Goal: Task Accomplishment & Management: Use online tool/utility

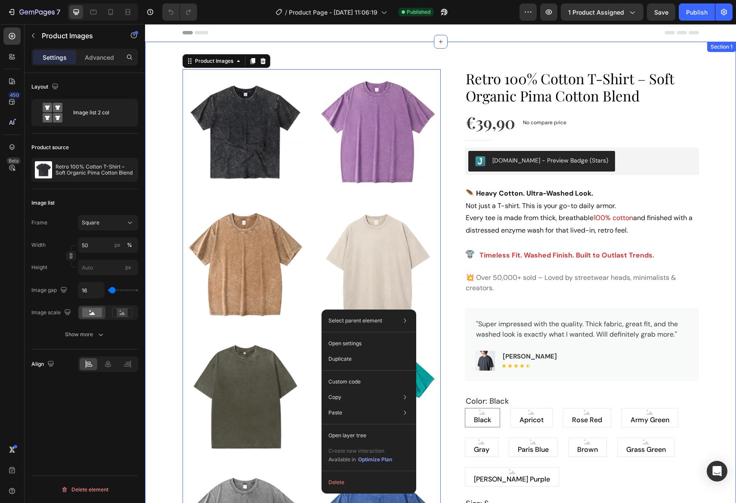
click at [713, 212] on div "Product Images 0 Retro 100% Cotton T-Shirt – Soft Organic Pima Cotton Blend Pro…" at bounding box center [440, 476] width 578 height 829
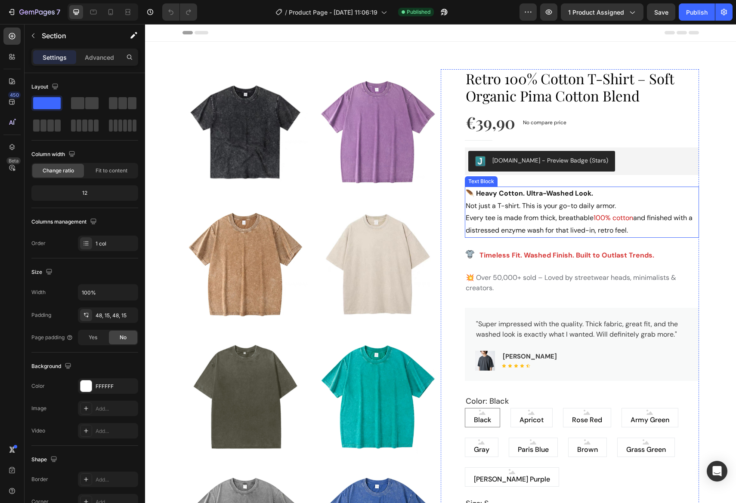
click at [670, 228] on p "Not just a T-shirt. This is your go-to daily armor. Every tee is made from thic…" at bounding box center [581, 218] width 232 height 37
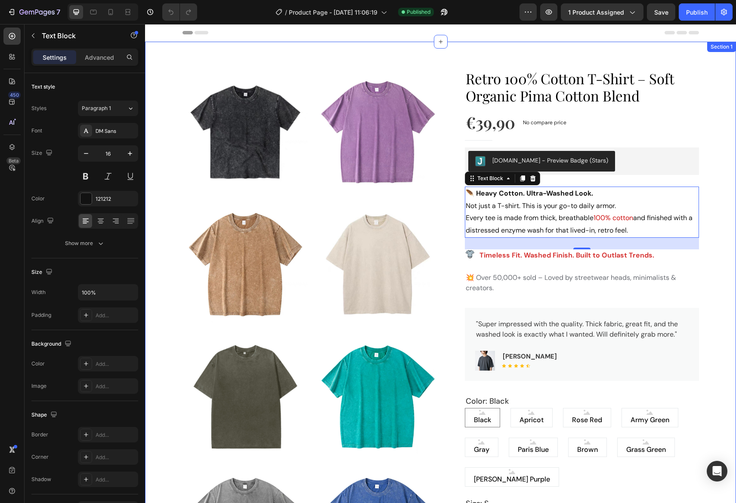
click at [710, 308] on div "Product Images Retro 100% Cotton T-Shirt – Soft Organic Pima Cotton Blend Produ…" at bounding box center [440, 476] width 578 height 829
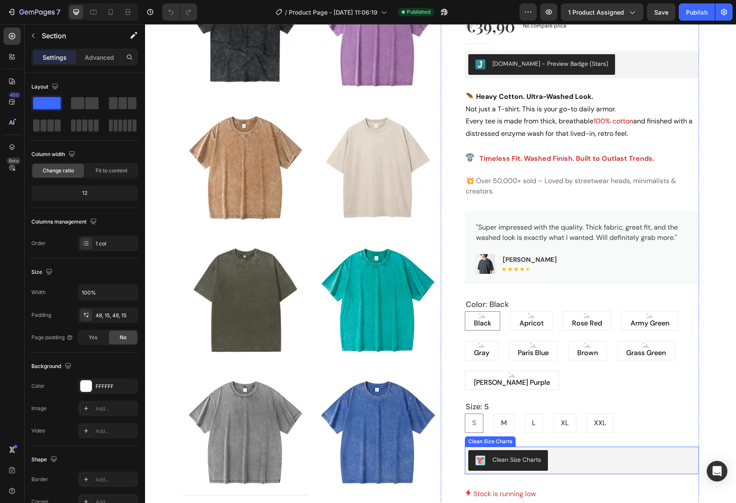
scroll to position [44, 0]
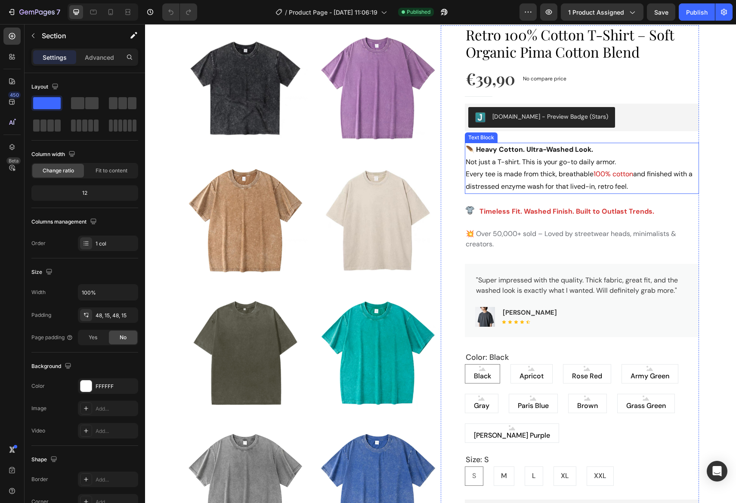
click at [641, 189] on p "Not just a T-shirt. This is your go-to daily armor. Every tee is made from thic…" at bounding box center [581, 174] width 232 height 37
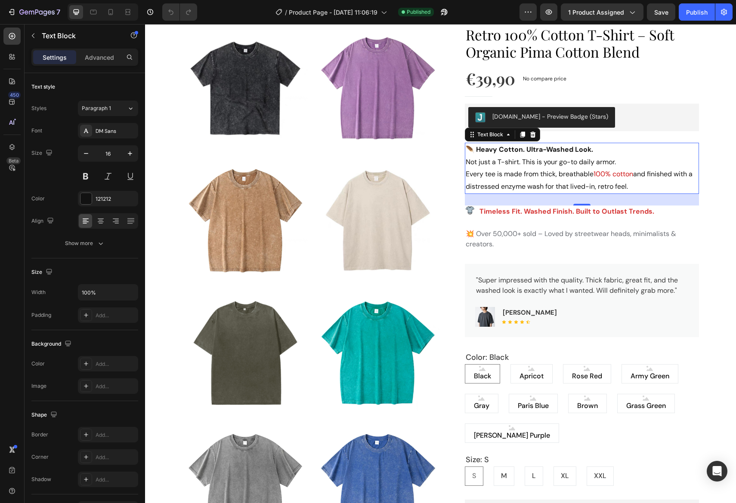
click at [498, 148] on strong "🪶 Heavy Cotton. Ultra-Washed Look." at bounding box center [528, 149] width 127 height 9
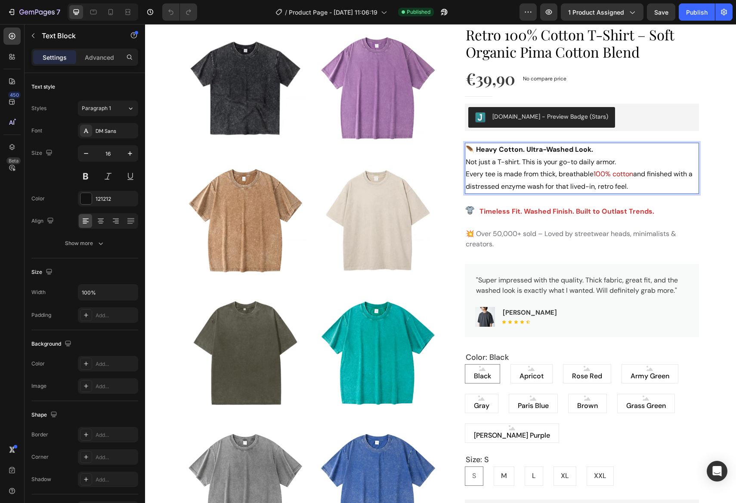
click at [497, 148] on strong "🪶 Heavy Cotton. Ultra-Washed Look." at bounding box center [528, 149] width 127 height 9
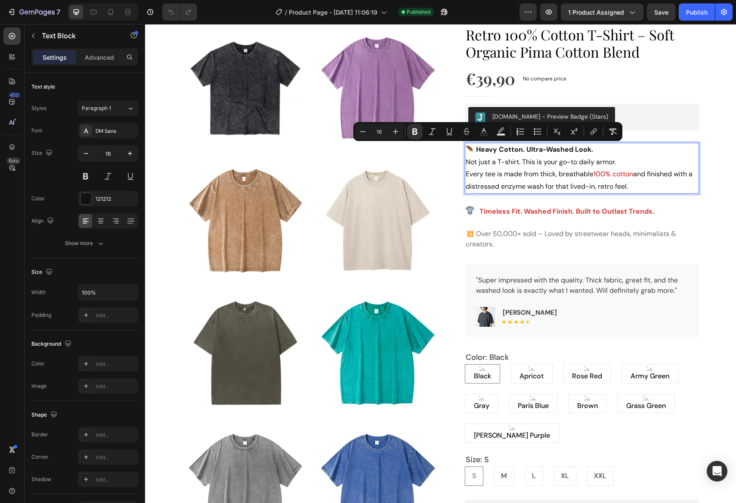
click at [511, 160] on p "Not just a T-shirt. This is your go-to daily armor. Every tee is made from thic…" at bounding box center [581, 174] width 232 height 37
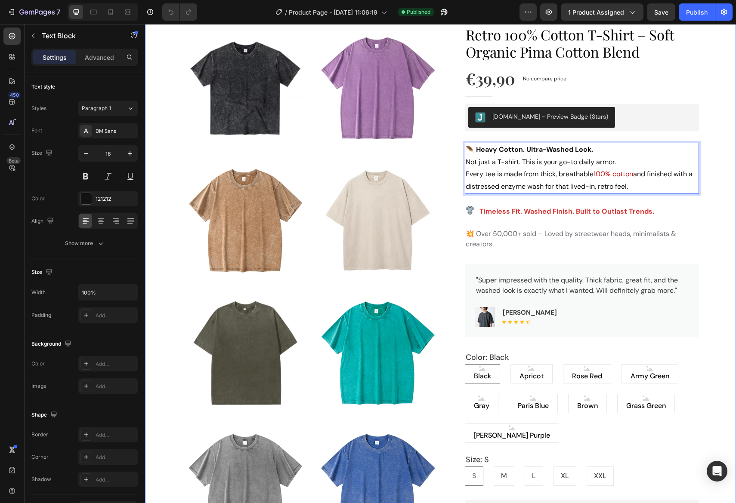
click at [714, 193] on div "Product Images Retro 100% Cotton T-Shirt – Soft Organic Pima Cotton Blend Produ…" at bounding box center [440, 432] width 578 height 829
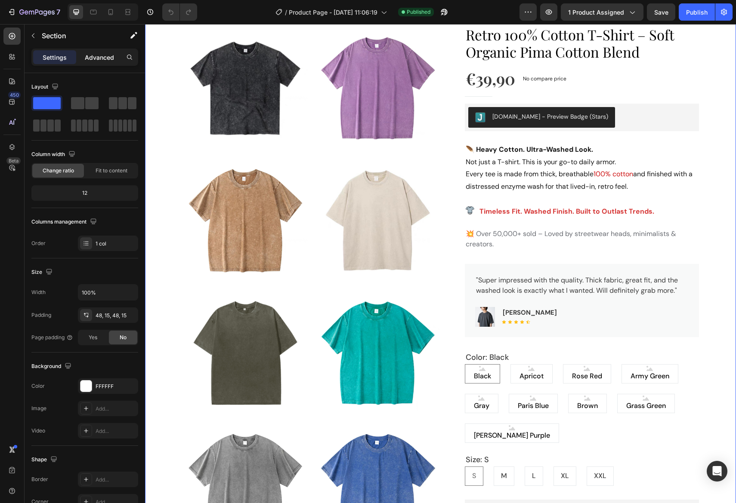
click at [108, 54] on p "Advanced" at bounding box center [99, 57] width 29 height 9
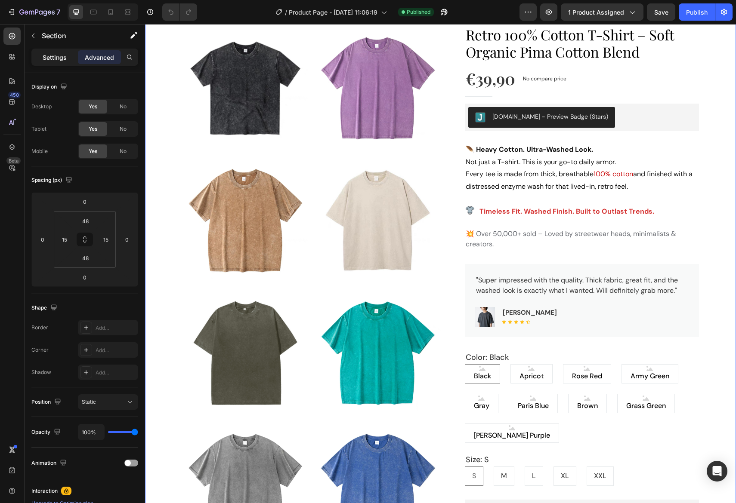
click at [58, 57] on p "Settings" at bounding box center [55, 57] width 24 height 9
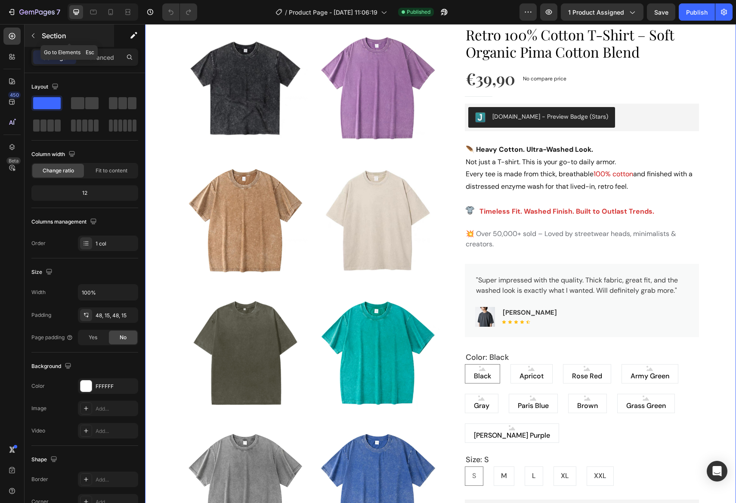
click at [31, 35] on icon "button" at bounding box center [33, 35] width 7 height 7
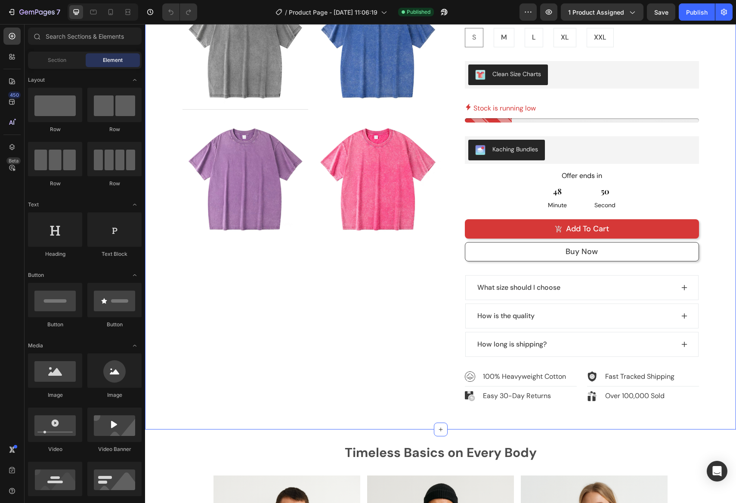
scroll to position [614, 0]
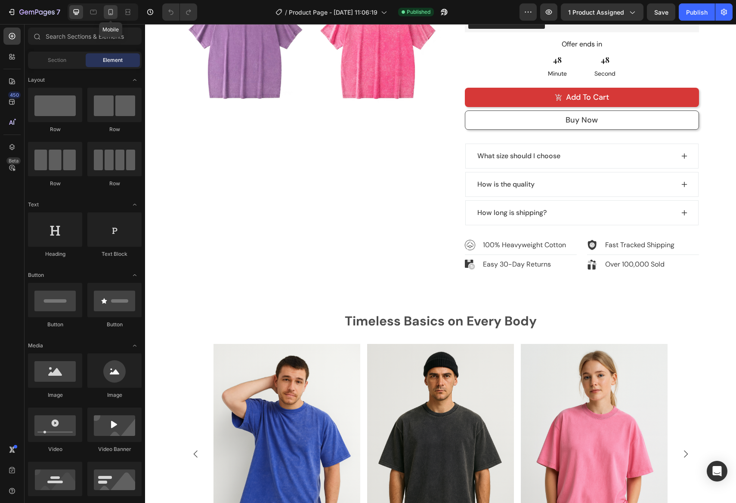
click at [109, 16] on div at bounding box center [111, 12] width 14 height 14
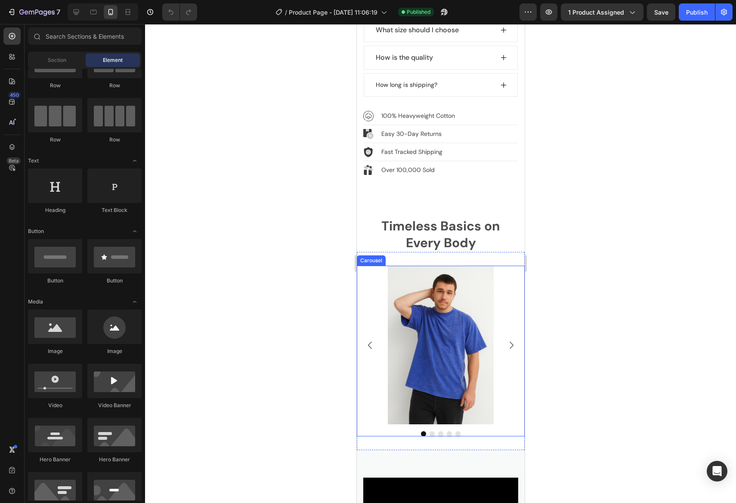
scroll to position [929, 0]
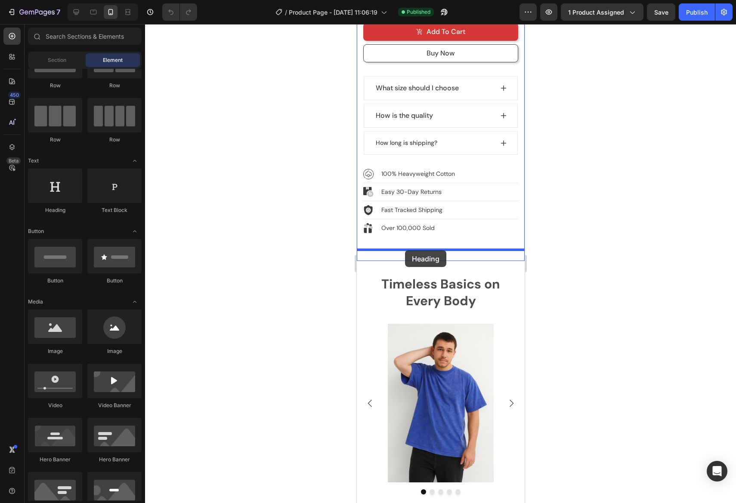
drag, startPoint x: 406, startPoint y: 210, endPoint x: 404, endPoint y: 250, distance: 40.1
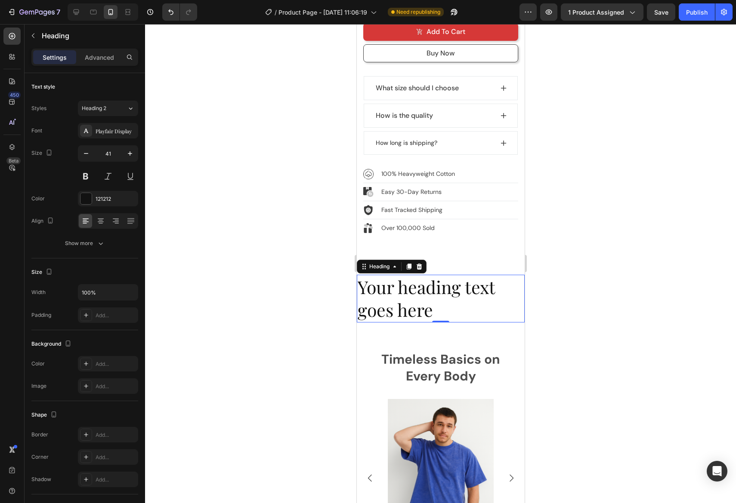
click at [429, 283] on h2 "Your heading text goes here" at bounding box center [440, 299] width 168 height 48
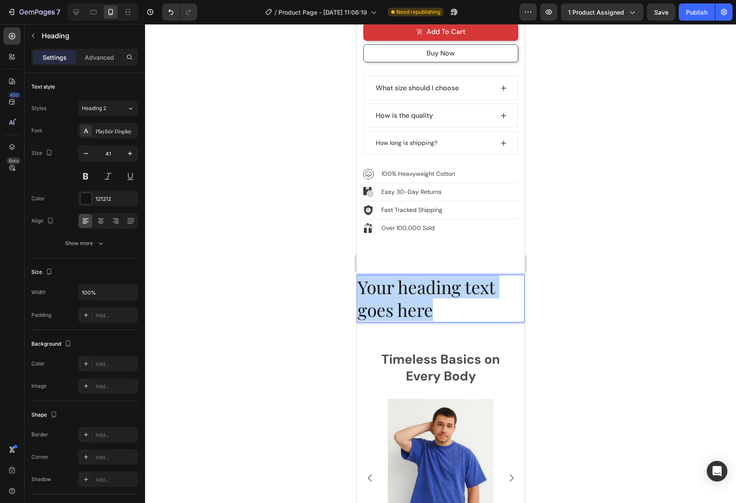
drag, startPoint x: 423, startPoint y: 288, endPoint x: 329, endPoint y: 261, distance: 97.6
click at [356, 275] on h2 "Your heading text goes here" at bounding box center [440, 299] width 168 height 48
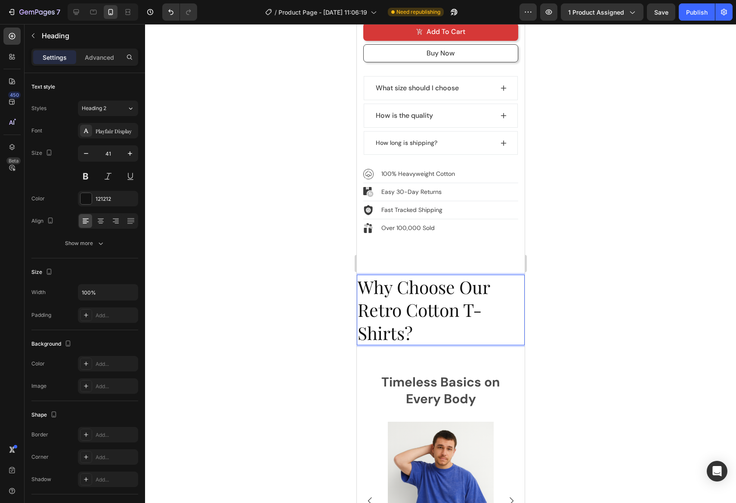
click at [439, 320] on p "Why Choose Our Retro Cotton T-Shirts?" at bounding box center [440, 310] width 166 height 69
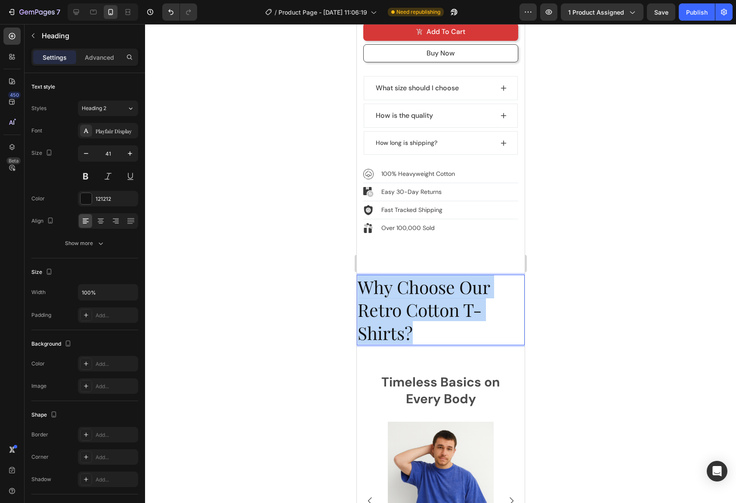
drag, startPoint x: 368, startPoint y: 290, endPoint x: 342, endPoint y: 269, distance: 33.6
click at [356, 275] on h2 "Why Choose Our Retro Cotton T-Shirts?" at bounding box center [440, 310] width 168 height 71
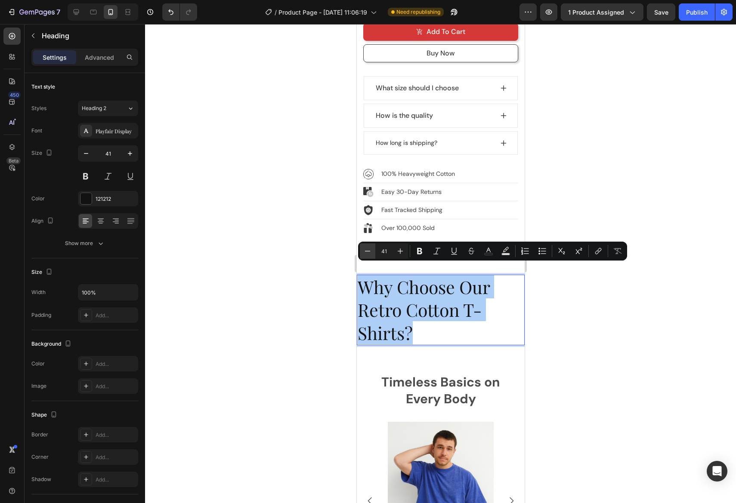
click at [368, 252] on icon "Editor contextual toolbar" at bounding box center [367, 251] width 9 height 9
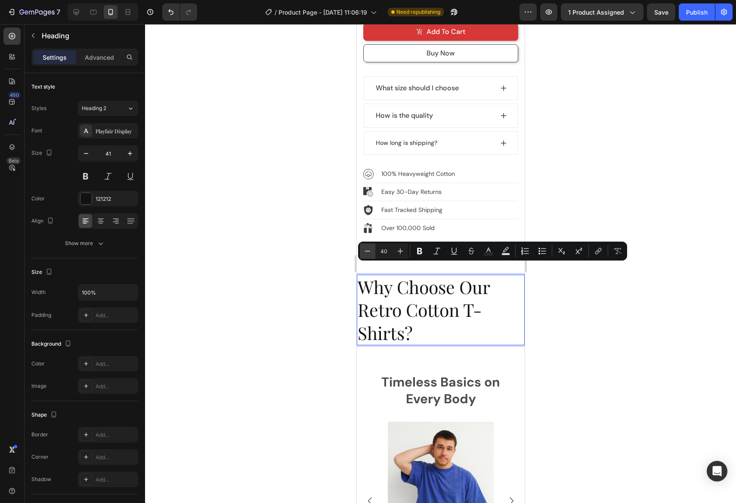
click at [368, 252] on icon "Editor contextual toolbar" at bounding box center [367, 251] width 9 height 9
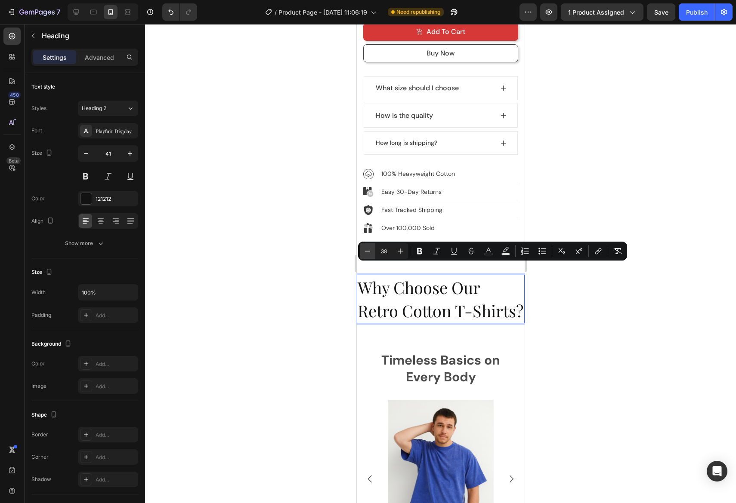
click at [368, 252] on icon "Editor contextual toolbar" at bounding box center [367, 251] width 9 height 9
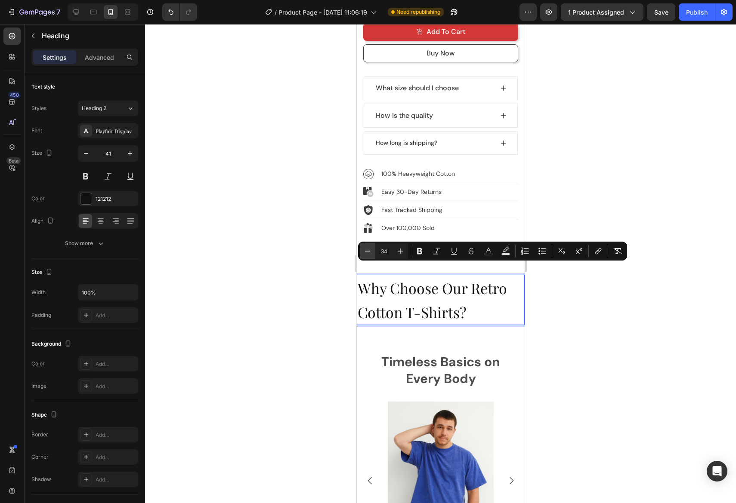
click at [368, 252] on icon "Editor contextual toolbar" at bounding box center [367, 251] width 9 height 9
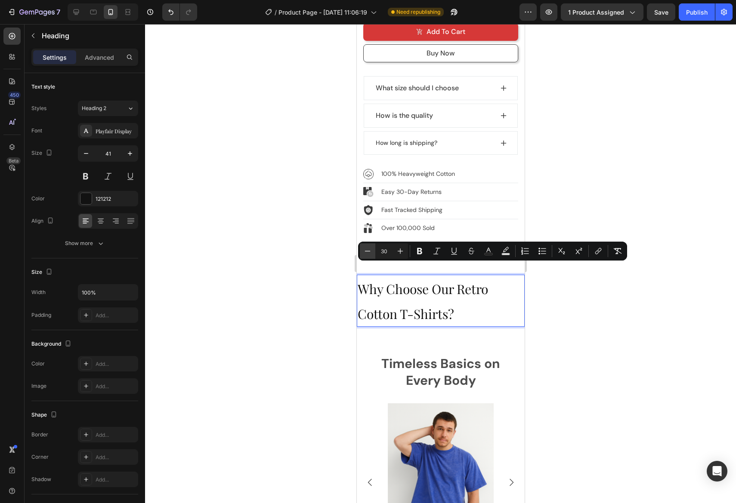
click at [368, 252] on icon "Editor contextual toolbar" at bounding box center [367, 251] width 9 height 9
type input "29"
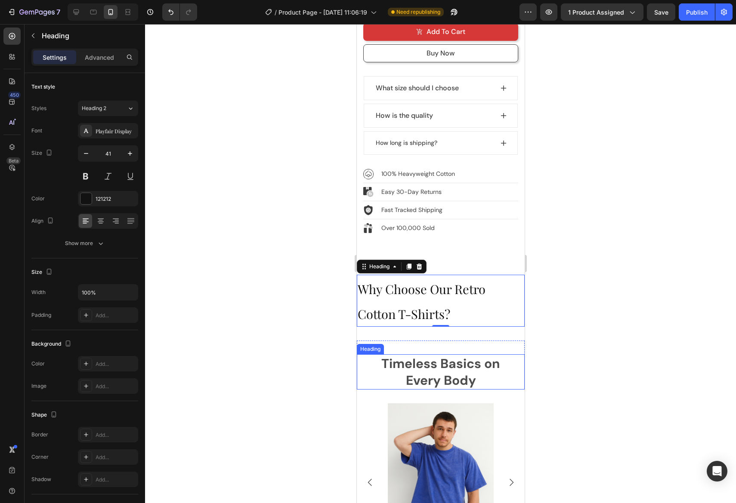
click at [439, 364] on h2 "Timeless Basics on Every Body" at bounding box center [439, 371] width 157 height 35
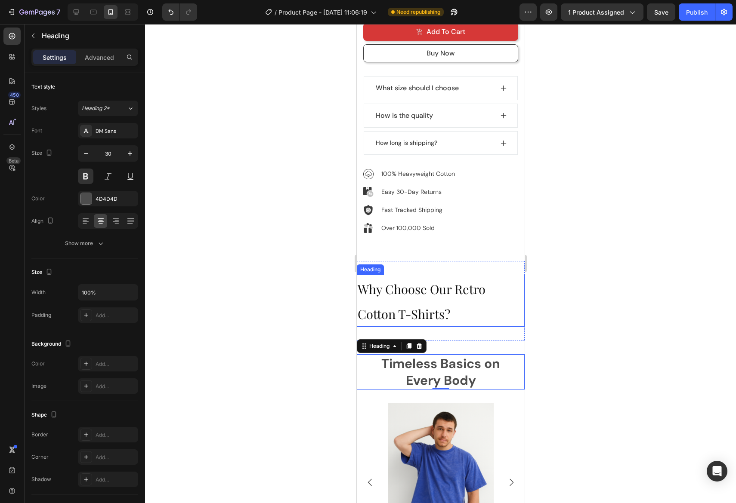
click at [434, 299] on span "Why Choose Our Retro Cotton T-Shirts?" at bounding box center [421, 301] width 128 height 41
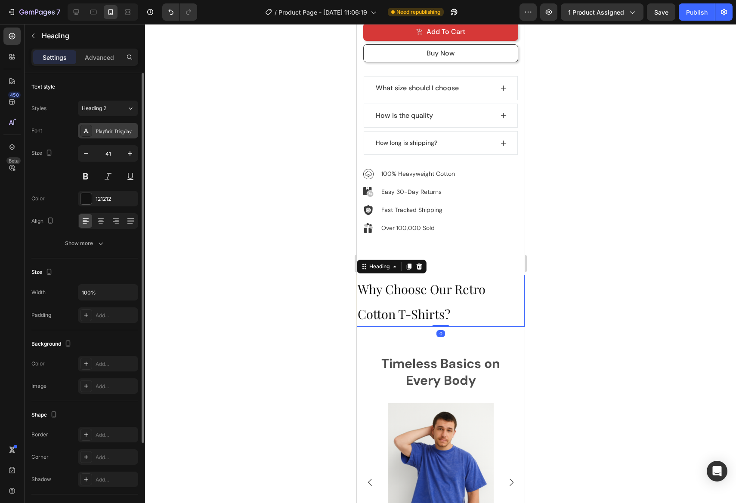
click at [110, 129] on div "Playfair Display" at bounding box center [115, 131] width 40 height 8
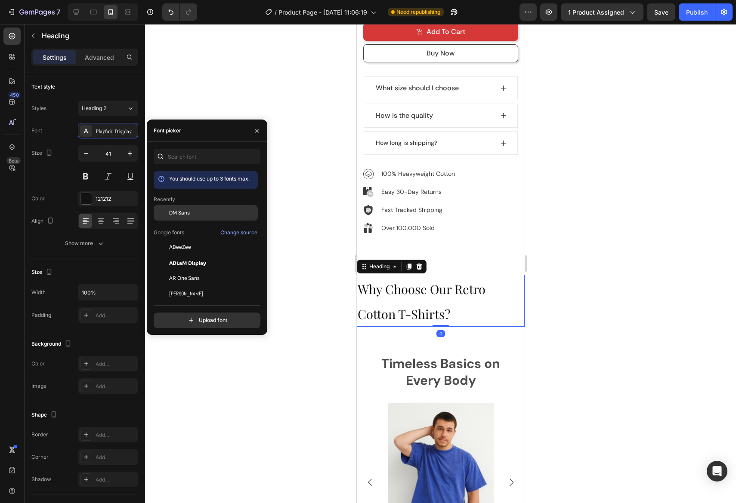
click at [198, 211] on div "DM Sans" at bounding box center [212, 213] width 87 height 8
click at [574, 286] on div at bounding box center [440, 263] width 591 height 479
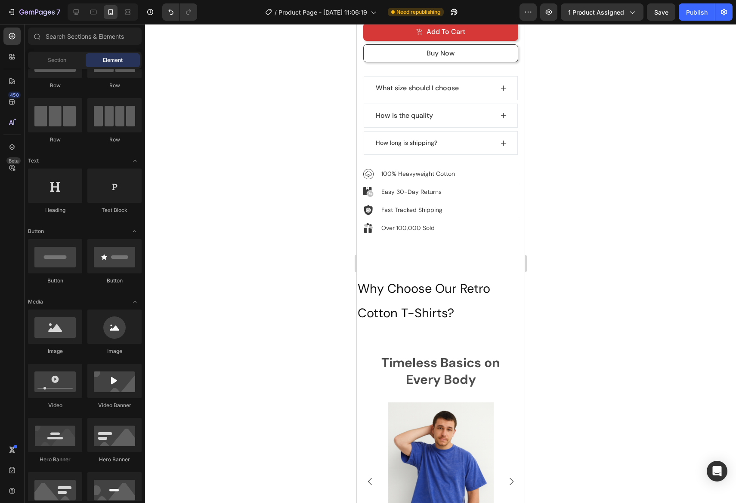
scroll to position [44, 0]
click at [461, 283] on span "Why Choose Our Retro Cotton T-Shirts?" at bounding box center [423, 300] width 132 height 41
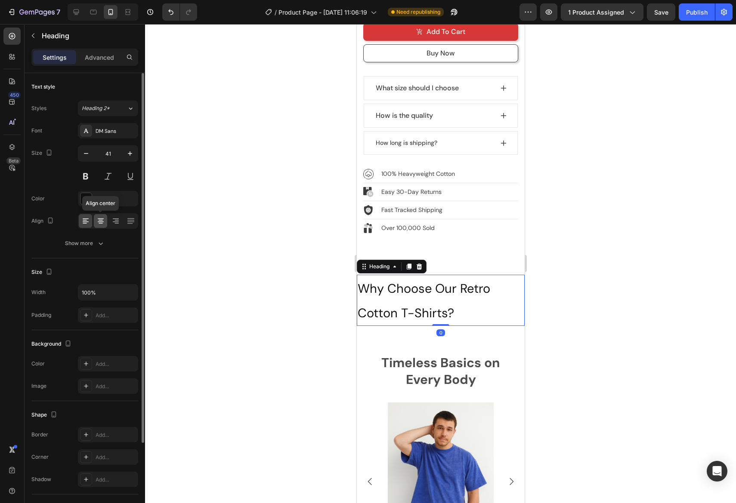
click at [103, 219] on icon at bounding box center [100, 221] width 9 height 9
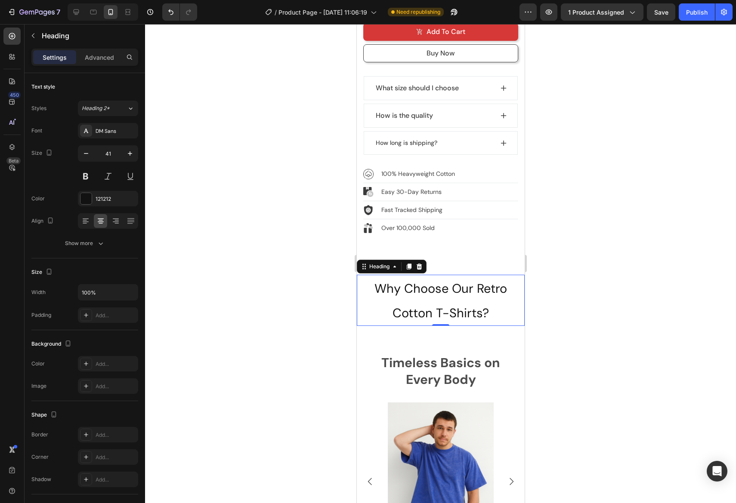
click at [582, 295] on div at bounding box center [440, 263] width 591 height 479
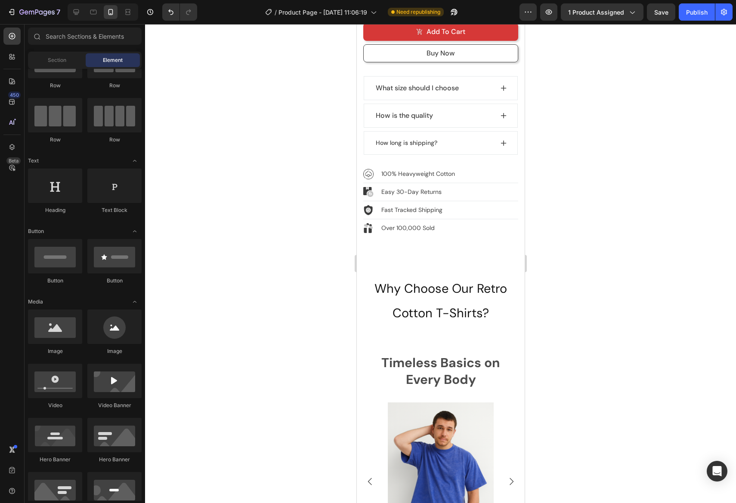
click at [483, 292] on p "⁠⁠⁠⁠⁠⁠⁠ Why Choose Our Retro Cotton T-Shirts?" at bounding box center [440, 300] width 166 height 49
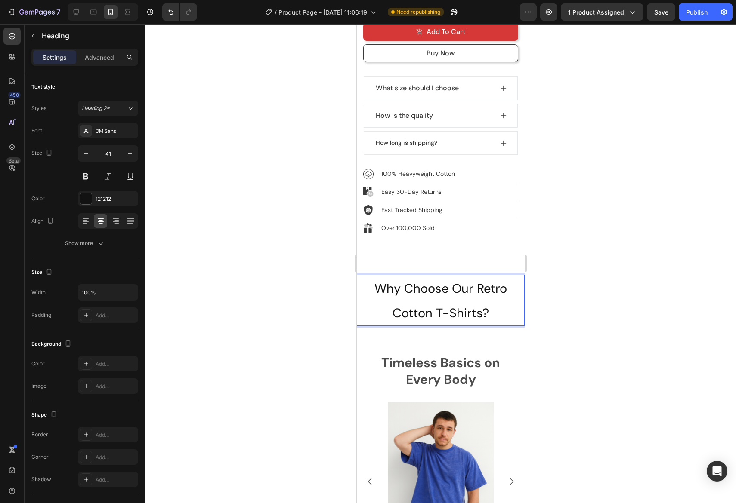
click at [492, 305] on p "Why Choose Our Retro Cotton T-Shirts?" at bounding box center [440, 300] width 166 height 49
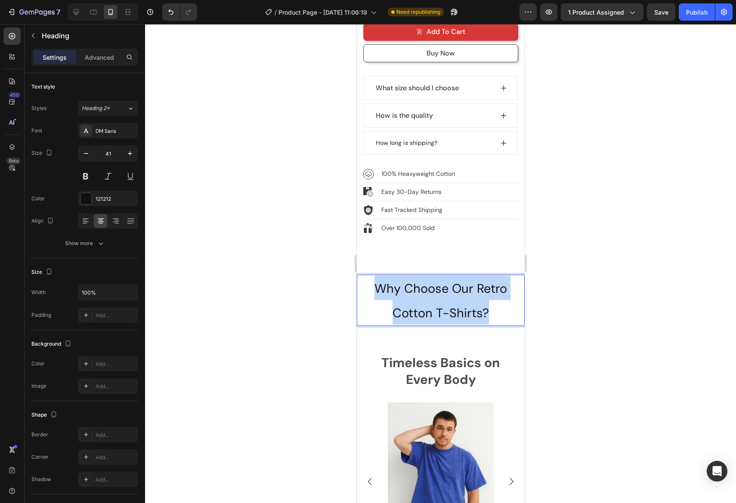
drag, startPoint x: 494, startPoint y: 305, endPoint x: 366, endPoint y: 275, distance: 131.1
click at [366, 276] on p "Why Choose Our Retro Cotton T-Shirts?" at bounding box center [440, 300] width 166 height 49
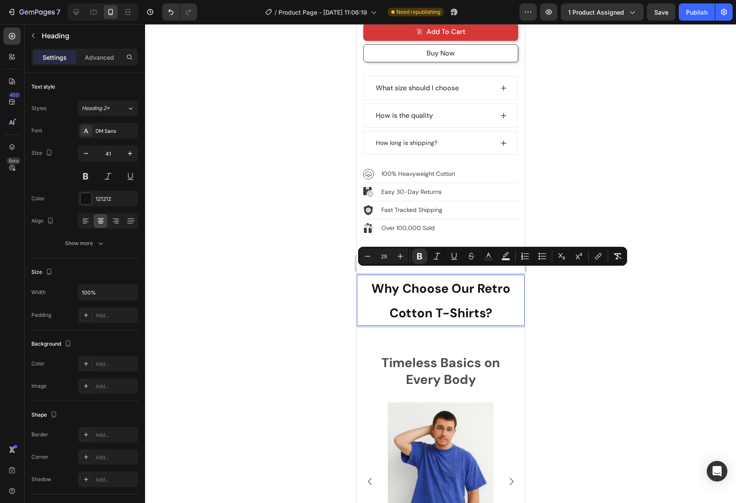
click at [503, 293] on p "Why Choose Our Retro Cotton T-Shirts?" at bounding box center [440, 300] width 166 height 49
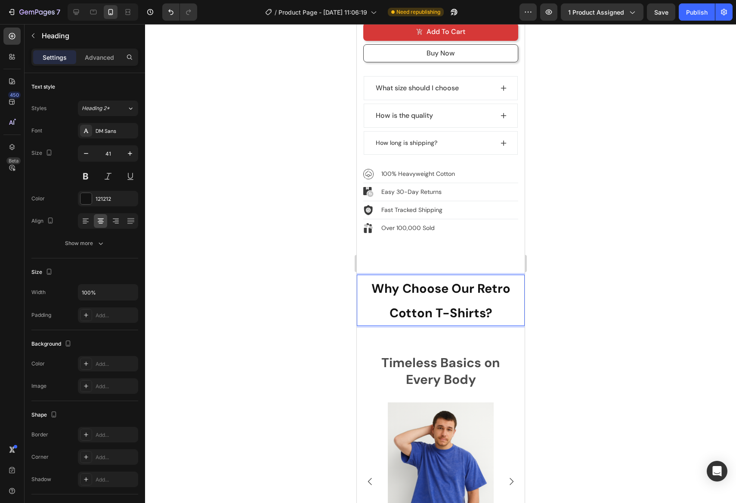
click at [516, 276] on p "Why Choose Our Retro Cotton T-Shirts?" at bounding box center [440, 300] width 166 height 49
click at [453, 354] on h2 "Timeless Basics on Every Body" at bounding box center [439, 371] width 157 height 35
click at [455, 294] on strong "Why Choose Our Retro Cotton T-Shirts?" at bounding box center [440, 300] width 139 height 41
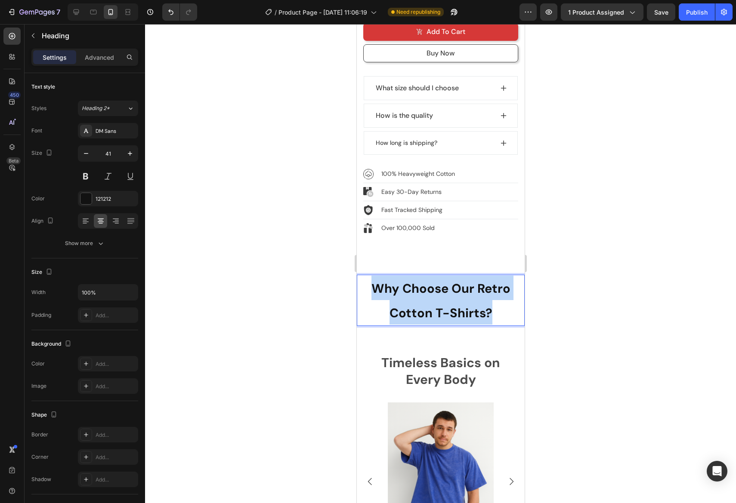
drag, startPoint x: 478, startPoint y: 295, endPoint x: 359, endPoint y: 274, distance: 120.6
click at [363, 276] on p "Why Choose Our Retro Cotton T-Shirts?" at bounding box center [440, 300] width 166 height 49
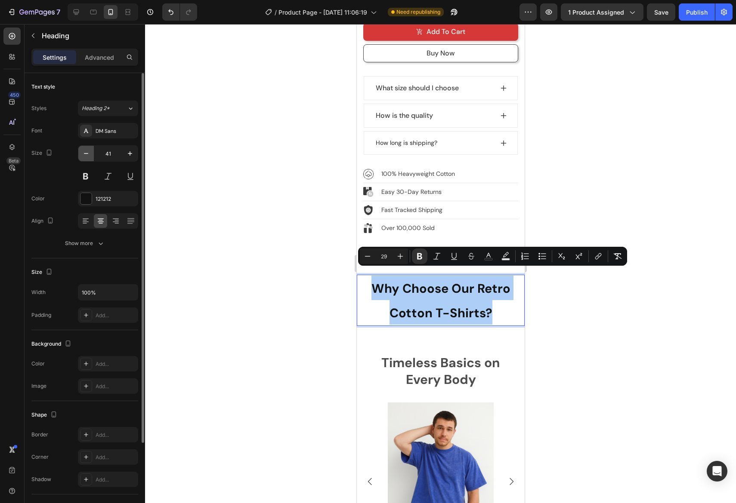
click at [88, 154] on icon "button" at bounding box center [86, 153] width 4 height 1
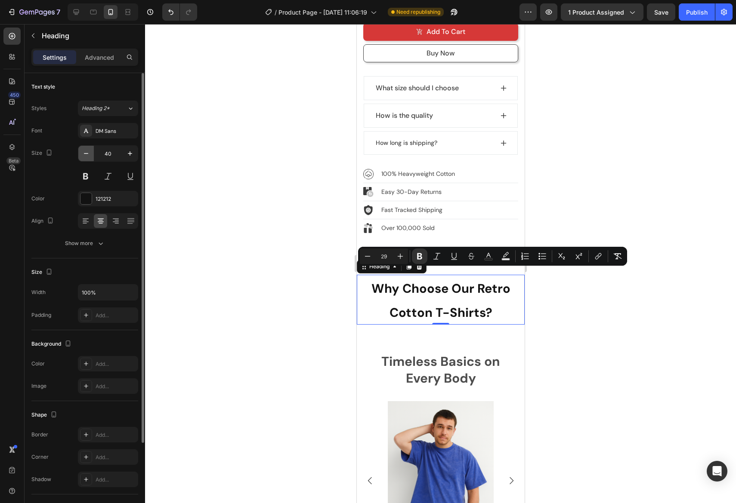
click at [88, 154] on icon "button" at bounding box center [86, 153] width 9 height 9
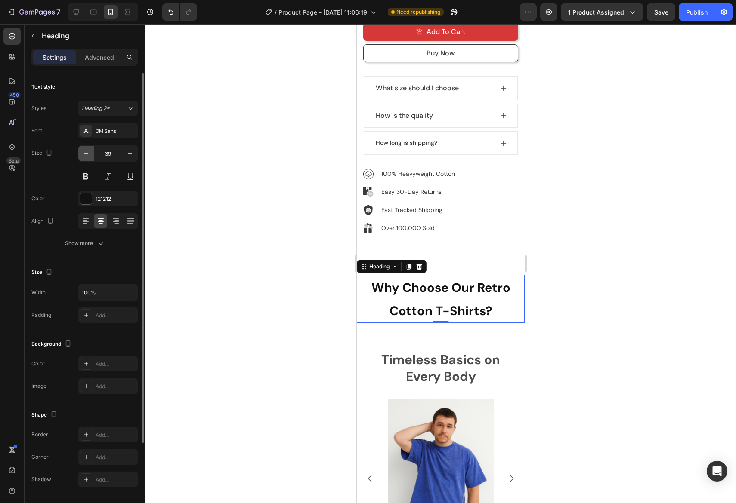
click at [88, 154] on icon "button" at bounding box center [86, 153] width 9 height 9
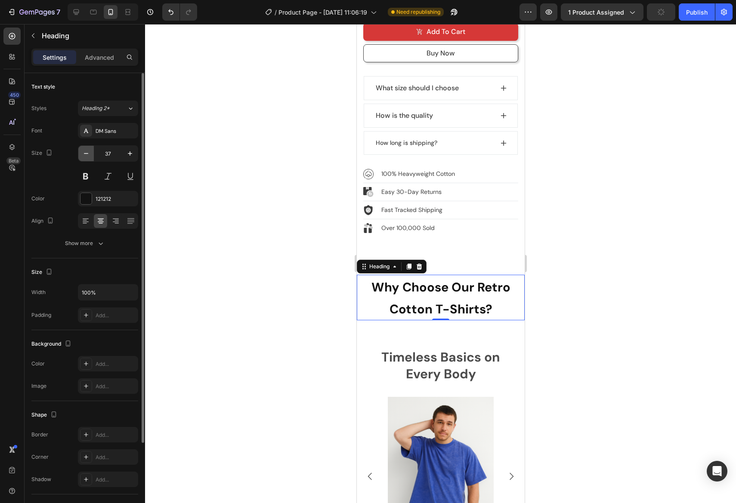
click at [88, 154] on icon "button" at bounding box center [86, 153] width 9 height 9
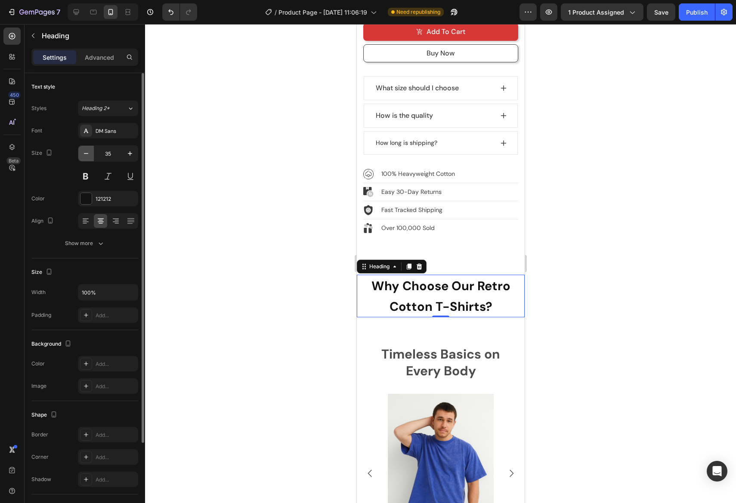
click at [88, 154] on icon "button" at bounding box center [86, 153] width 9 height 9
click at [89, 154] on icon "button" at bounding box center [86, 153] width 9 height 9
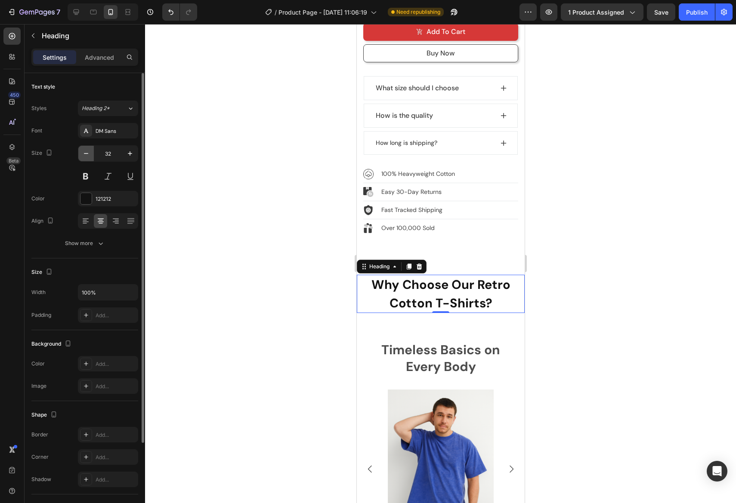
click at [89, 154] on icon "button" at bounding box center [86, 153] width 9 height 9
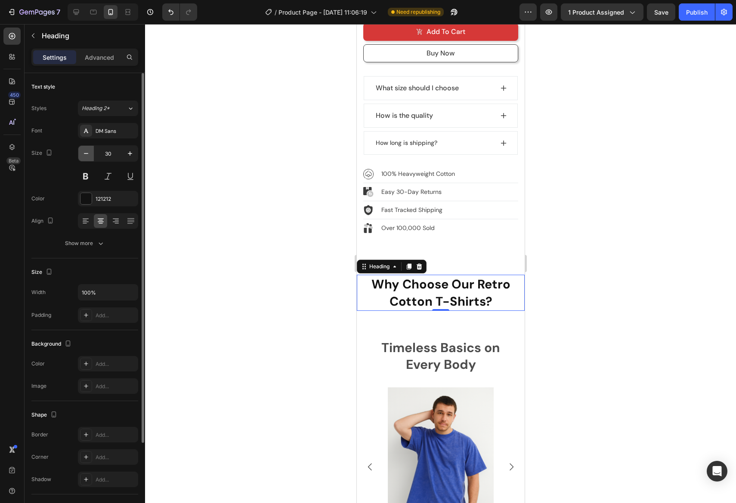
click at [89, 154] on icon "button" at bounding box center [86, 153] width 9 height 9
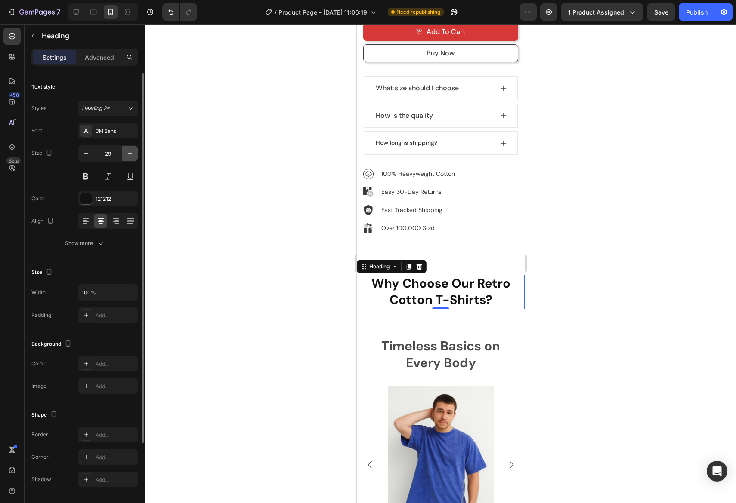
click at [129, 154] on icon "button" at bounding box center [130, 153] width 4 height 4
type input "30"
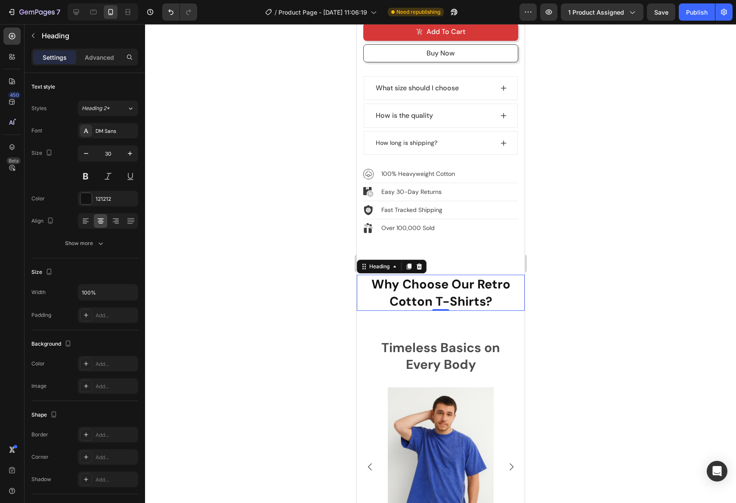
click at [592, 289] on div at bounding box center [440, 263] width 591 height 479
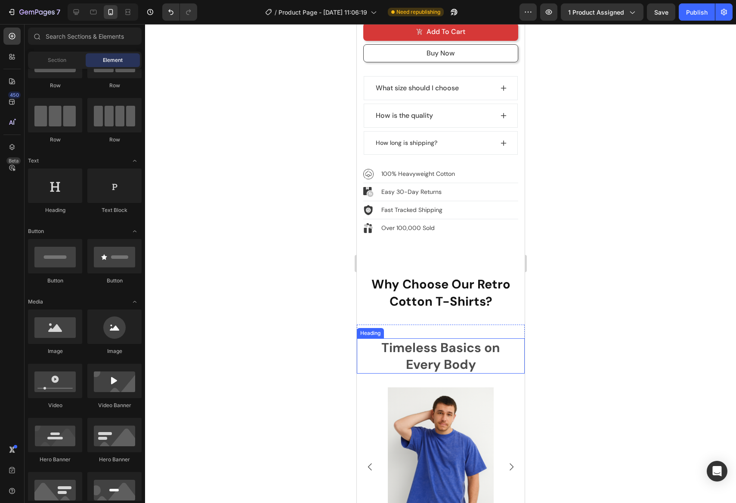
click at [475, 339] on h2 "Timeless Basics on Every Body" at bounding box center [439, 356] width 157 height 35
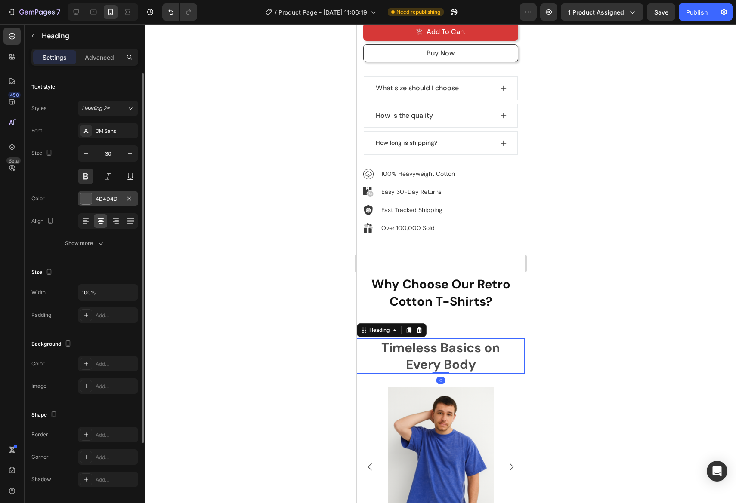
click at [108, 198] on div "4D4D4D" at bounding box center [107, 199] width 25 height 8
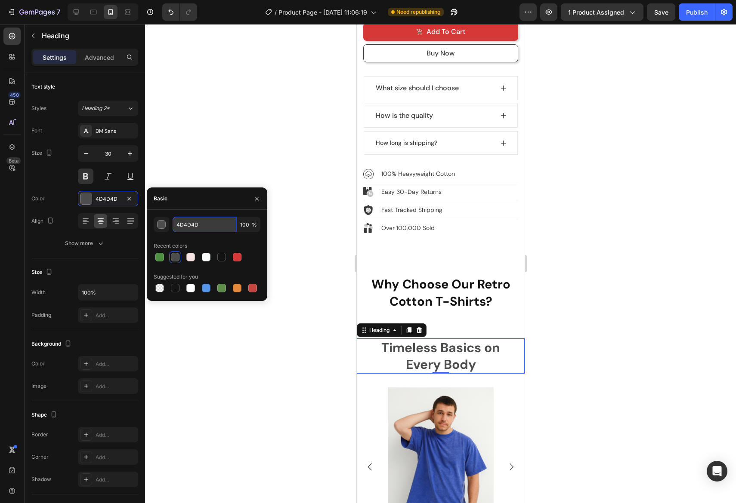
click at [197, 227] on input "4D4D4D" at bounding box center [204, 224] width 64 height 15
click at [189, 224] on input "4D4D4D" at bounding box center [204, 224] width 64 height 15
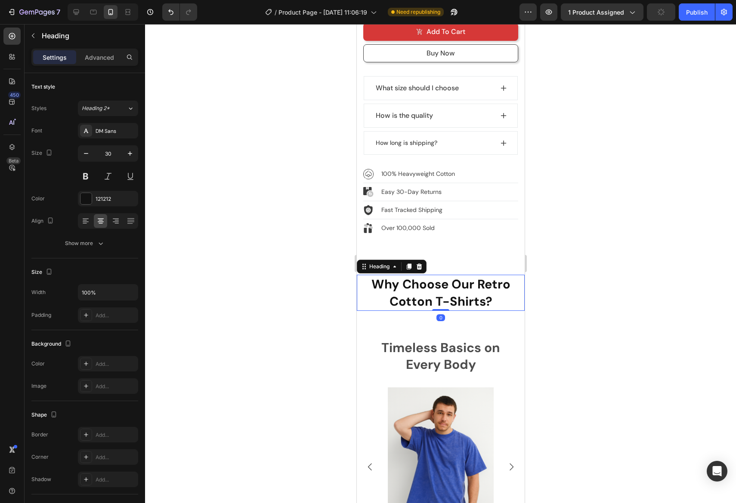
click at [446, 292] on strong "Why Choose Our Retro Cotton T-Shirts?" at bounding box center [440, 293] width 139 height 34
click at [95, 196] on div "121212" at bounding box center [108, 198] width 60 height 15
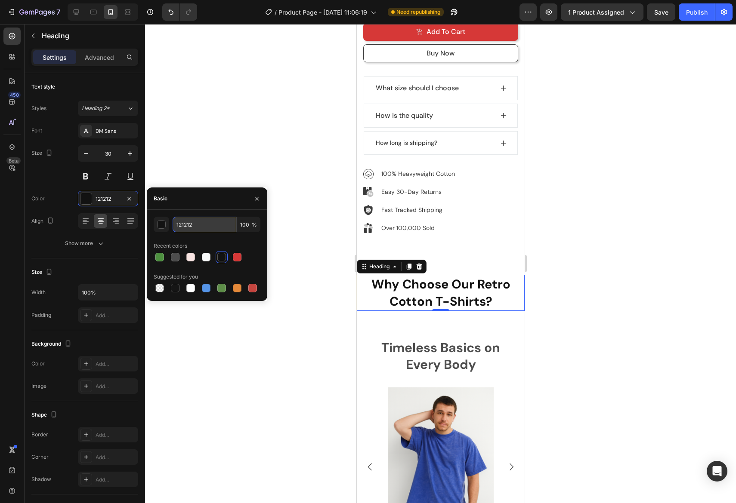
click at [191, 225] on input "121212" at bounding box center [204, 224] width 64 height 15
paste input "4D4D4D"
type input "4D4D4D"
click at [561, 280] on div at bounding box center [440, 263] width 591 height 479
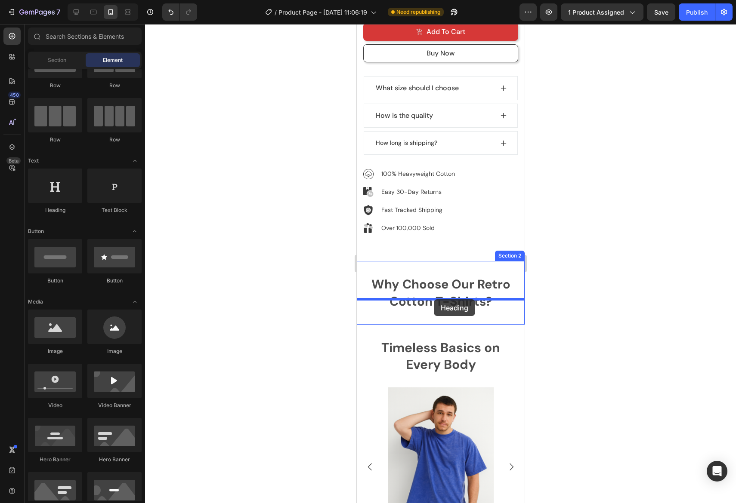
drag, startPoint x: 408, startPoint y: 217, endPoint x: 434, endPoint y: 300, distance: 86.4
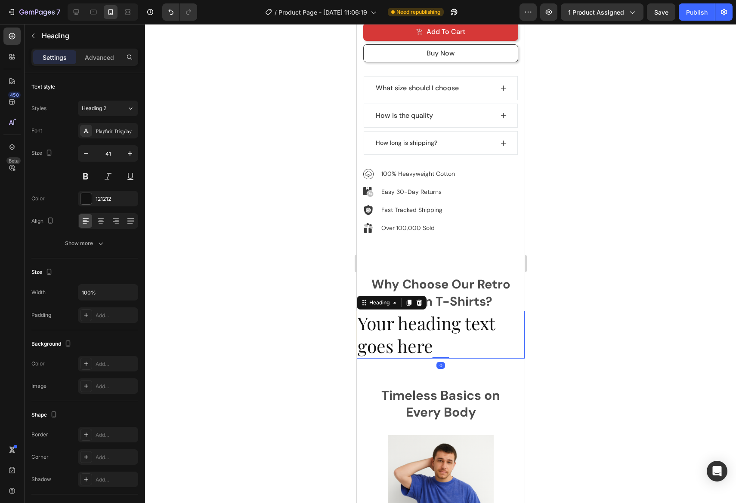
click at [416, 318] on h2 "Your heading text goes here" at bounding box center [440, 335] width 168 height 48
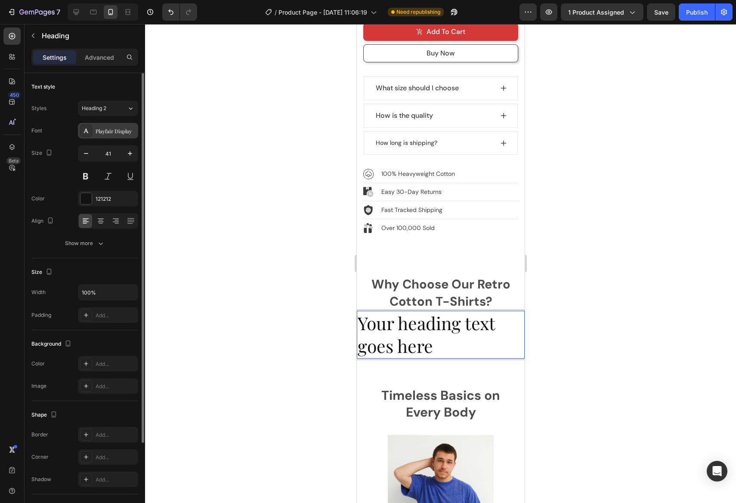
click at [123, 129] on div "Playfair Display" at bounding box center [115, 131] width 40 height 8
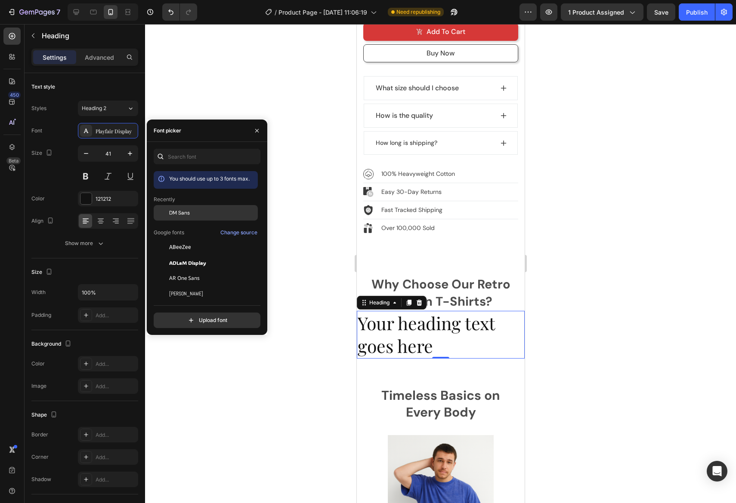
click at [202, 216] on div "DM Sans" at bounding box center [212, 213] width 87 height 8
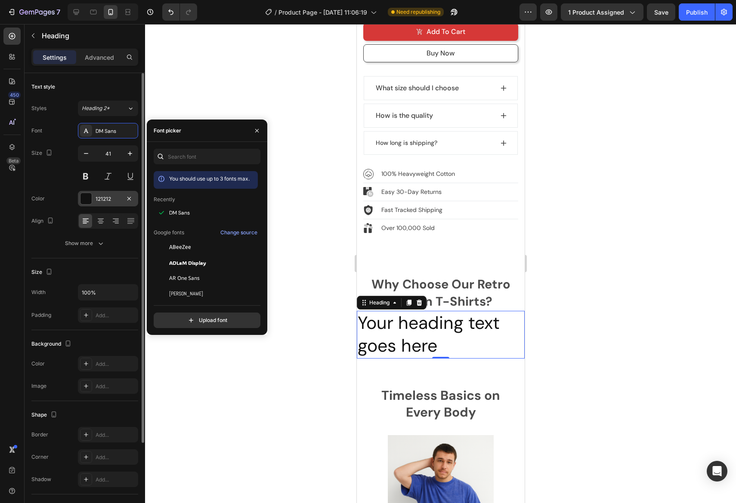
click at [105, 202] on div "121212" at bounding box center [107, 199] width 25 height 8
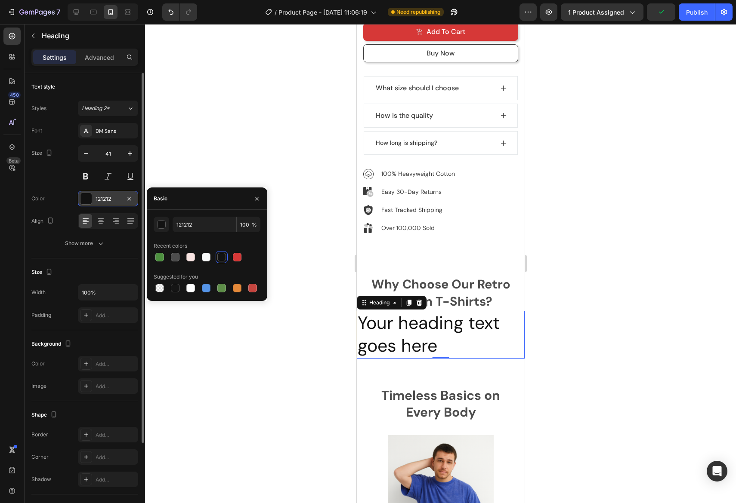
click at [105, 200] on div "121212" at bounding box center [107, 199] width 25 height 8
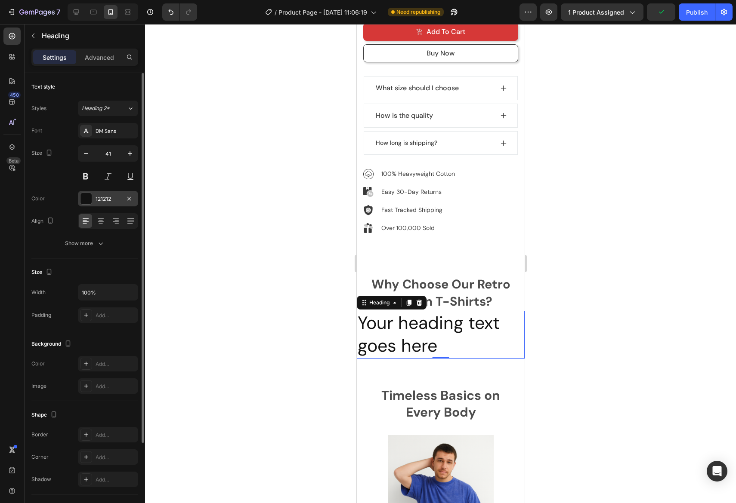
click at [105, 200] on div "121212" at bounding box center [107, 199] width 25 height 8
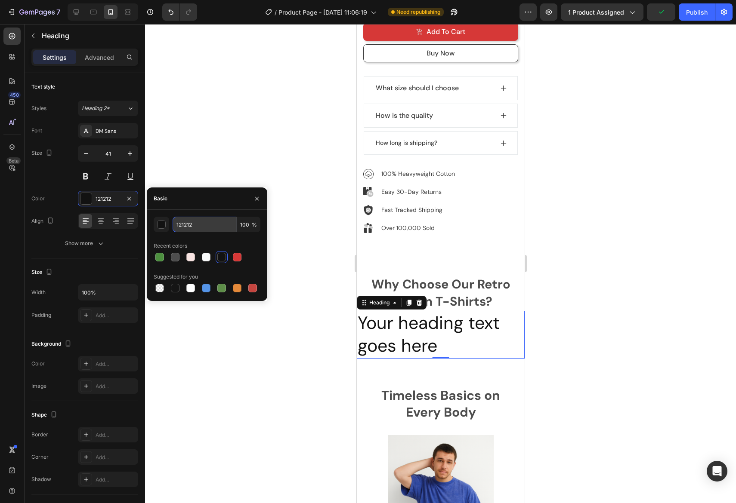
click at [182, 223] on input "121212" at bounding box center [204, 224] width 64 height 15
paste input "4D4D4D"
type input "4D4D4D"
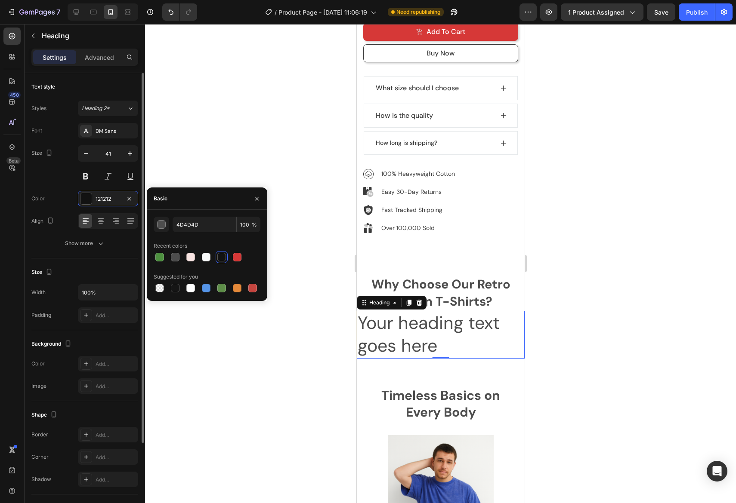
click at [61, 185] on div "Font DM Sans Size 41 Color 121212 Align Show more" at bounding box center [84, 187] width 107 height 128
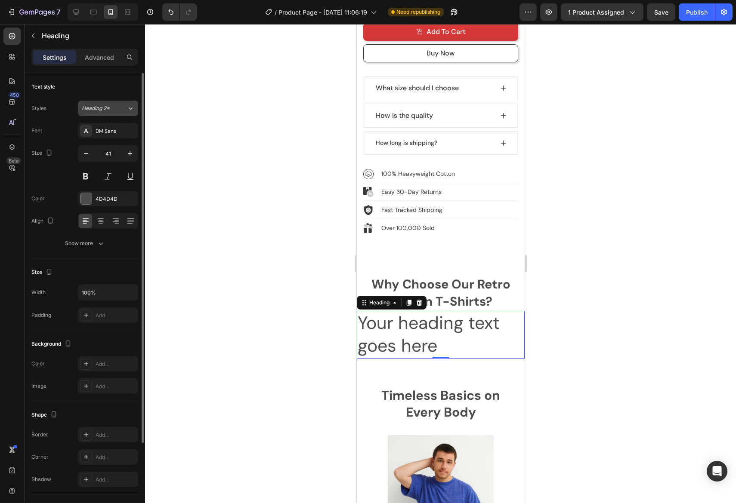
click at [111, 109] on div "Heading 2*" at bounding box center [99, 109] width 35 height 8
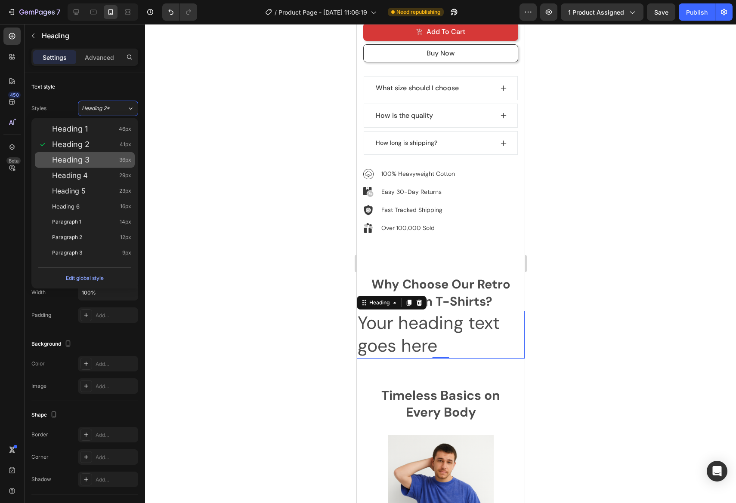
click at [86, 161] on span "Heading 3" at bounding box center [70, 160] width 37 height 9
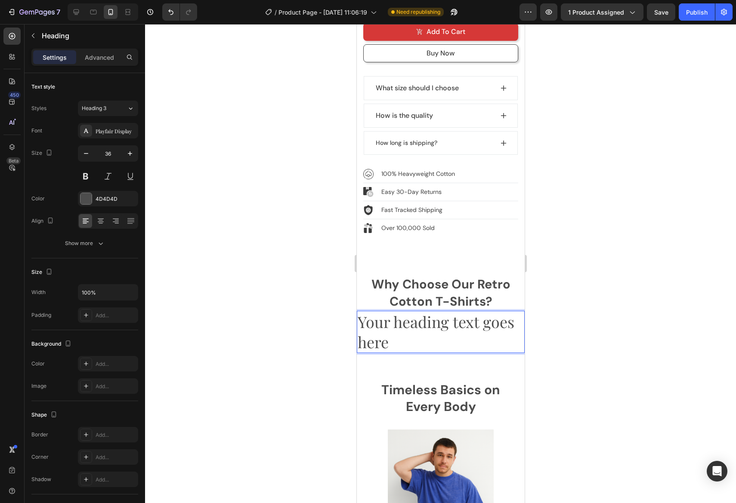
click at [413, 333] on p "Your heading text goes here" at bounding box center [440, 332] width 166 height 40
click at [117, 132] on div "Playfair Display" at bounding box center [115, 131] width 40 height 8
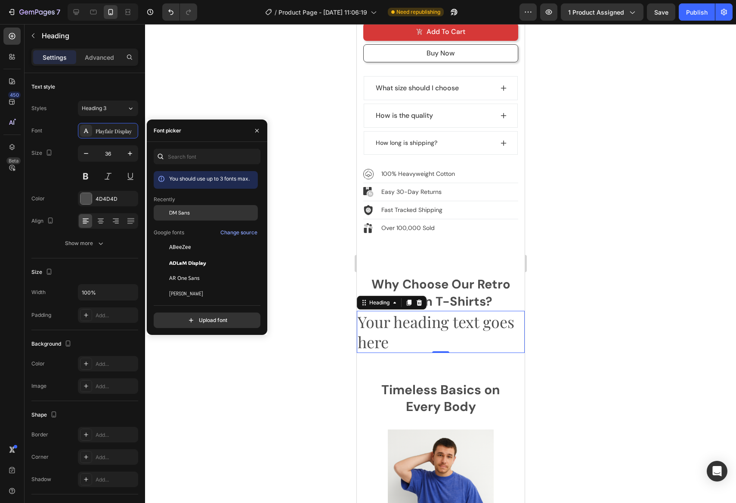
click at [182, 215] on span "DM Sans" at bounding box center [179, 213] width 21 height 8
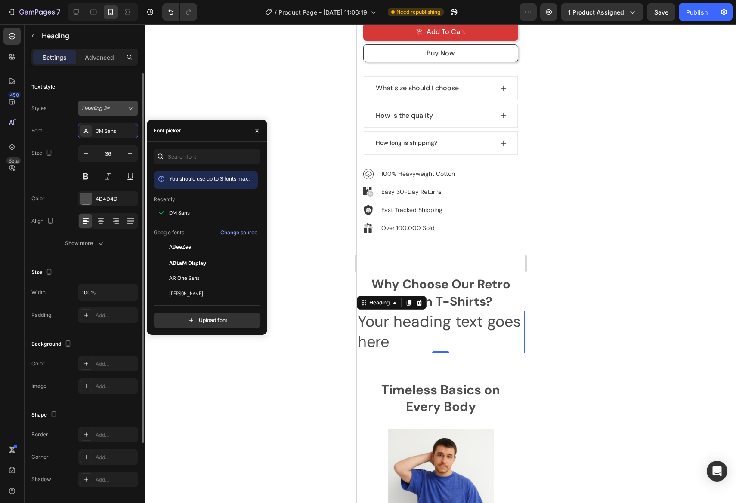
click at [128, 102] on button "Heading 3*" at bounding box center [108, 108] width 60 height 15
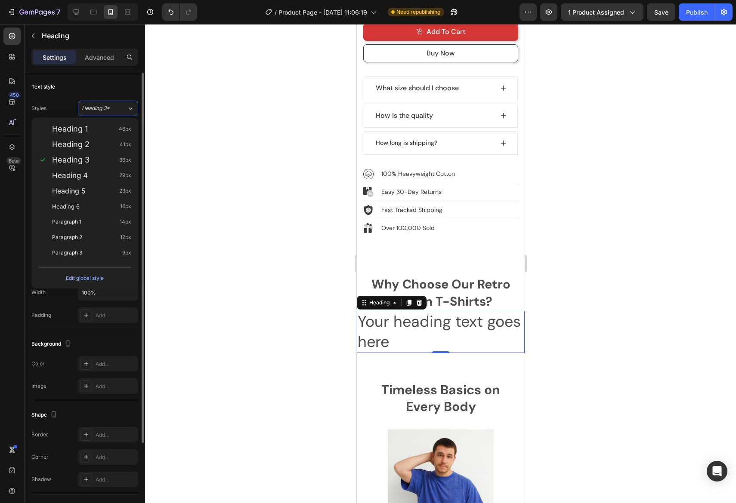
click at [129, 84] on div "Text style" at bounding box center [84, 87] width 107 height 14
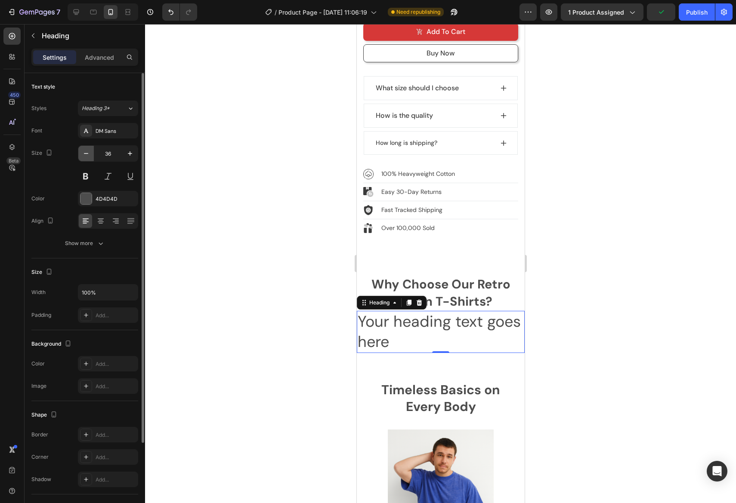
click at [85, 153] on icon "button" at bounding box center [86, 153] width 9 height 9
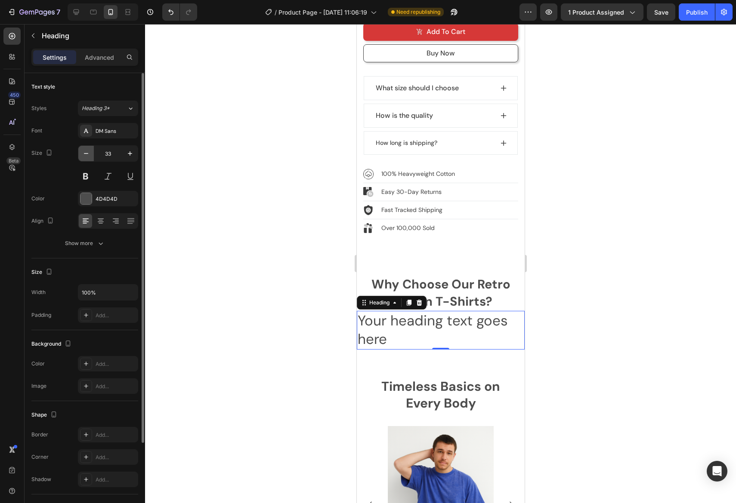
click at [85, 152] on icon "button" at bounding box center [86, 153] width 9 height 9
click at [86, 152] on icon "button" at bounding box center [86, 153] width 9 height 9
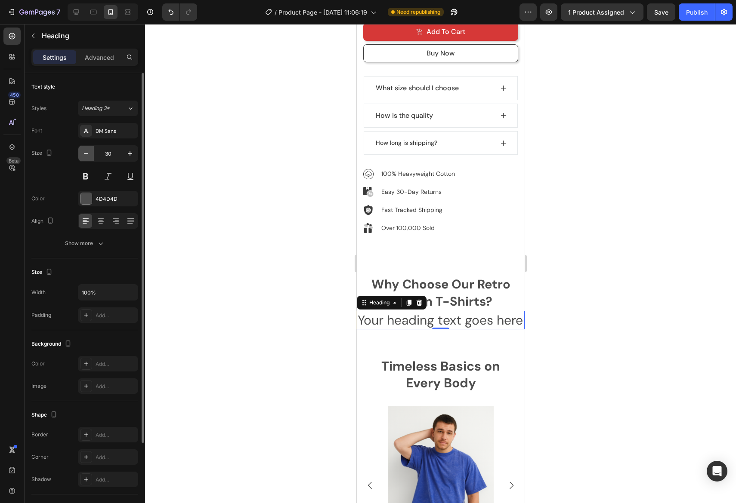
click at [87, 152] on icon "button" at bounding box center [86, 153] width 9 height 9
click at [86, 151] on icon "button" at bounding box center [86, 153] width 9 height 9
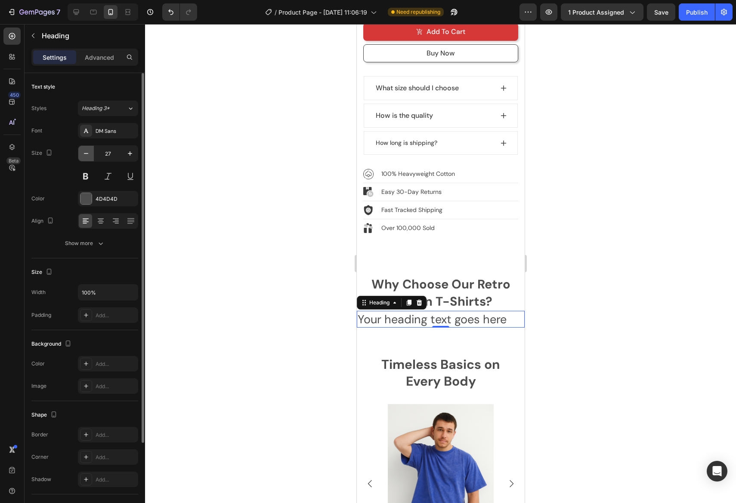
click at [86, 151] on icon "button" at bounding box center [86, 153] width 9 height 9
click at [131, 157] on icon "button" at bounding box center [130, 153] width 9 height 9
type input "26"
click at [438, 312] on p "Your heading text goes here" at bounding box center [440, 319] width 166 height 15
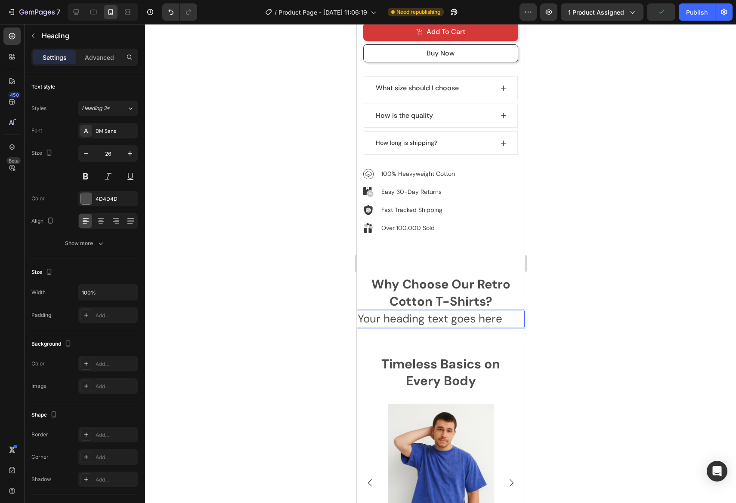
click at [437, 312] on p "Your heading text goes here" at bounding box center [440, 319] width 166 height 15
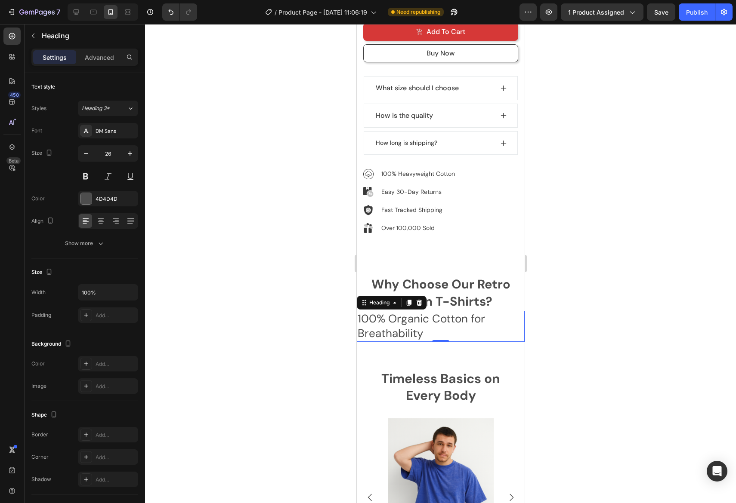
drag, startPoint x: 167, startPoint y: 298, endPoint x: 566, endPoint y: 317, distance: 399.6
click at [585, 316] on div at bounding box center [440, 263] width 591 height 479
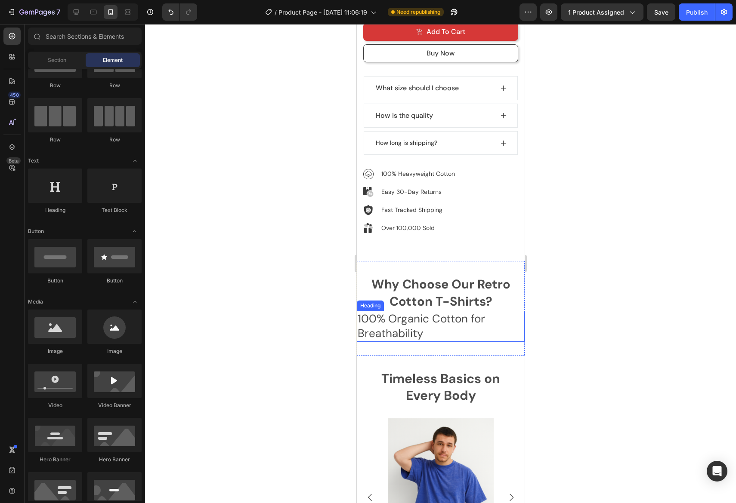
click at [470, 320] on p "100% Organic Cotton for Breathability" at bounding box center [440, 326] width 166 height 29
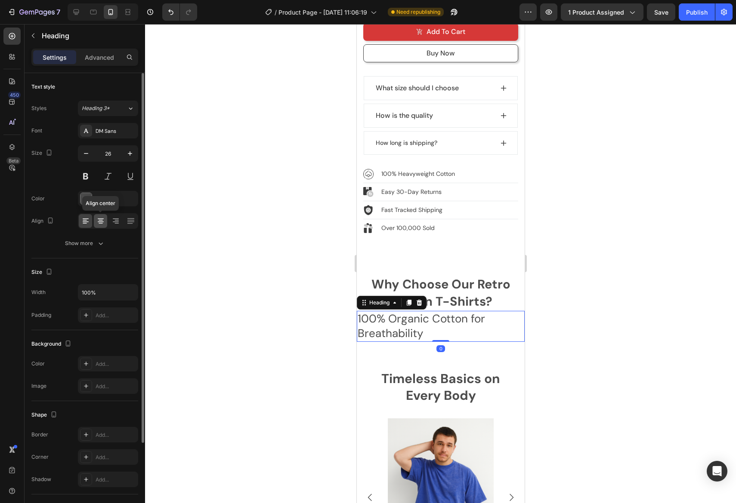
click at [102, 222] on icon at bounding box center [101, 222] width 6 height 1
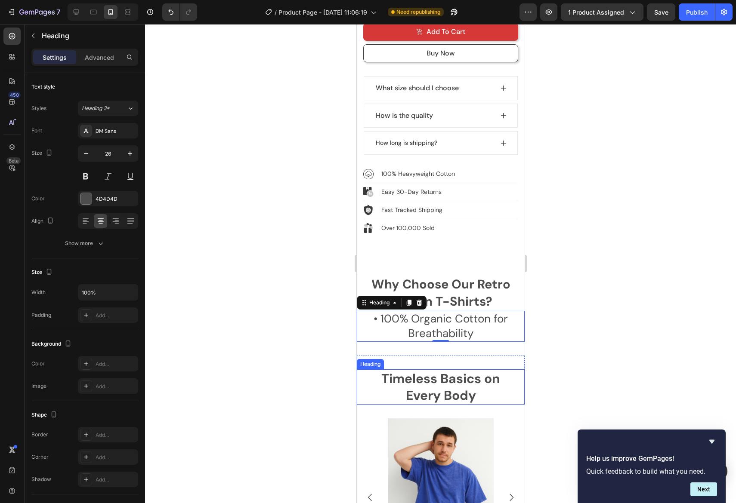
click at [637, 339] on div at bounding box center [440, 263] width 591 height 479
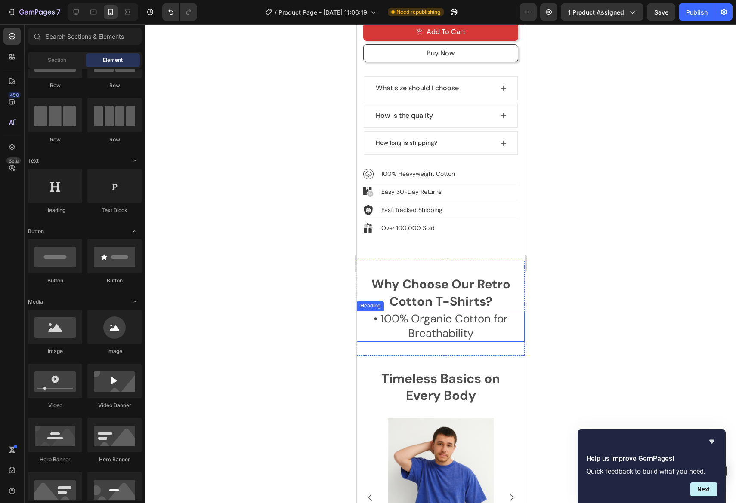
click at [504, 314] on p "• 100% Organic Cotton for Breathability" at bounding box center [440, 326] width 166 height 29
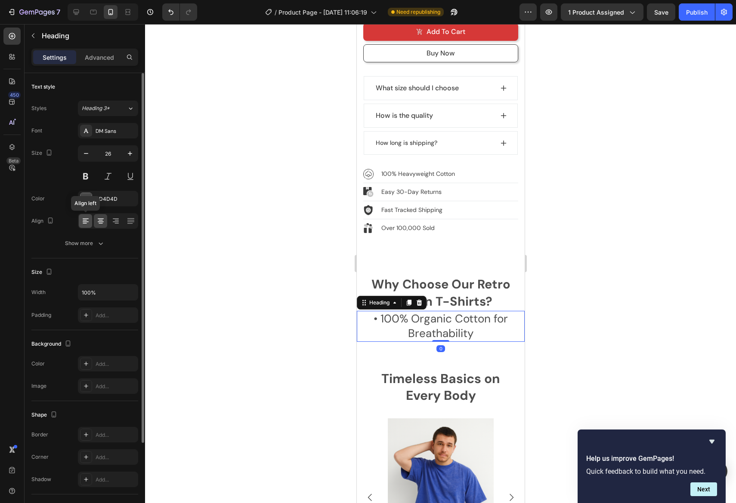
click at [85, 222] on icon at bounding box center [86, 222] width 6 height 1
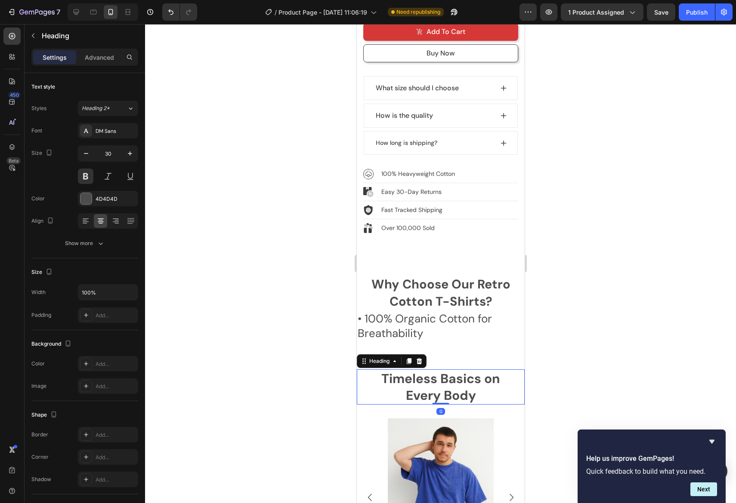
click at [451, 375] on h2 "Timeless Basics on Every Body" at bounding box center [439, 386] width 157 height 35
click at [425, 313] on p "• 100% Organic Cotton for Breathability" at bounding box center [440, 326] width 166 height 29
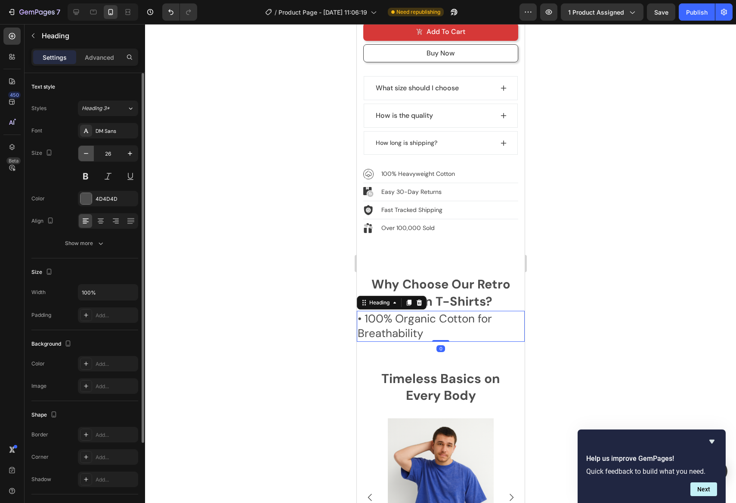
click at [86, 157] on icon "button" at bounding box center [86, 153] width 9 height 9
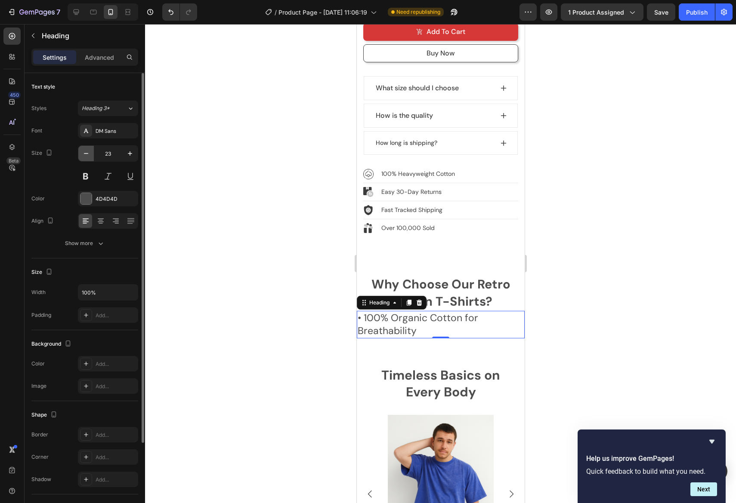
click at [86, 157] on icon "button" at bounding box center [86, 153] width 9 height 9
click at [86, 156] on icon "button" at bounding box center [86, 153] width 9 height 9
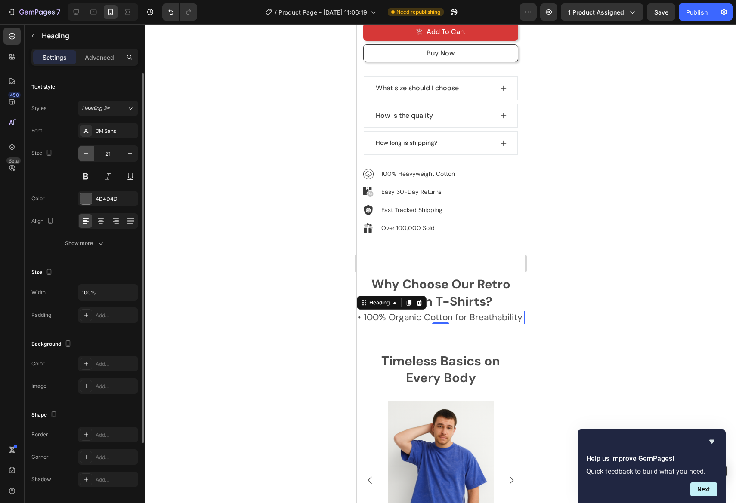
click at [86, 156] on icon "button" at bounding box center [86, 153] width 9 height 9
type input "20"
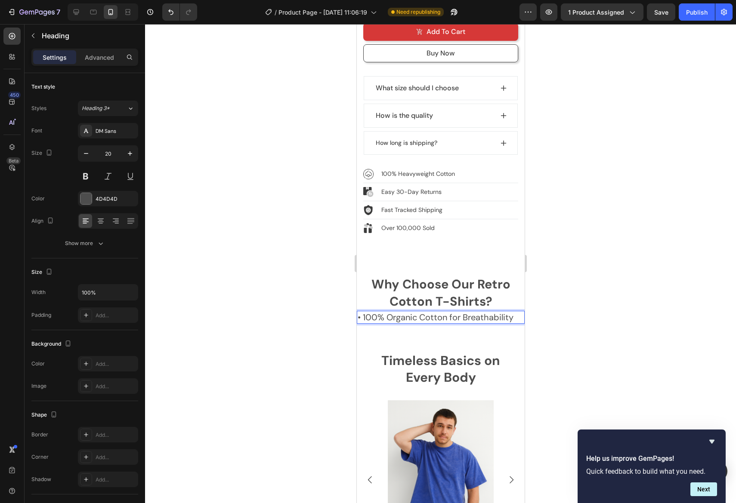
click at [590, 318] on div at bounding box center [440, 263] width 591 height 479
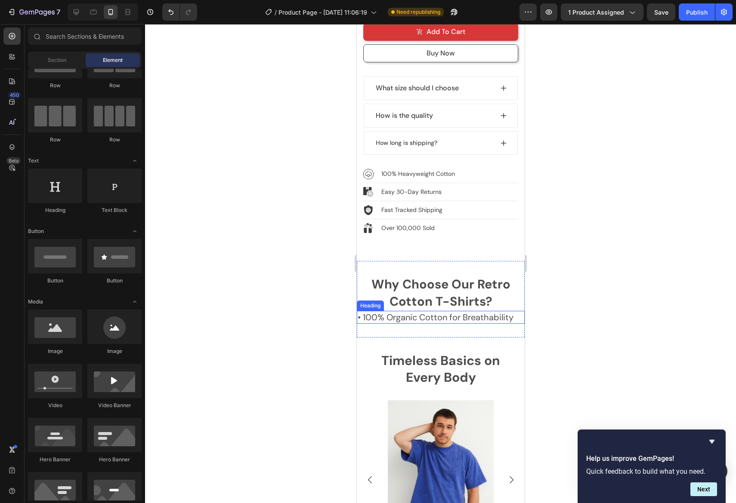
click at [477, 312] on p "• 100% Organic Cotton for Breathability" at bounding box center [440, 317] width 166 height 11
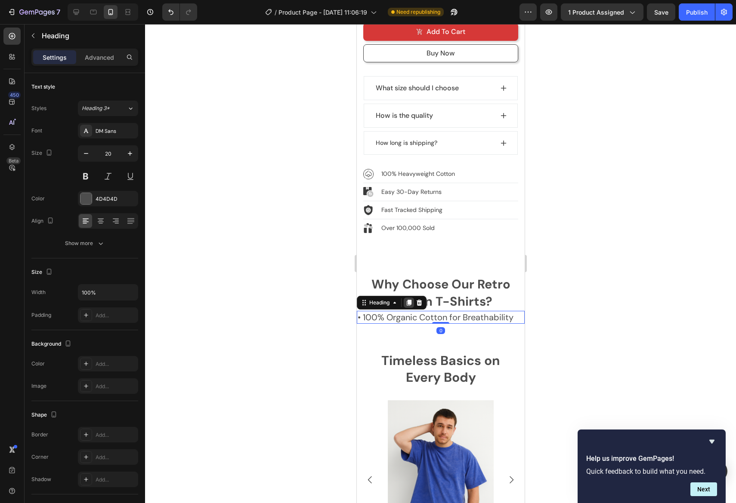
click at [411, 300] on icon at bounding box center [408, 303] width 5 height 6
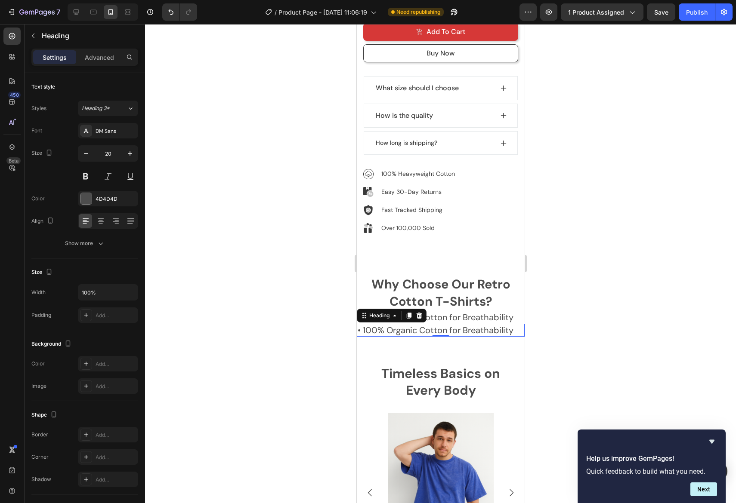
click at [453, 324] on h2 "• 100% Organic Cotton for Breathability" at bounding box center [440, 330] width 168 height 13
click at [453, 325] on p "• 100% Organic Cotton for Breathability" at bounding box center [440, 330] width 166 height 11
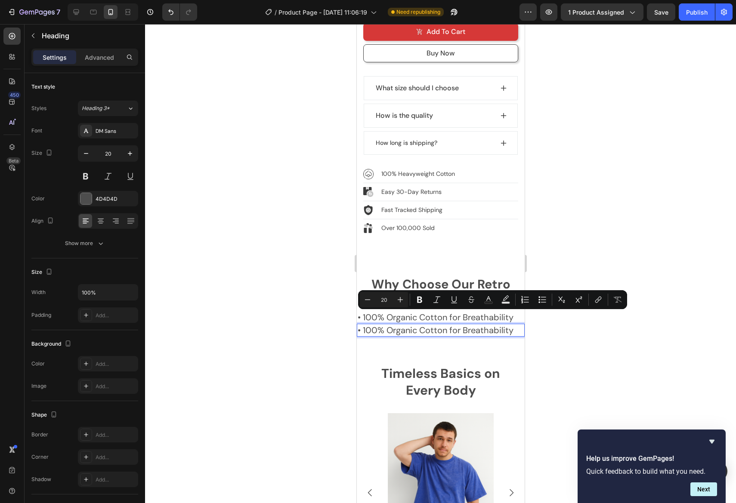
click at [375, 325] on p "• 100% Organic Cotton for Breathability" at bounding box center [440, 330] width 166 height 11
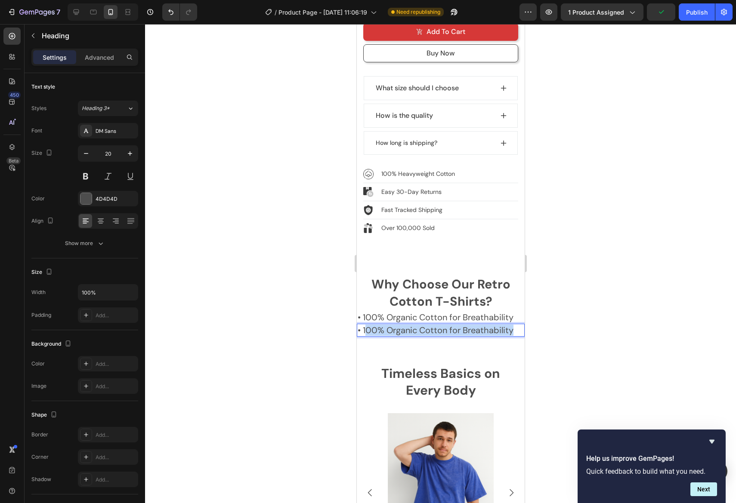
drag, startPoint x: 365, startPoint y: 318, endPoint x: 526, endPoint y: 328, distance: 162.0
click at [524, 328] on h2 "• 100% Organic Cotton for Breathability" at bounding box center [440, 330] width 168 height 13
click at [363, 325] on p "• 1Pima Cotton for Ultimate Softness</" at bounding box center [440, 330] width 166 height 11
click at [573, 320] on div at bounding box center [440, 263] width 591 height 479
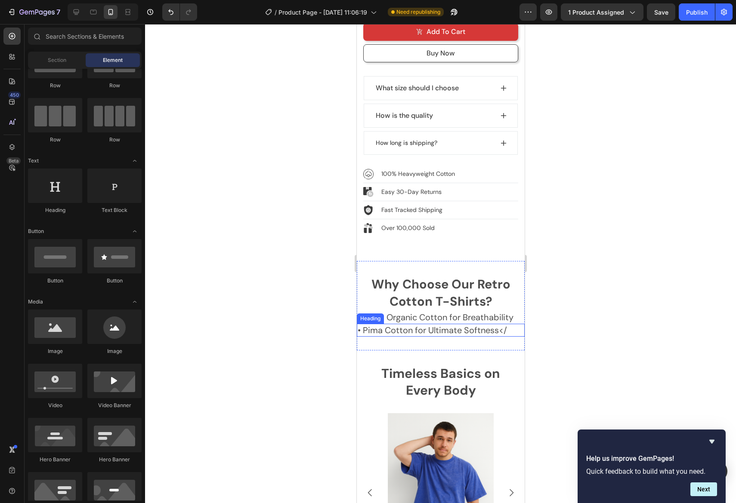
click at [508, 325] on p "• Pima Cotton for Ultimate Softness</" at bounding box center [440, 330] width 166 height 11
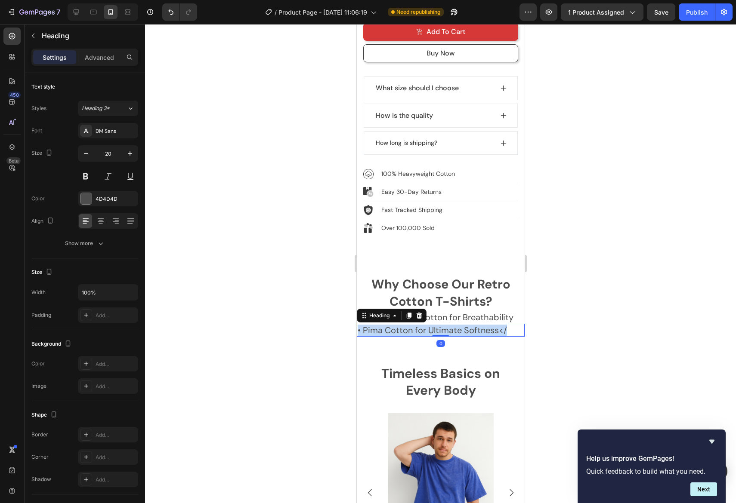
click at [507, 325] on p "• Pima Cotton for Ultimate Softness</" at bounding box center [440, 330] width 166 height 11
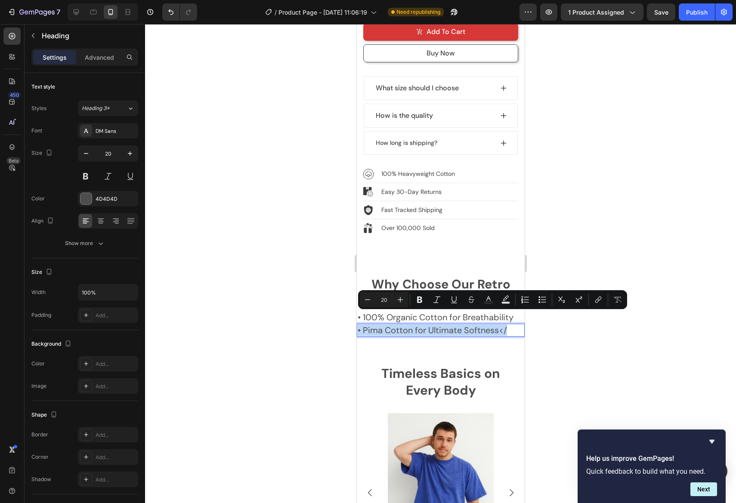
click at [502, 325] on p "• Pima Cotton for Ultimate Softness</" at bounding box center [440, 330] width 166 height 11
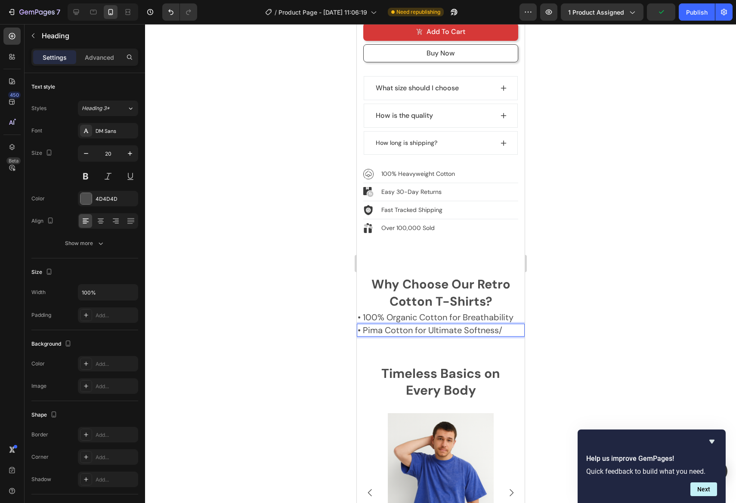
click at [506, 325] on p "• Pima Cotton for Ultimate Softness/" at bounding box center [440, 330] width 166 height 11
drag, startPoint x: 591, startPoint y: 336, endPoint x: 582, endPoint y: 334, distance: 9.8
click at [592, 336] on div at bounding box center [440, 263] width 591 height 479
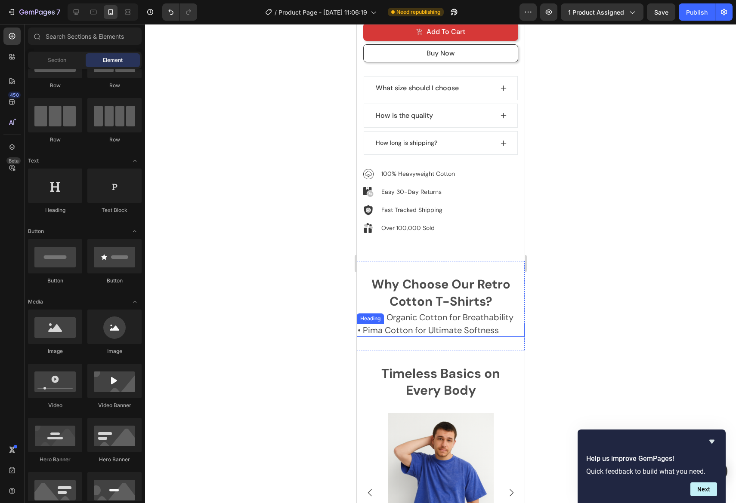
click at [498, 325] on p "• Pima Cotton for Ultimate Softness" at bounding box center [440, 330] width 166 height 11
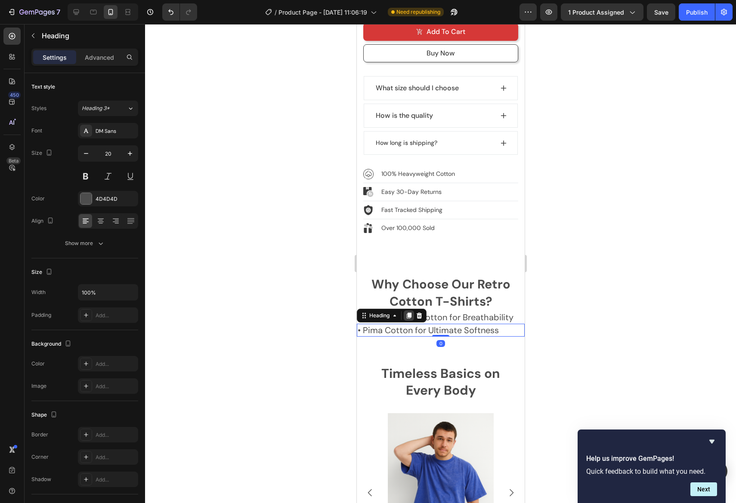
click at [409, 313] on icon at bounding box center [408, 316] width 5 height 6
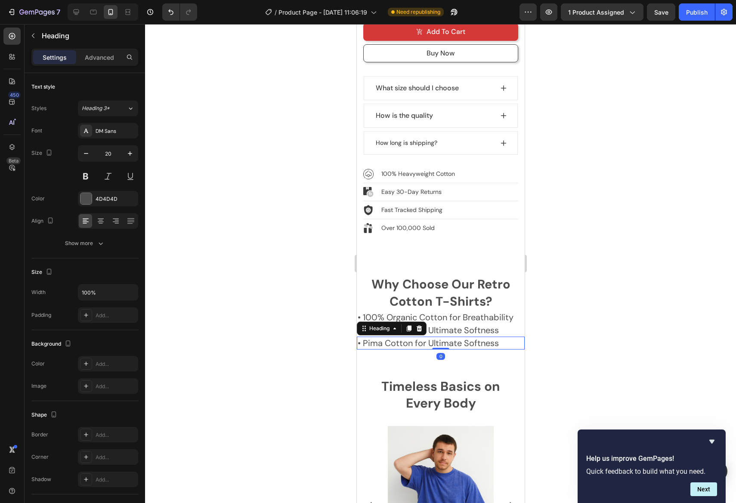
click at [379, 337] on h2 "• Pima Cotton for Ultimate Softness" at bounding box center [440, 343] width 168 height 13
click at [379, 338] on p "• Pima Cotton for Ultimate Softness" at bounding box center [440, 343] width 166 height 11
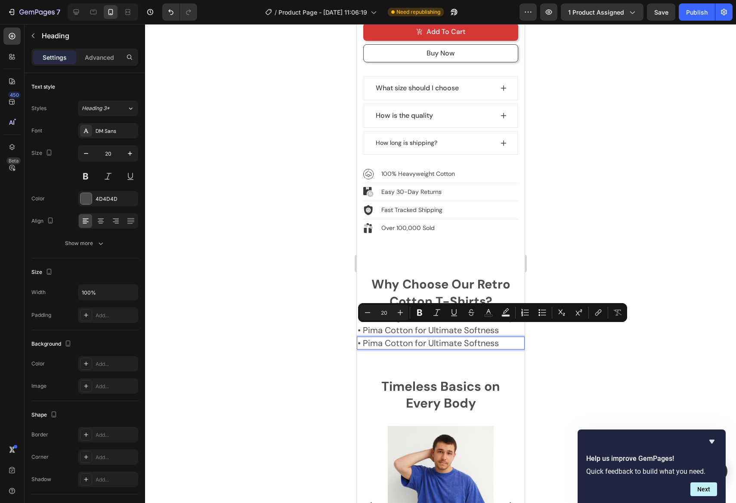
click at [451, 338] on p "• Pima Cotton for Ultimate Softness" at bounding box center [440, 343] width 166 height 11
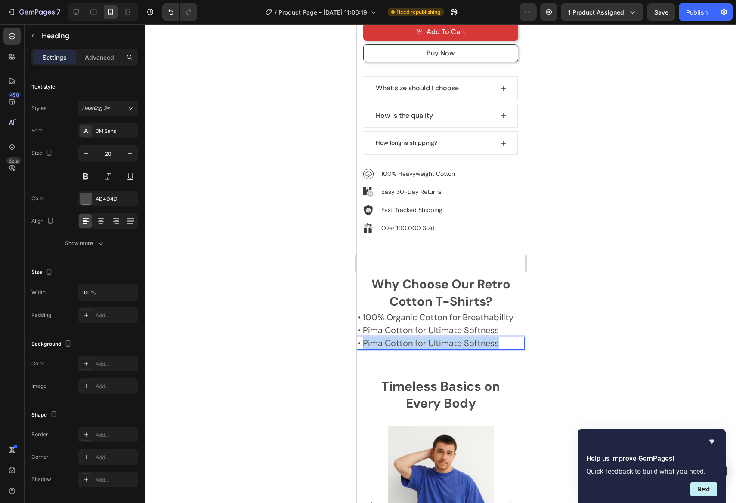
drag, startPoint x: 426, startPoint y: 331, endPoint x: 364, endPoint y: 332, distance: 62.0
click at [364, 338] on p "• Pima Cotton for Ultimate Softness" at bounding box center [440, 343] width 166 height 11
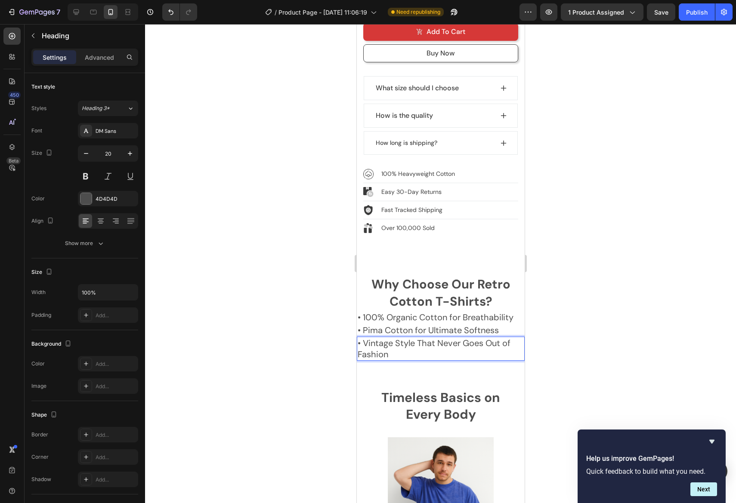
click at [618, 326] on div at bounding box center [440, 263] width 591 height 479
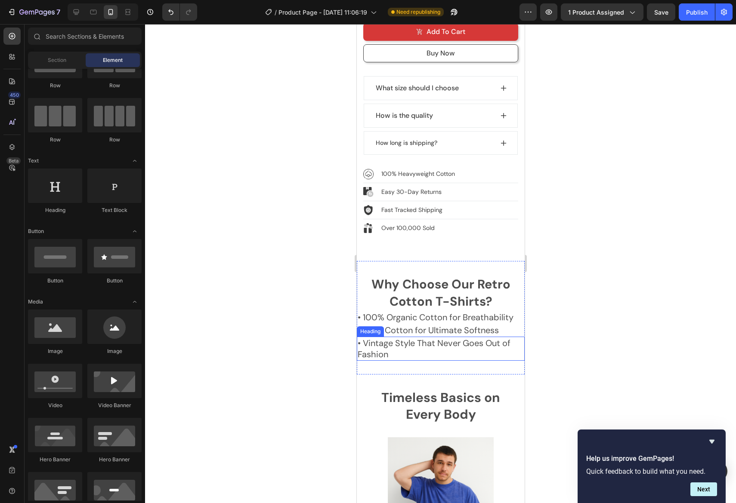
click at [418, 339] on p "• Vintage Style That Never Goes Out of Fashion" at bounding box center [440, 349] width 166 height 22
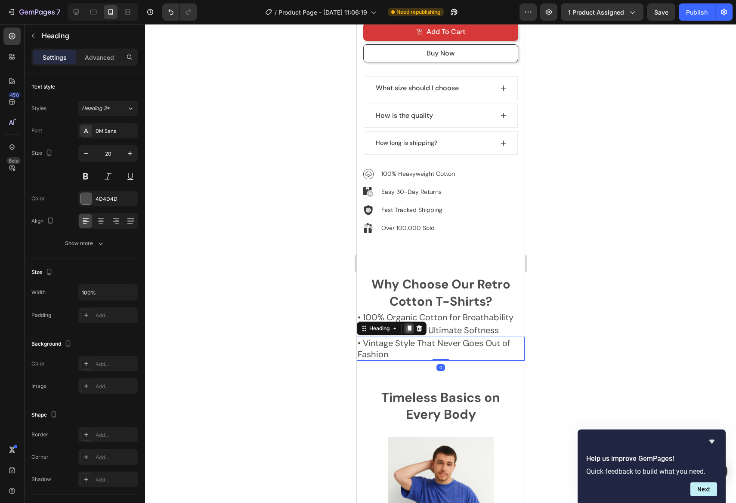
click at [412, 325] on icon at bounding box center [408, 328] width 7 height 7
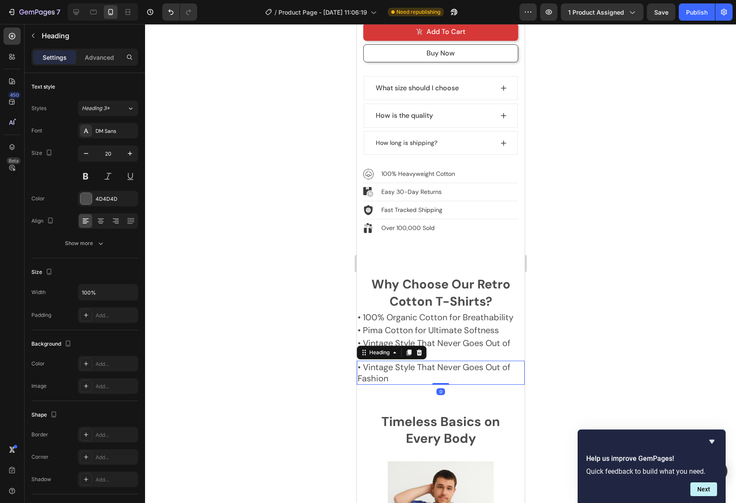
click at [382, 361] on h2 "• Vintage Style That Never Goes Out of Fashion" at bounding box center [440, 373] width 168 height 24
click at [382, 362] on p "• Vintage Style That Never Goes Out of Fashion" at bounding box center [440, 373] width 166 height 22
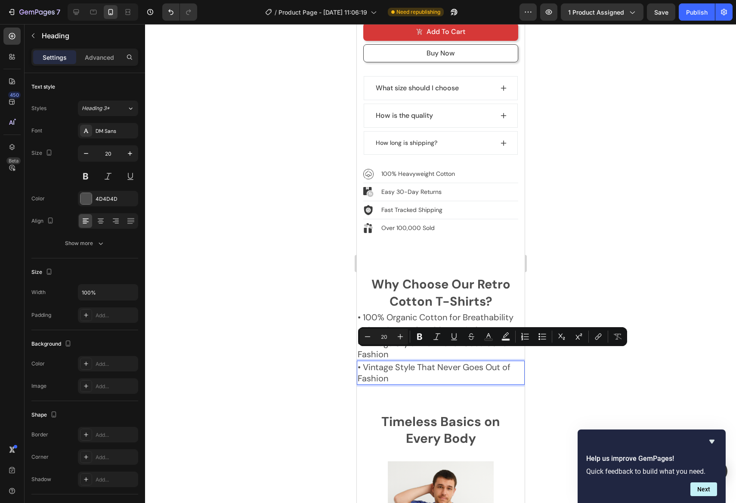
click at [361, 362] on p "• Vintage Style That Never Goes Out of Fashion" at bounding box center [440, 373] width 166 height 22
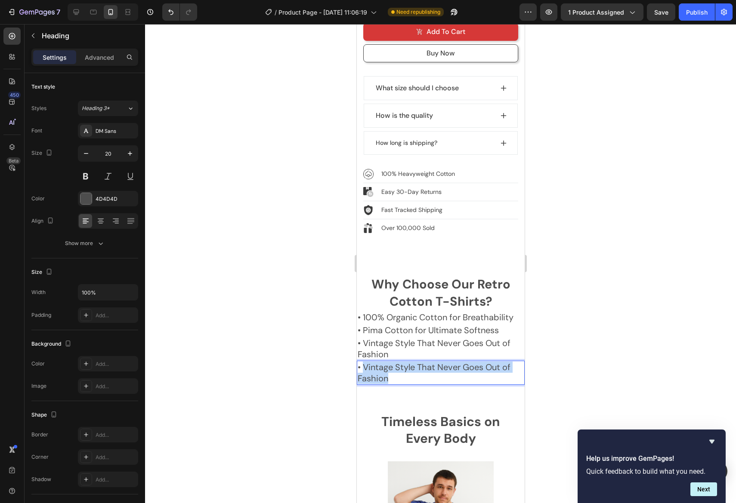
drag, startPoint x: 364, startPoint y: 355, endPoint x: 407, endPoint y: 371, distance: 45.6
click at [407, 371] on p "• Vintage Style That Never Goes Out of Fashion" at bounding box center [440, 373] width 166 height 22
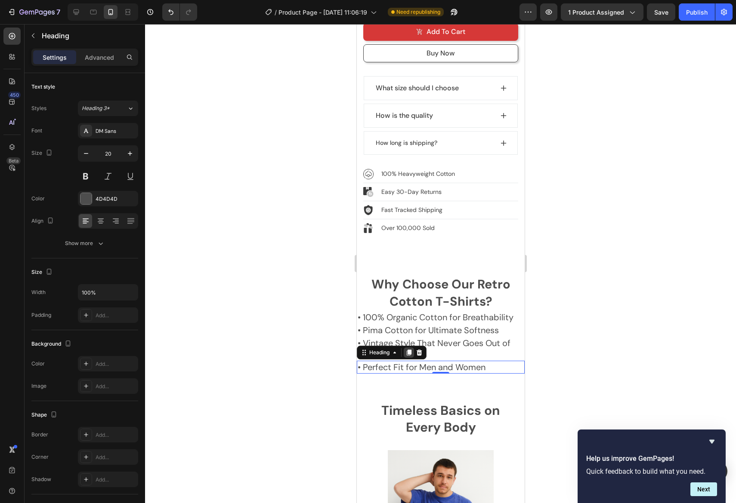
click at [413, 348] on div at bounding box center [408, 353] width 10 height 10
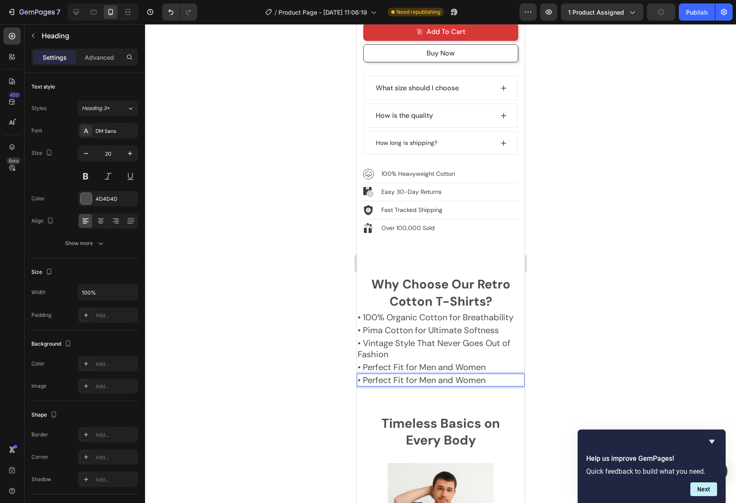
click at [364, 375] on p "• Perfect Fit for Men and Women" at bounding box center [440, 380] width 166 height 11
drag, startPoint x: 364, startPoint y: 369, endPoint x: 489, endPoint y: 369, distance: 124.7
click at [487, 375] on p "• Perfect Fit for Men and Women" at bounding box center [440, 380] width 166 height 11
click at [620, 372] on div at bounding box center [440, 263] width 591 height 479
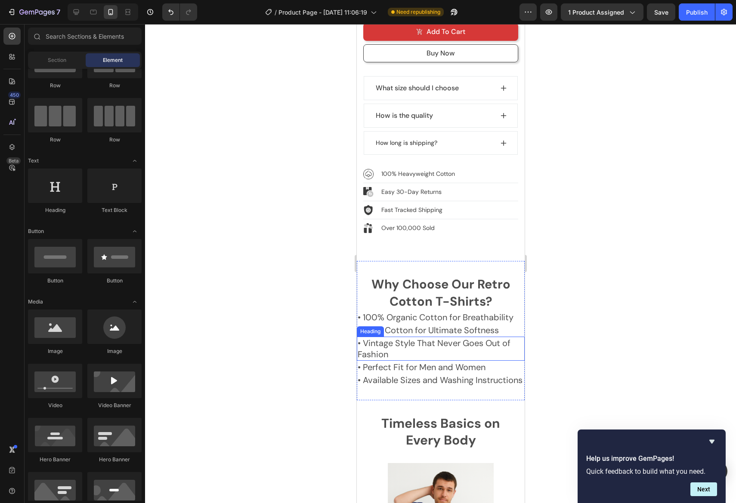
click at [486, 338] on p "• Vintage Style That Never Goes Out of Fashion" at bounding box center [440, 349] width 166 height 22
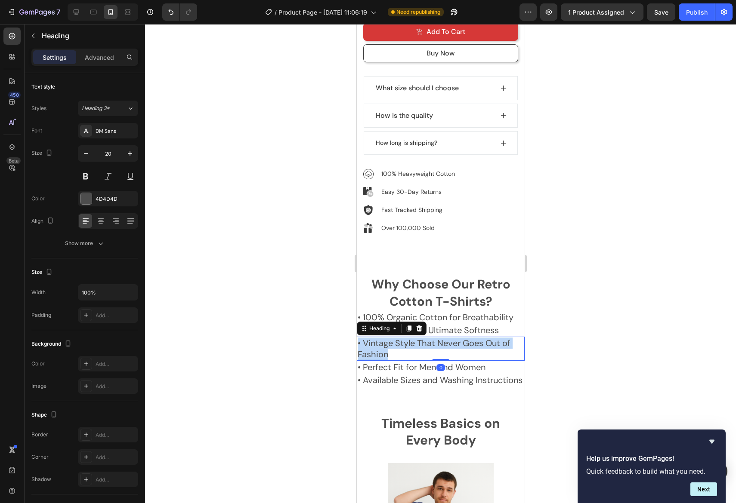
click at [479, 338] on p "• Vintage Style That Never Goes Out of Fashion" at bounding box center [440, 349] width 166 height 22
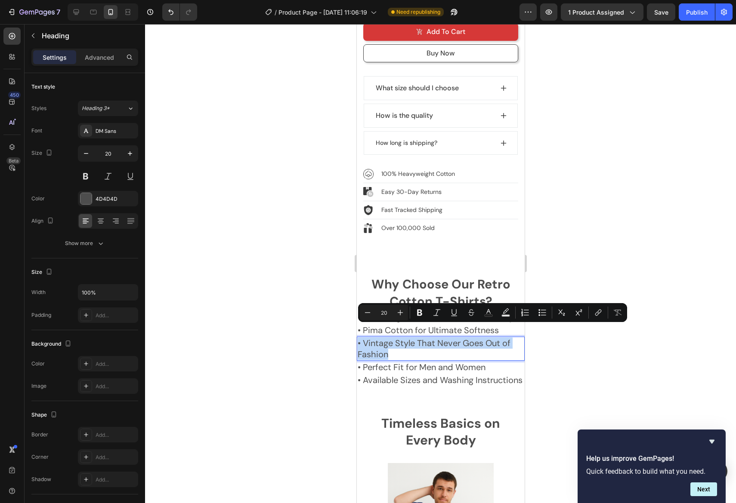
click at [476, 338] on p "• Vintage Style That Never Goes Out of Fashion" at bounding box center [440, 349] width 166 height 22
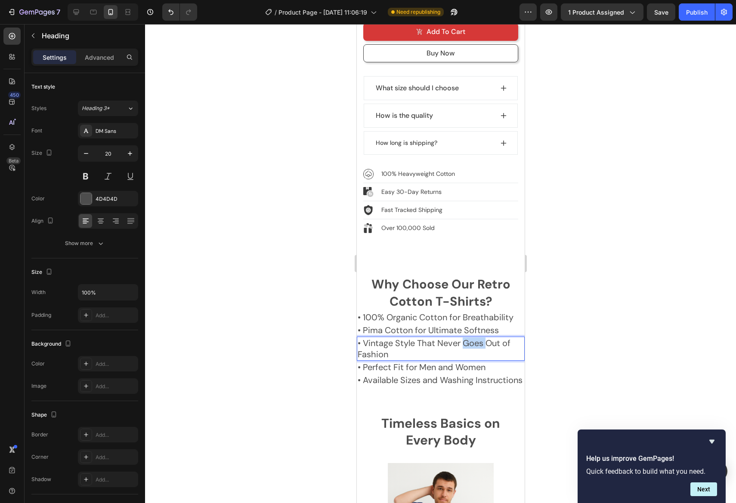
click at [476, 338] on p "• Vintage Style That Never Goes Out of Fashion" at bounding box center [440, 349] width 166 height 22
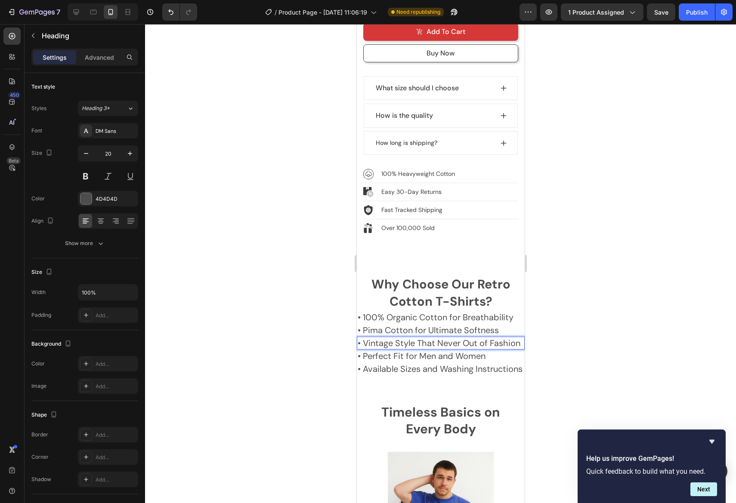
click at [633, 339] on div at bounding box center [440, 263] width 591 height 479
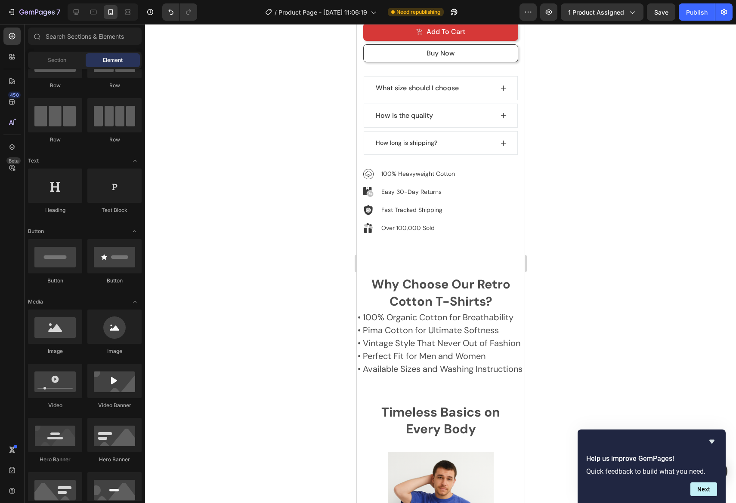
click at [629, 348] on div at bounding box center [440, 263] width 591 height 479
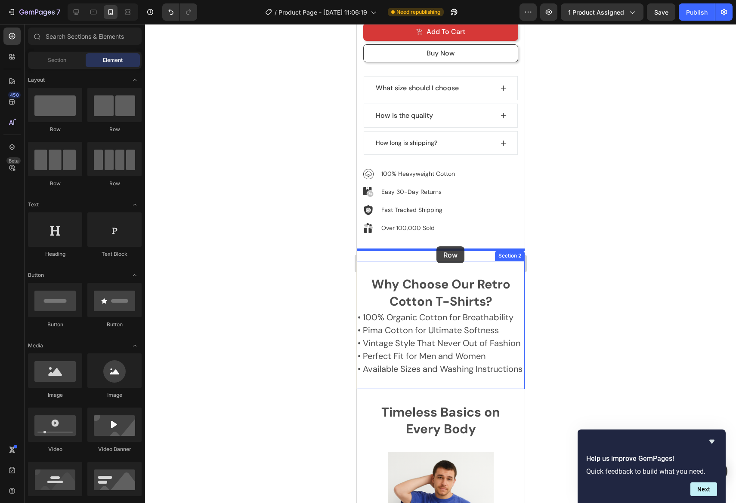
drag, startPoint x: 407, startPoint y: 128, endPoint x: 436, endPoint y: 246, distance: 122.2
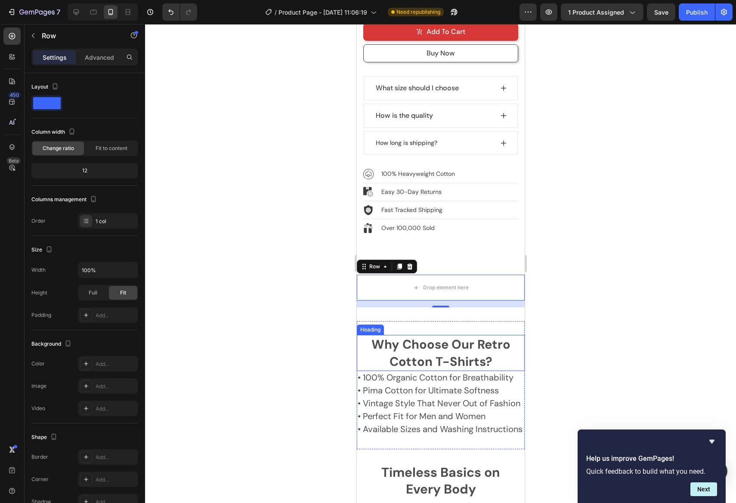
click at [392, 345] on strong "Why Choose Our Retro Cotton T-Shirts?" at bounding box center [440, 353] width 139 height 34
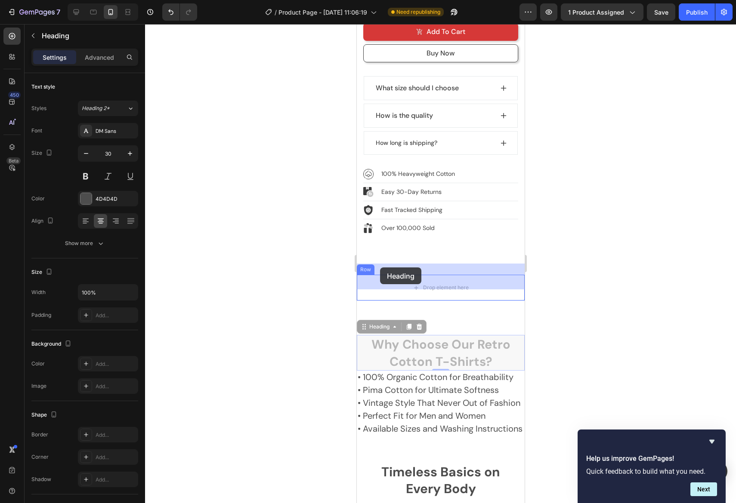
drag, startPoint x: 365, startPoint y: 316, endPoint x: 383, endPoint y: 268, distance: 51.0
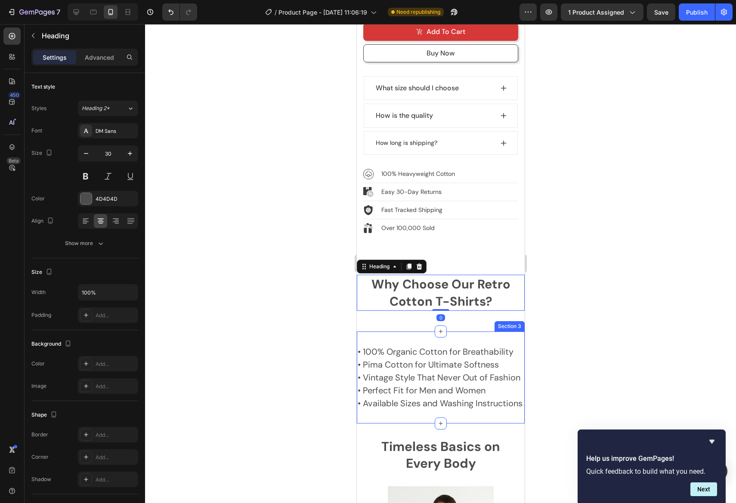
click at [403, 332] on div "• 100% Organic Cotton for Breathability Heading • Pima Cotton for Ultimate Soft…" at bounding box center [440, 378] width 168 height 92
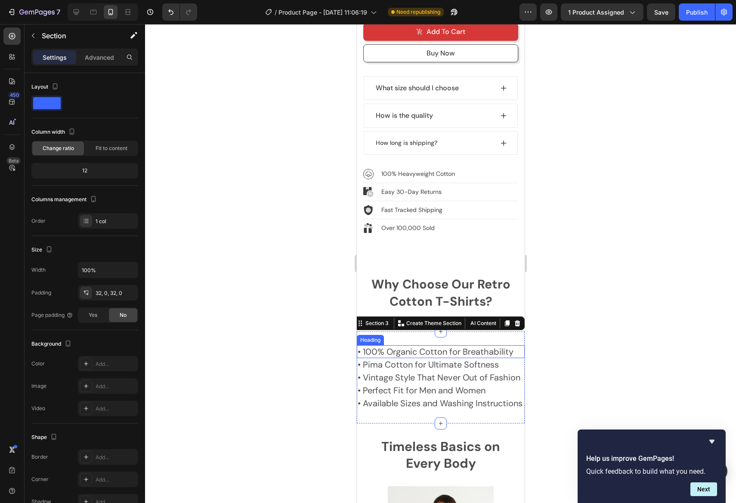
click at [381, 346] on p "• 100% Organic Cotton for Breathability" at bounding box center [440, 351] width 166 height 11
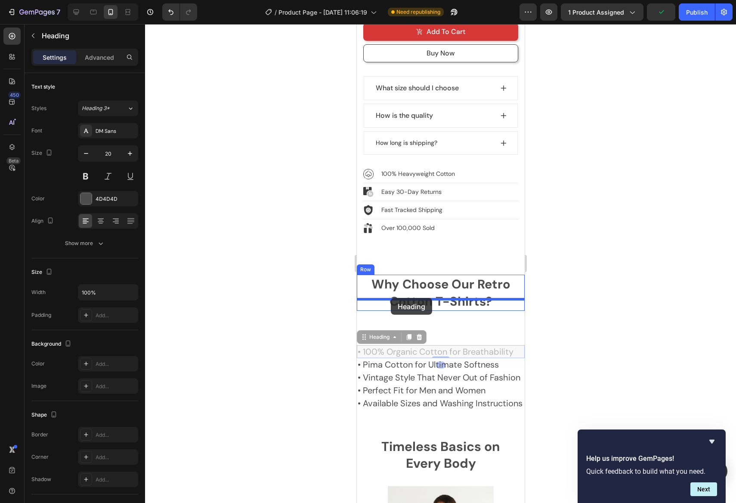
drag, startPoint x: 363, startPoint y: 326, endPoint x: 391, endPoint y: 299, distance: 38.6
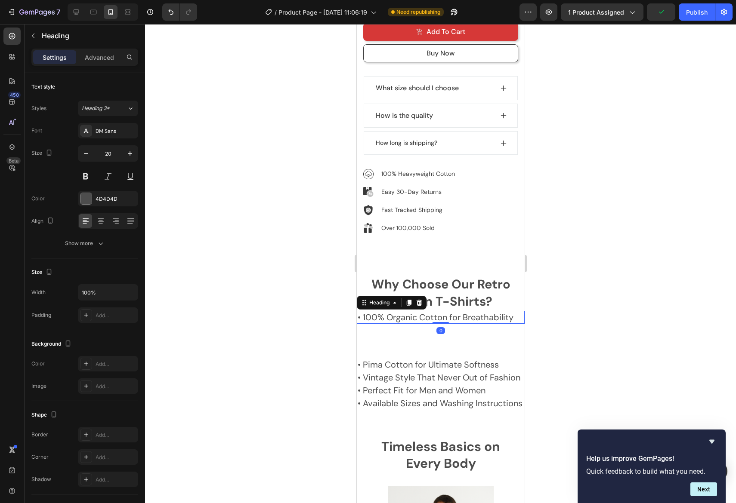
click at [620, 328] on div at bounding box center [440, 263] width 591 height 479
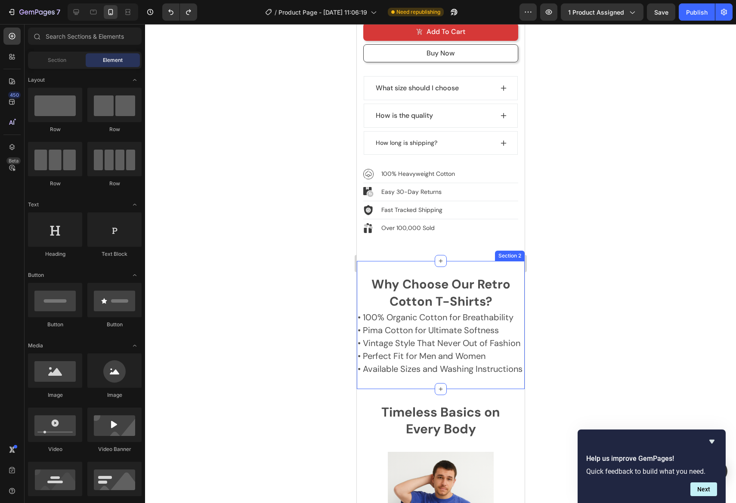
click at [425, 261] on div "Why Choose Our Retro Cotton T-Shirts? Heading • 100% Organic Cotton for Breatha…" at bounding box center [440, 325] width 168 height 128
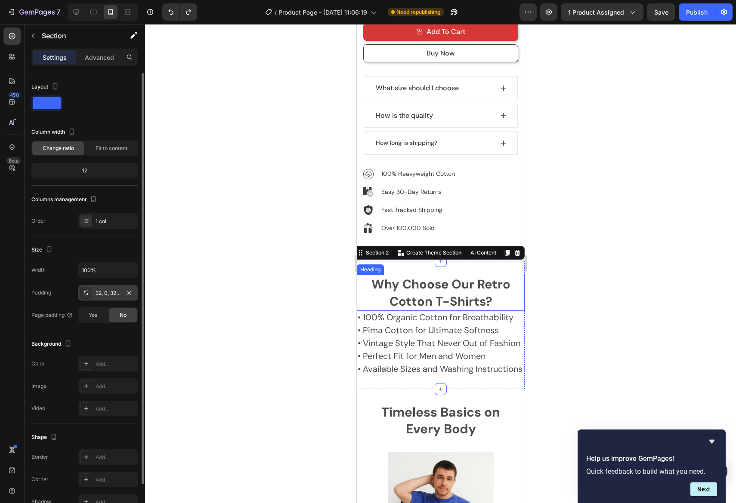
click at [114, 296] on div "32, 0, 32, 0" at bounding box center [107, 293] width 25 height 8
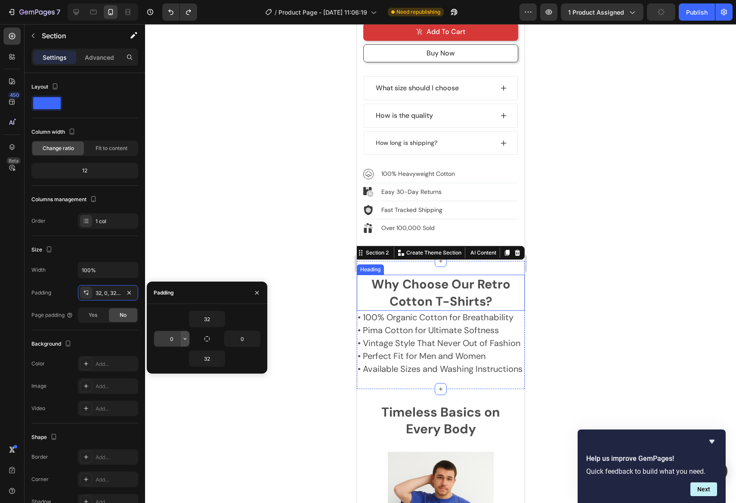
click at [186, 340] on icon "button" at bounding box center [185, 338] width 7 height 7
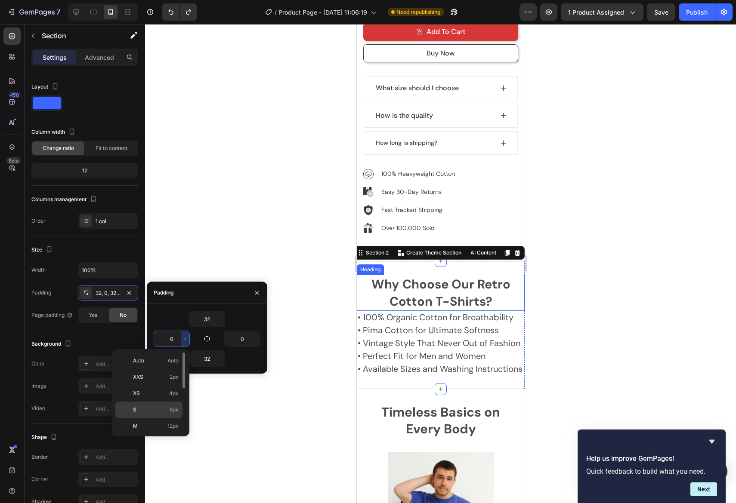
click at [155, 406] on p "S 8px" at bounding box center [156, 410] width 46 height 8
type input "8"
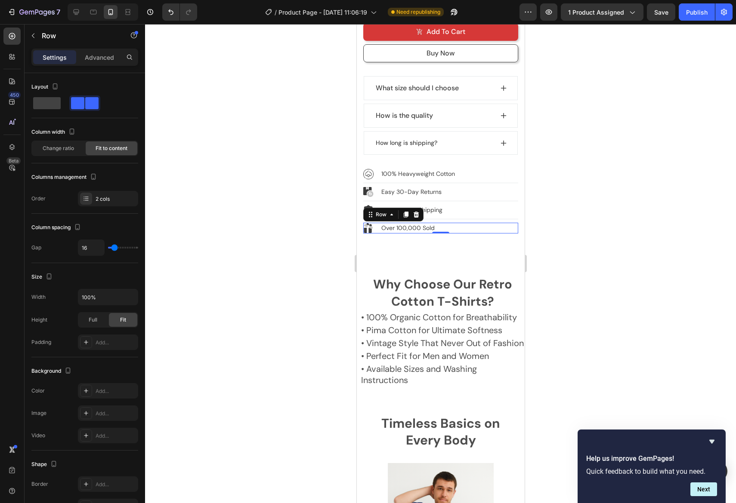
click at [373, 223] on div "Image Over 100,000 Sold Text block Row 0" at bounding box center [440, 228] width 155 height 11
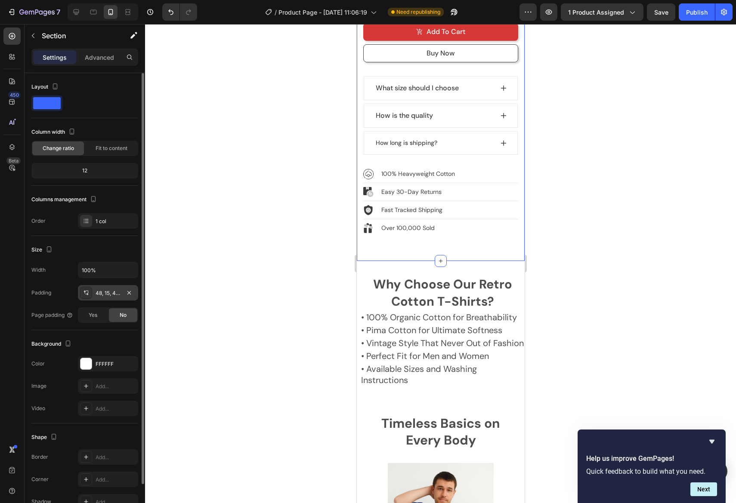
click at [106, 294] on div "48, 15, 48, 15" at bounding box center [107, 293] width 25 height 8
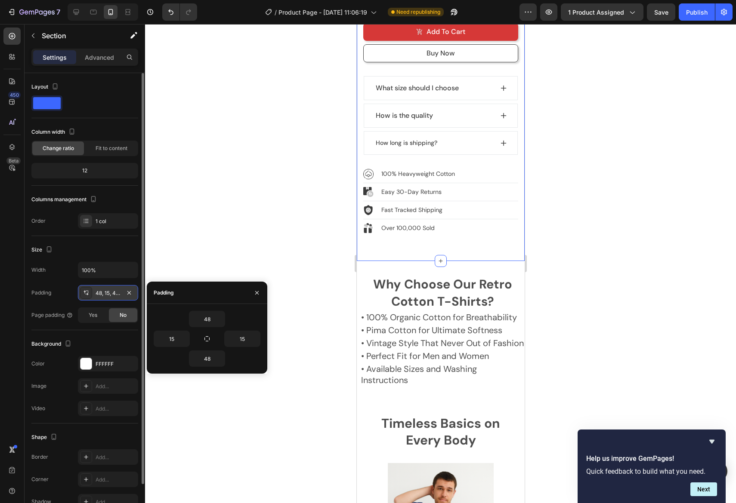
click at [106, 294] on div "48, 15, 48, 15" at bounding box center [107, 293] width 25 height 8
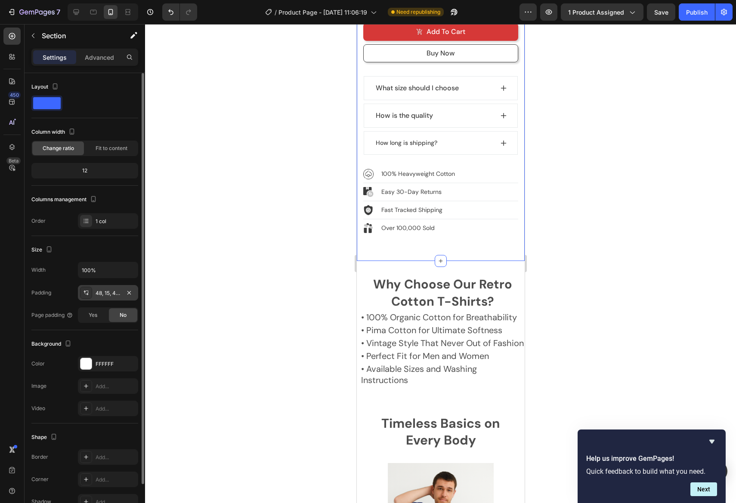
click at [106, 294] on div "48, 15, 48, 15" at bounding box center [107, 293] width 25 height 8
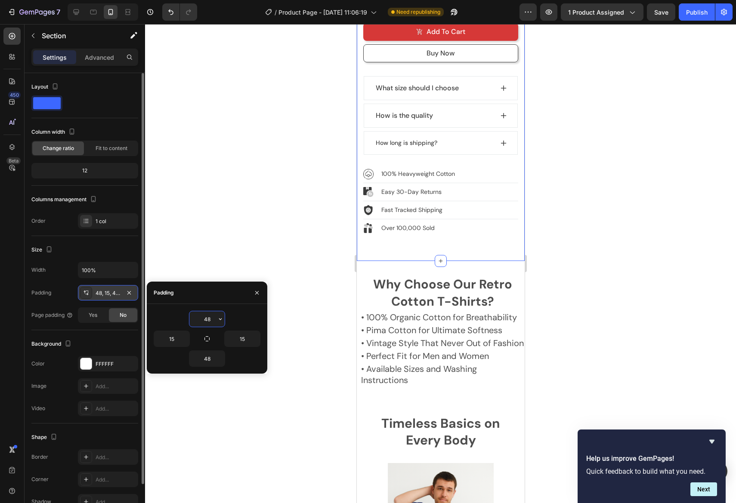
click at [94, 295] on div "48, 15, 48, 15" at bounding box center [108, 292] width 60 height 15
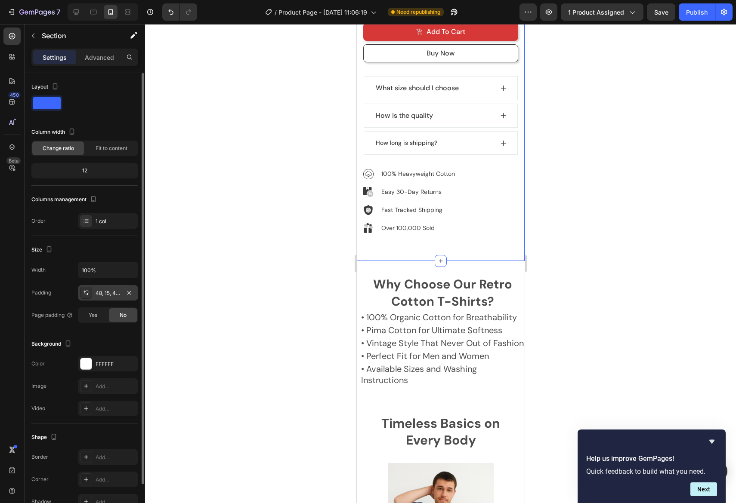
drag, startPoint x: 95, startPoint y: 294, endPoint x: 117, endPoint y: 294, distance: 22.4
click at [117, 294] on div "48, 15, 48, 15" at bounding box center [108, 292] width 60 height 15
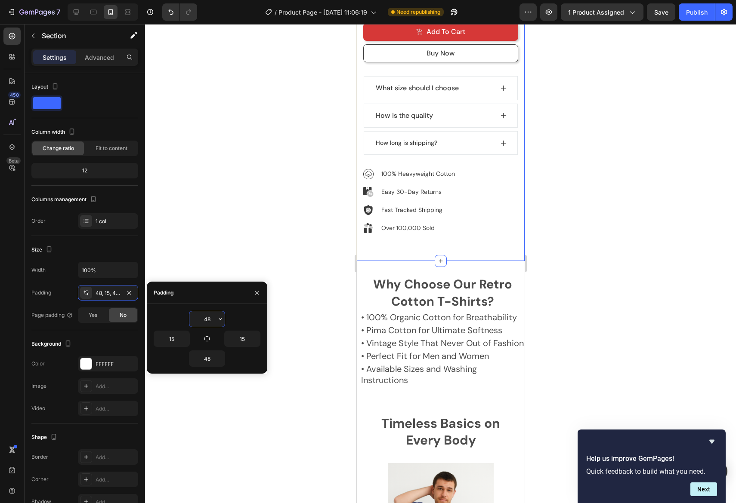
drag, startPoint x: 565, startPoint y: 321, endPoint x: 545, endPoint y: 320, distance: 20.7
click at [566, 321] on div at bounding box center [440, 263] width 591 height 479
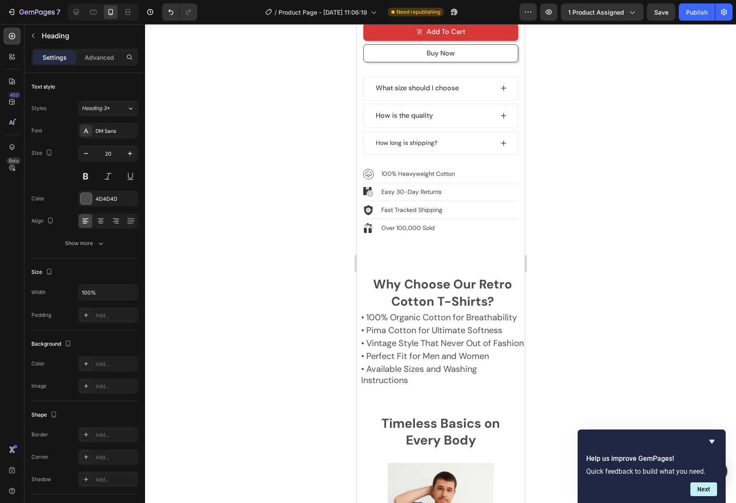
click at [457, 325] on p "• Pima Cotton for Ultimate Softness" at bounding box center [441, 330] width 163 height 11
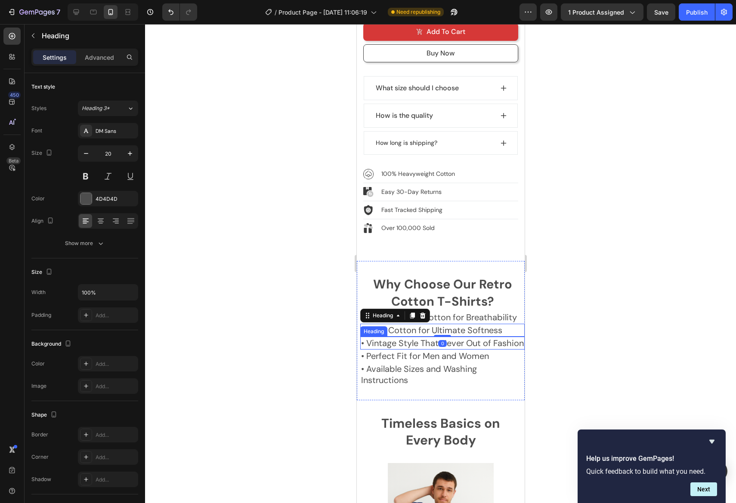
click at [506, 340] on p "• Vintage Style That Never Out of Fashion" at bounding box center [441, 343] width 163 height 11
click at [510, 284] on h2 "Why Choose Our Retro Cotton T-Shirts?" at bounding box center [442, 293] width 164 height 36
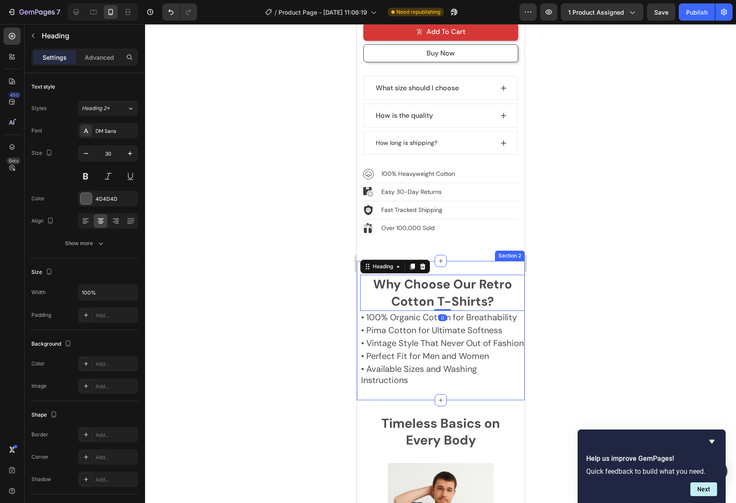
click at [475, 261] on div "Why Choose Our Retro Cotton T-Shirts? Heading 0 • 100% Organic Cotton for Breat…" at bounding box center [440, 330] width 168 height 139
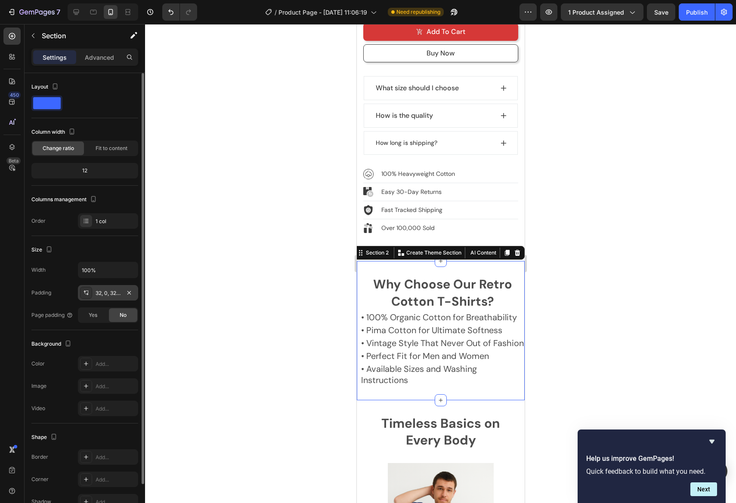
click at [103, 293] on div "32, 0, 32, 8" at bounding box center [107, 293] width 25 height 8
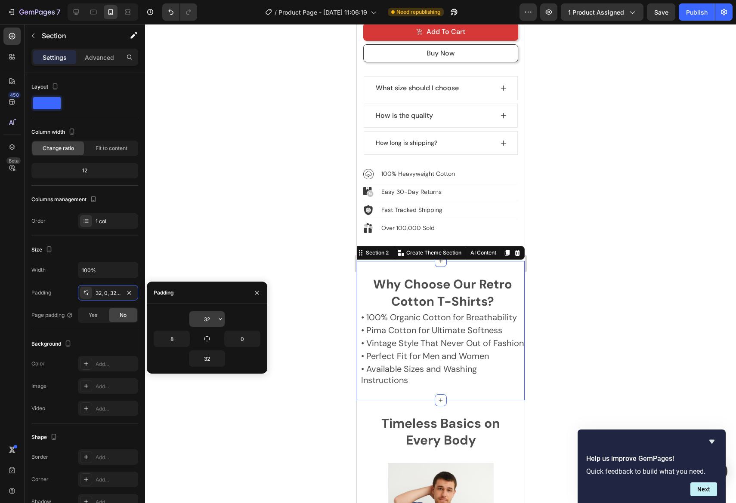
click at [205, 323] on input "32" at bounding box center [206, 318] width 35 height 15
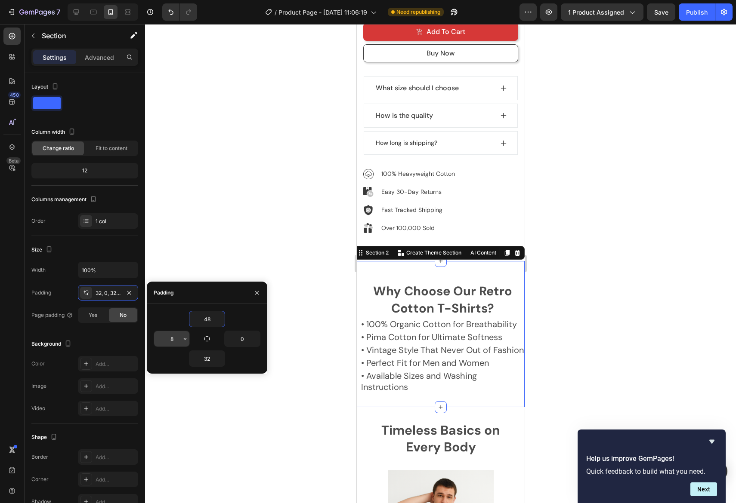
type input "48"
click at [172, 339] on input "8" at bounding box center [171, 338] width 35 height 15
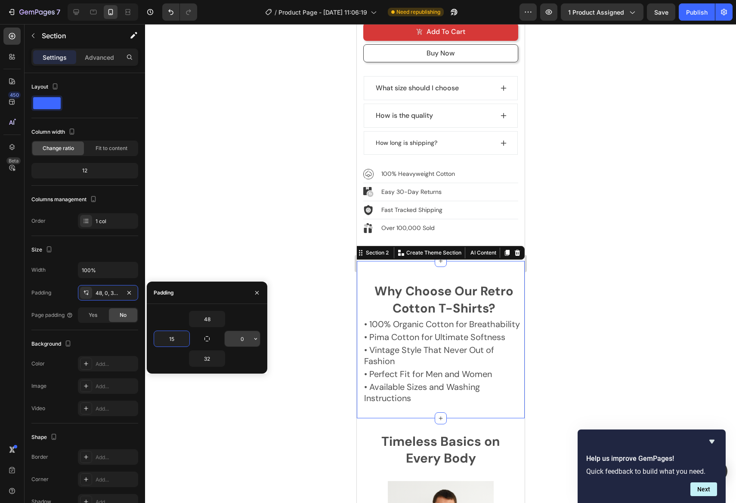
type input "15"
click at [239, 339] on input "0" at bounding box center [242, 338] width 35 height 15
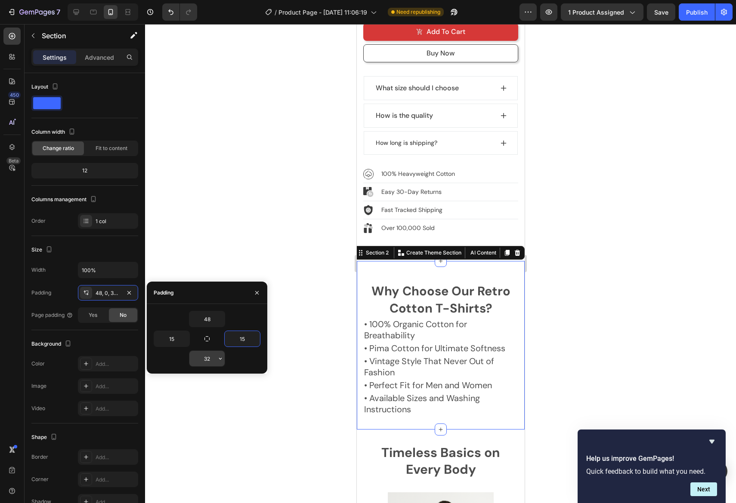
type input "15"
click at [203, 360] on input "32" at bounding box center [206, 358] width 35 height 15
type input "48"
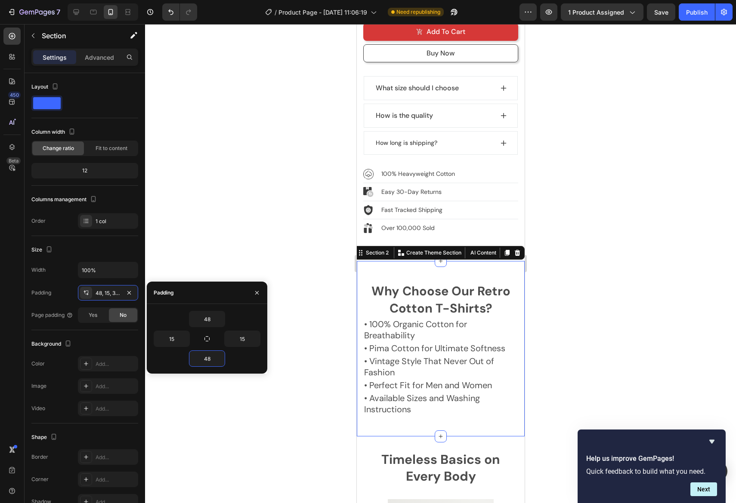
click at [592, 329] on div at bounding box center [440, 263] width 591 height 479
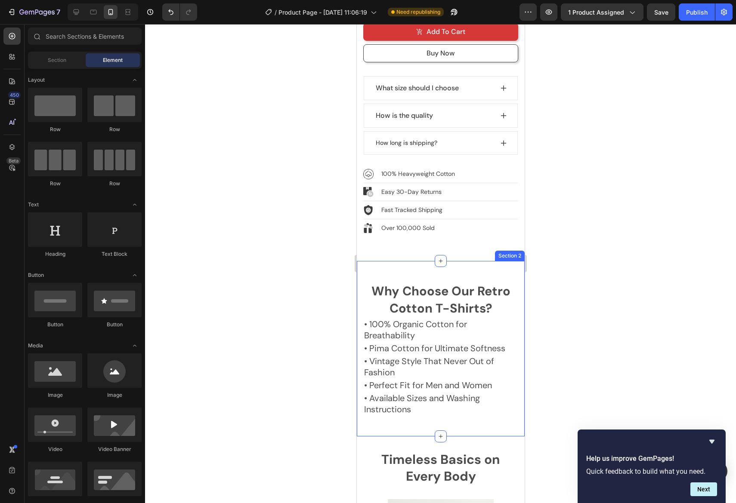
click at [444, 262] on div "Why Choose Our Retro Cotton T-Shirts? Heading • 100% Organic Cotton for Breatha…" at bounding box center [440, 348] width 168 height 175
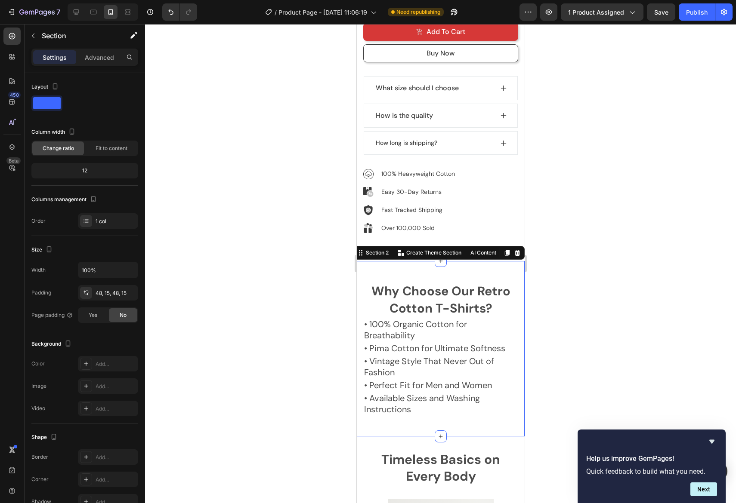
click at [436, 268] on div "Why Choose Our Retro Cotton T-Shirts? Heading • 100% Organic Cotton for Breatha…" at bounding box center [440, 348] width 168 height 175
click at [399, 282] on h2 "Why Choose Our Retro Cotton T-Shirts?" at bounding box center [440, 300] width 155 height 36
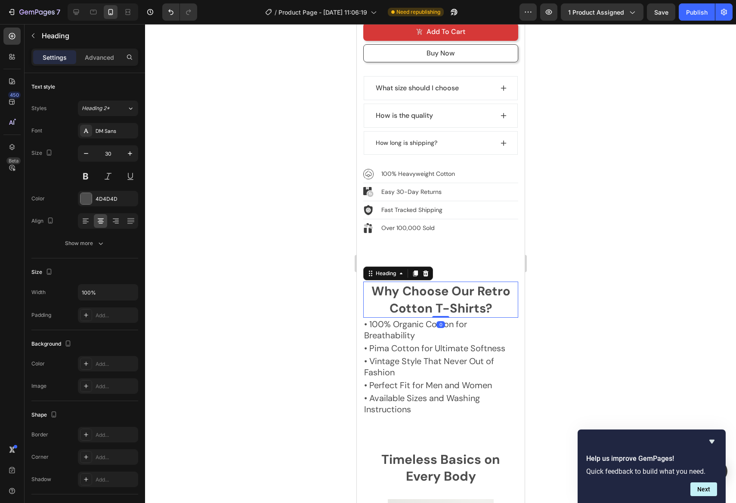
click at [475, 261] on div "Why Choose Our Retro Cotton T-Shirts? Heading 0 • 100% Organic Cotton for Breat…" at bounding box center [440, 348] width 168 height 175
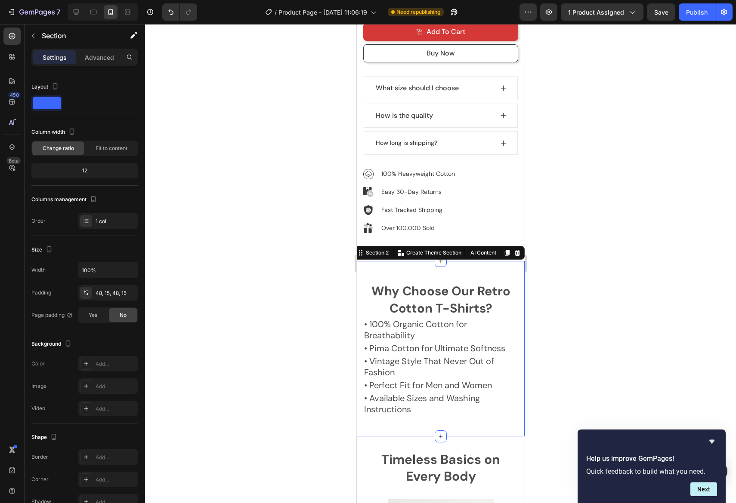
click at [456, 268] on div "Why Choose Our Retro Cotton T-Shirts? Heading • 100% Organic Cotton for Breatha…" at bounding box center [440, 348] width 168 height 175
click at [387, 283] on strong "Why Choose Our Retro Cotton T-Shirts?" at bounding box center [440, 300] width 139 height 34
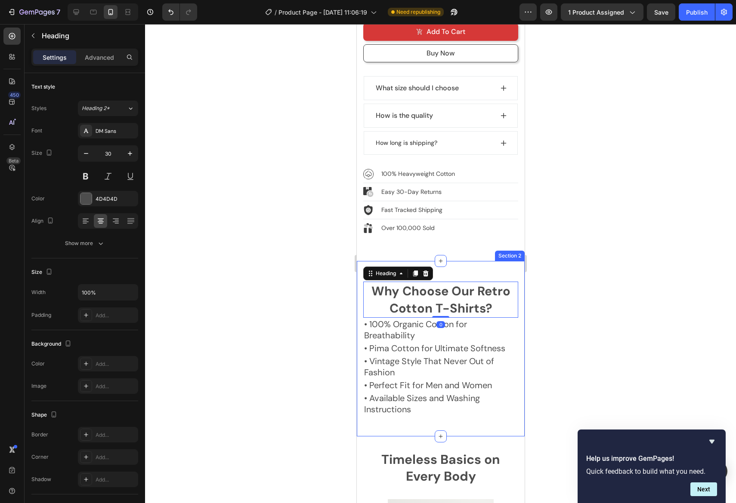
click at [461, 264] on div "Why Choose Our Retro Cotton T-Shirts? Heading 0 • 100% Organic Cotton for Breat…" at bounding box center [440, 348] width 168 height 175
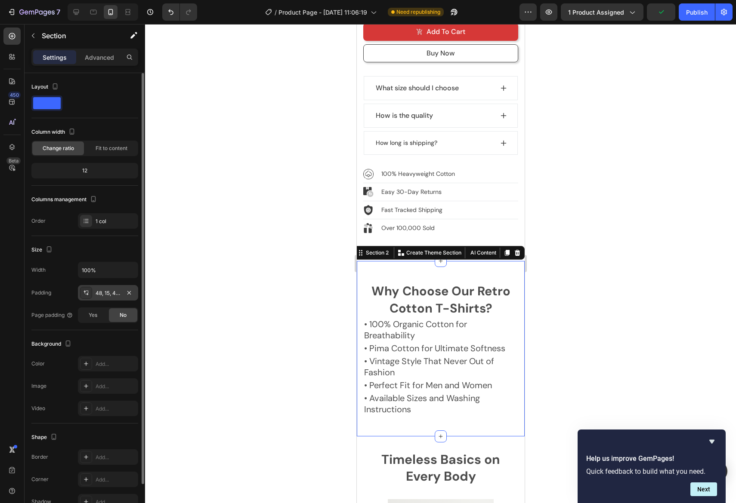
click at [107, 291] on div "48, 15, 48, 15" at bounding box center [107, 293] width 25 height 8
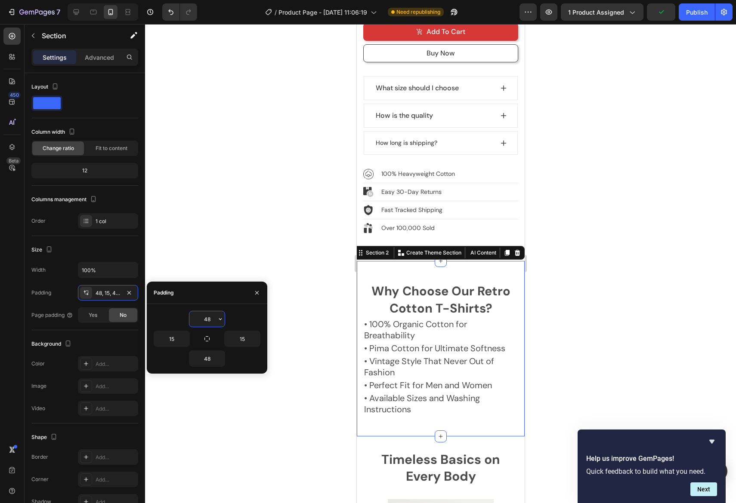
click at [207, 319] on input "48" at bounding box center [206, 318] width 35 height 15
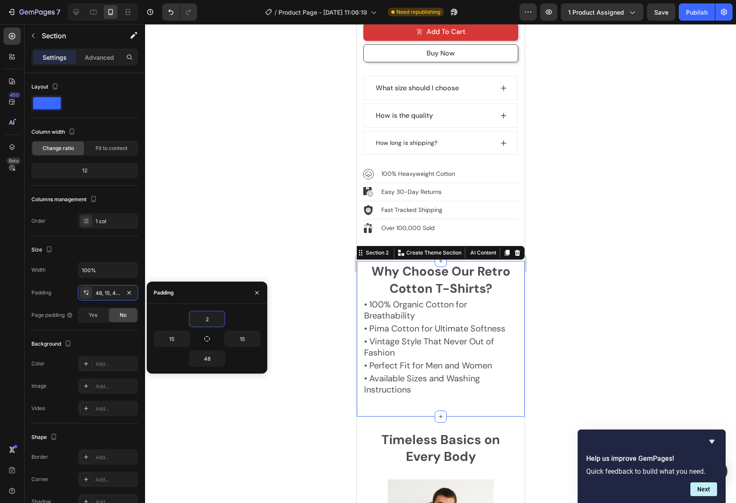
type input "25"
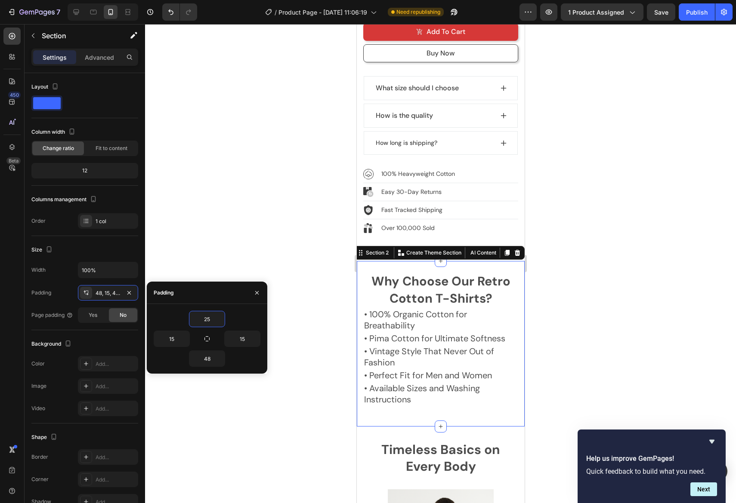
click at [608, 326] on div at bounding box center [440, 263] width 591 height 479
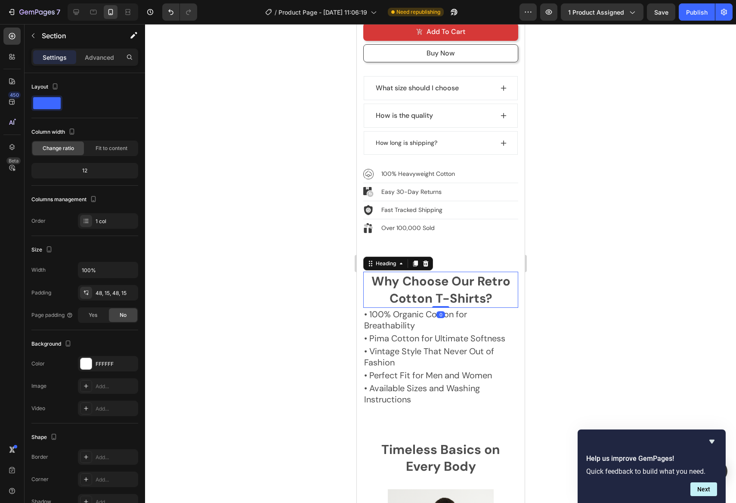
click at [467, 273] on strong "Why Choose Our Retro Cotton T-Shirts?" at bounding box center [440, 290] width 139 height 34
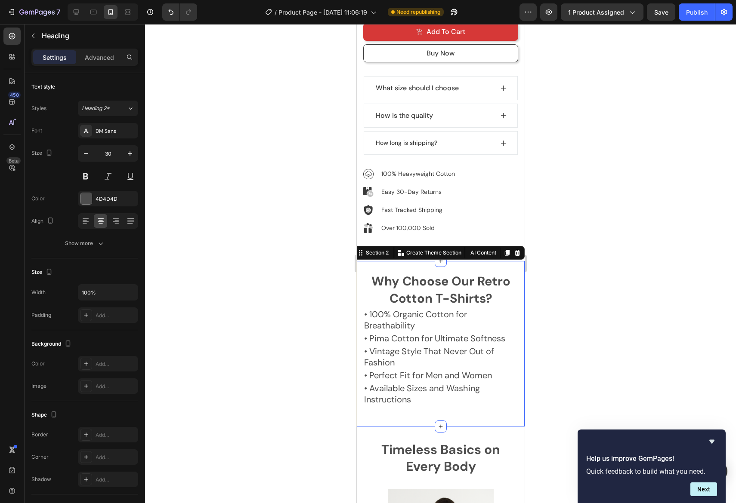
click at [487, 261] on div "Why Choose Our Retro Cotton T-Shirts? Heading • 100% Organic Cotton for Breatha…" at bounding box center [440, 344] width 168 height 166
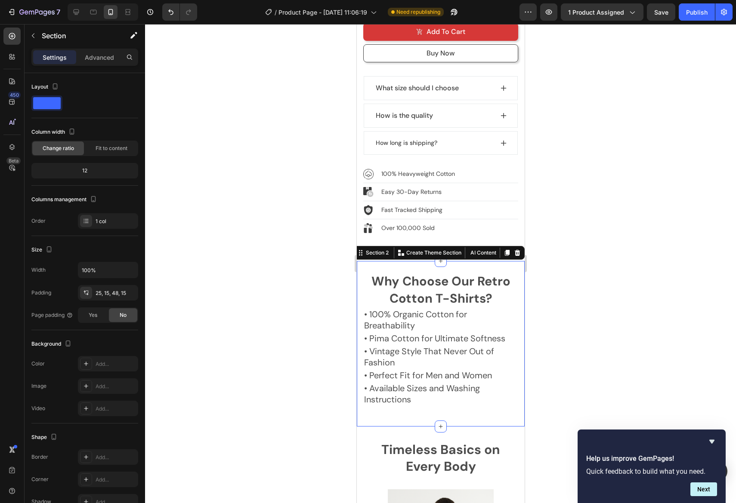
click at [627, 271] on div at bounding box center [440, 263] width 591 height 479
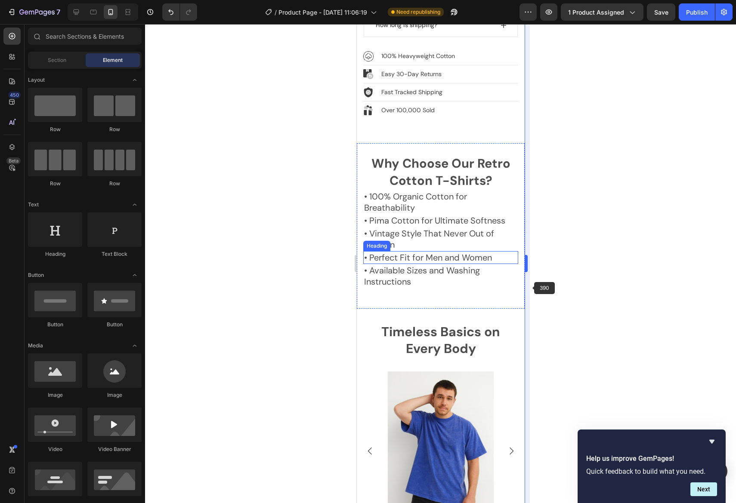
scroll to position [1061, 0]
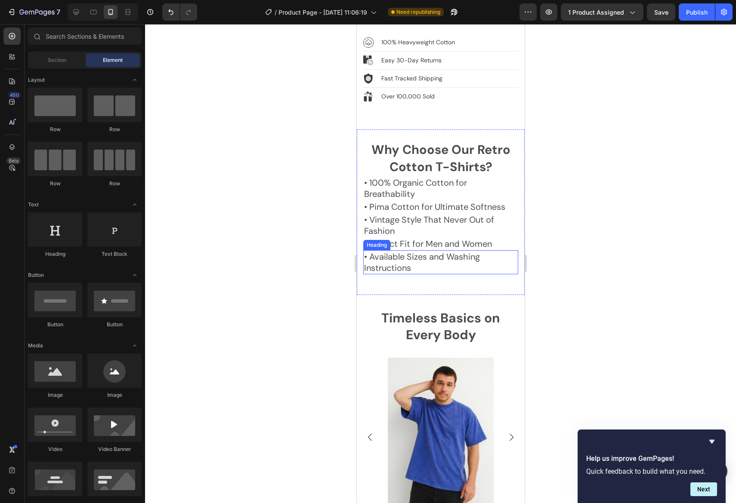
click at [427, 215] on p "• Vintage Style That Never Out of Fashion" at bounding box center [439, 225] width 153 height 22
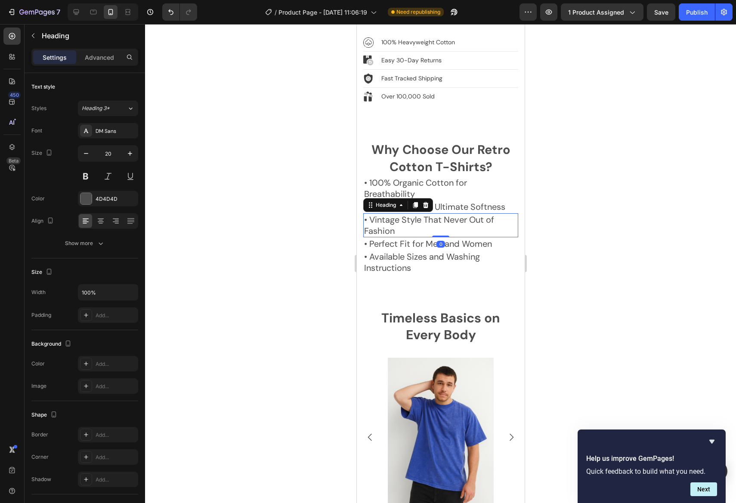
click at [579, 232] on div at bounding box center [440, 263] width 591 height 479
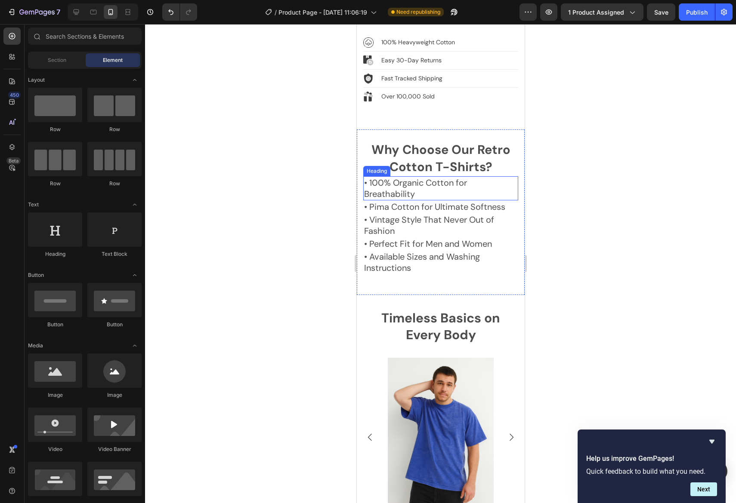
click at [475, 178] on h2 "• 100% Organic Cotton for Breathability" at bounding box center [440, 188] width 155 height 24
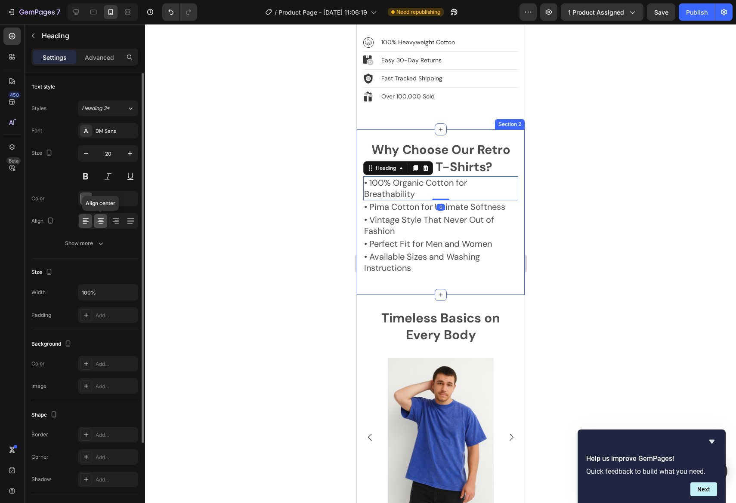
click at [102, 224] on icon at bounding box center [100, 221] width 9 height 9
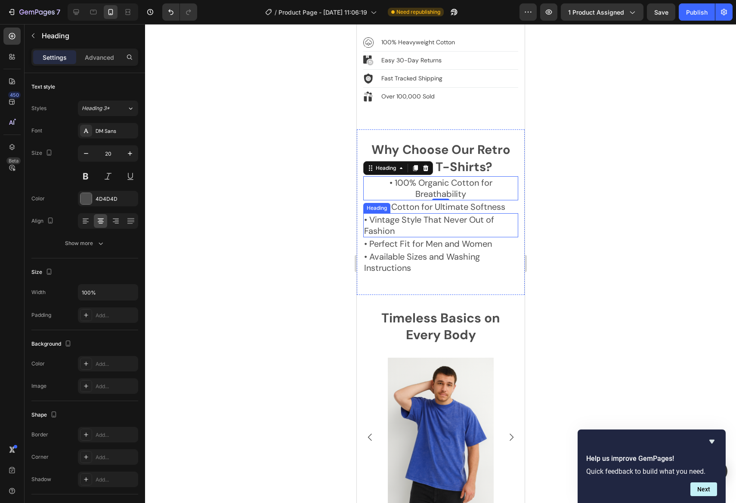
click at [486, 214] on p "• Vintage Style That Never Out of Fashion" at bounding box center [439, 225] width 153 height 22
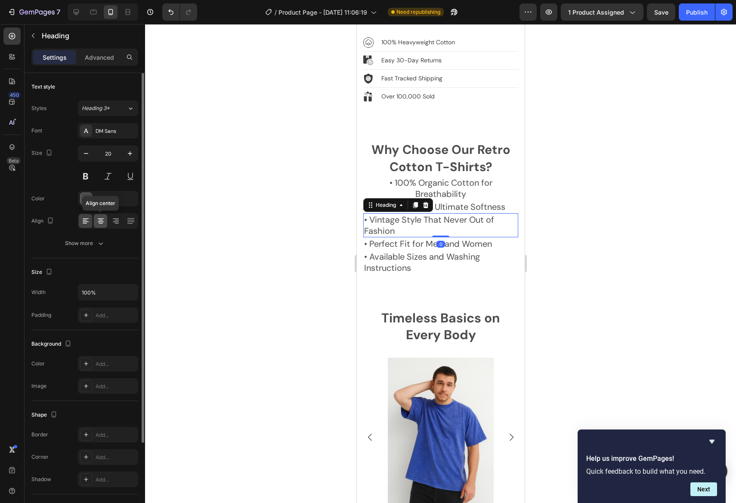
click at [101, 222] on icon at bounding box center [100, 221] width 9 height 9
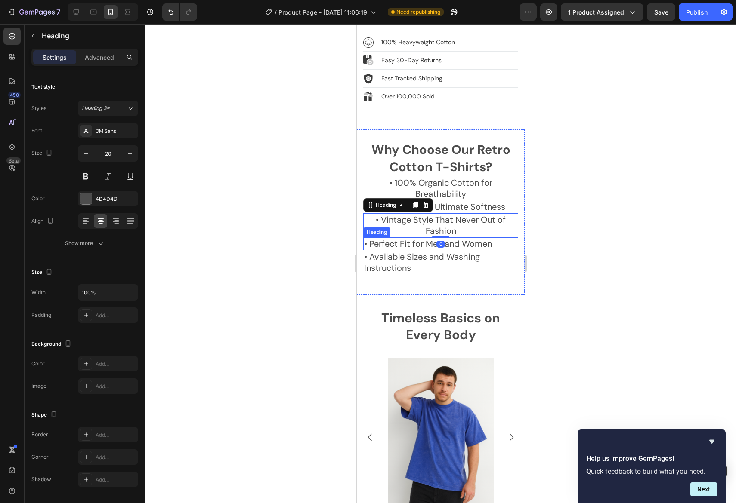
click at [485, 238] on p "• Perfect Fit for Men and Women" at bounding box center [439, 243] width 153 height 11
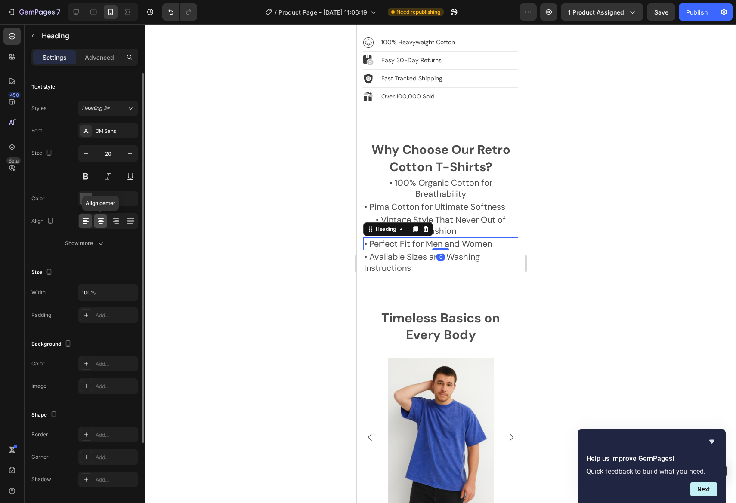
click at [101, 220] on icon at bounding box center [100, 220] width 4 height 1
click at [488, 252] on p "• Available Sizes and Washing Instructions" at bounding box center [439, 262] width 153 height 22
click at [99, 223] on icon at bounding box center [100, 223] width 4 height 1
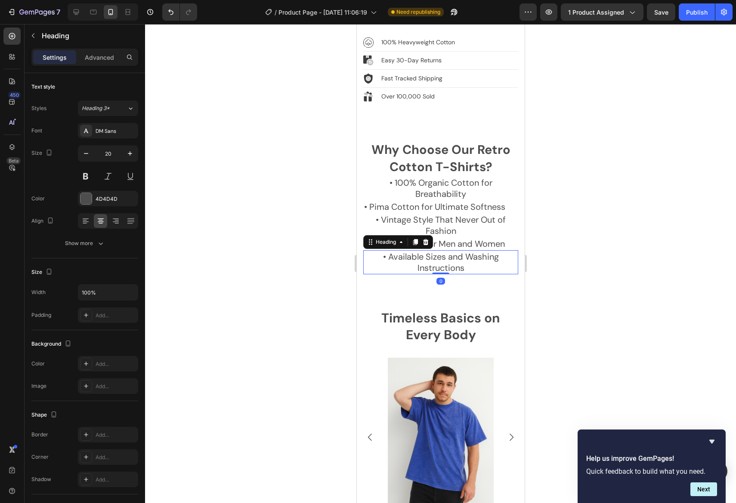
click at [662, 229] on div at bounding box center [440, 263] width 591 height 479
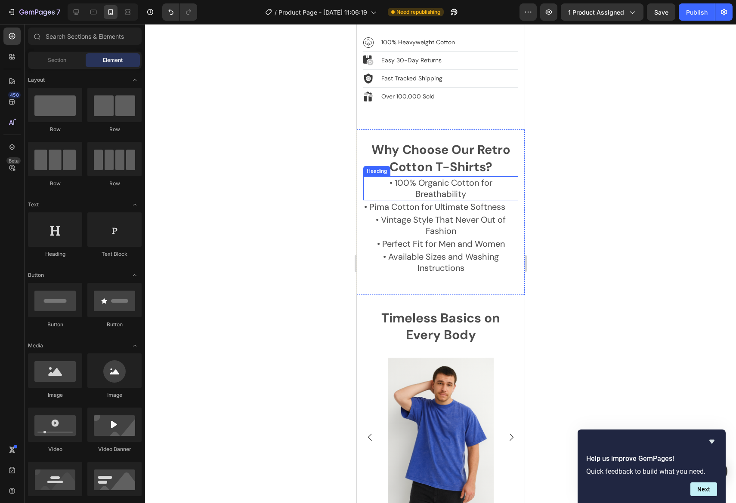
click at [391, 176] on h2 "• 100% Organic Cotton for Breathability" at bounding box center [440, 188] width 155 height 24
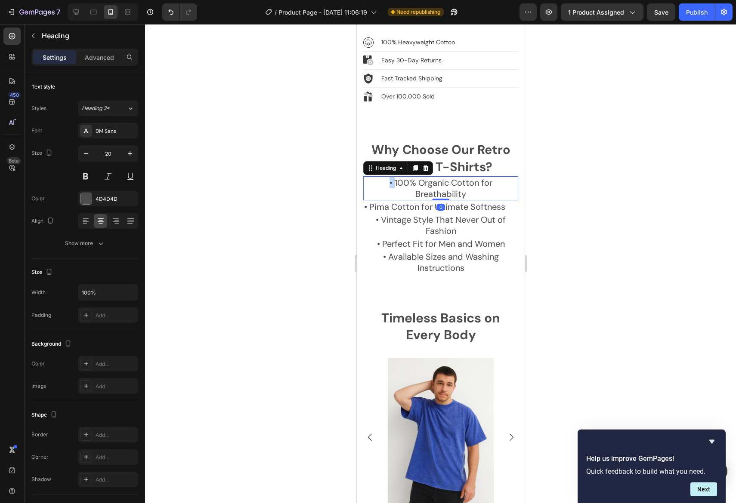
click at [392, 176] on h2 "• 100% Organic Cotton for Breathability" at bounding box center [440, 188] width 155 height 24
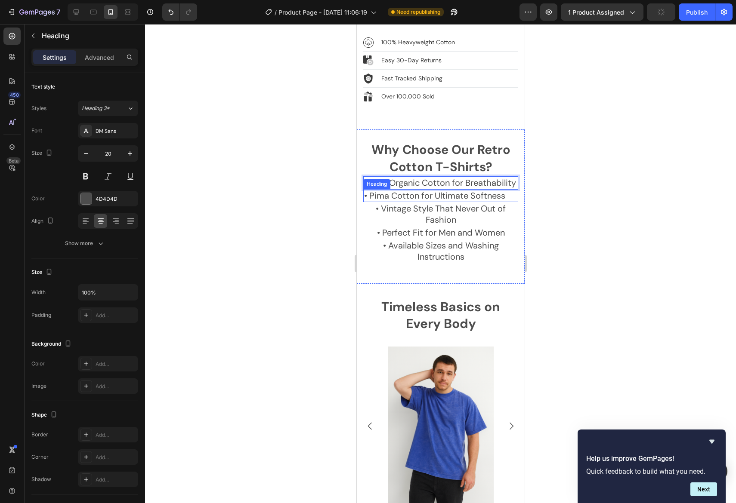
click at [369, 190] on p "• Pima Cotton for Ultimate Softness" at bounding box center [439, 195] width 153 height 11
click at [378, 203] on p "• Vintage Style That Never Out of Fashion" at bounding box center [439, 214] width 153 height 22
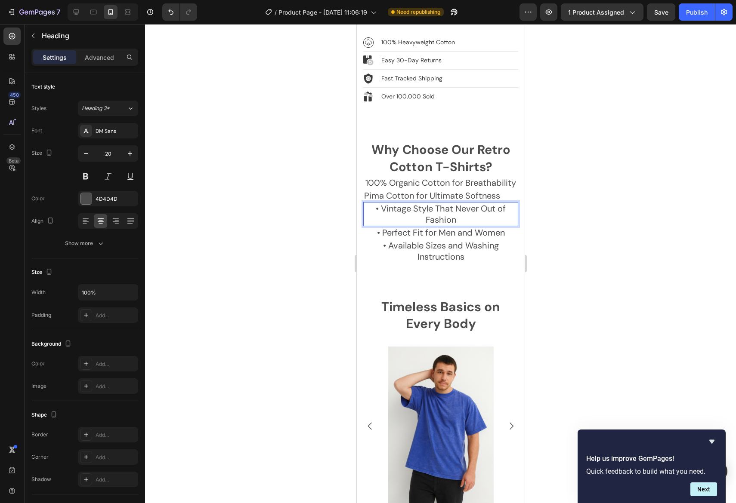
click at [382, 203] on p "• Vintage Style That Never Out of Fashion" at bounding box center [439, 214] width 153 height 22
click at [382, 227] on p "• Perfect Fit for Men and Women" at bounding box center [439, 232] width 153 height 11
click at [383, 227] on p "• Perfect Fit for Men and Women" at bounding box center [439, 232] width 153 height 11
click at [386, 240] on p "• Available Sizes and Washing Instructions" at bounding box center [439, 251] width 153 height 22
click at [388, 240] on p "• Available Sizes and Washing Instructions" at bounding box center [439, 251] width 153 height 22
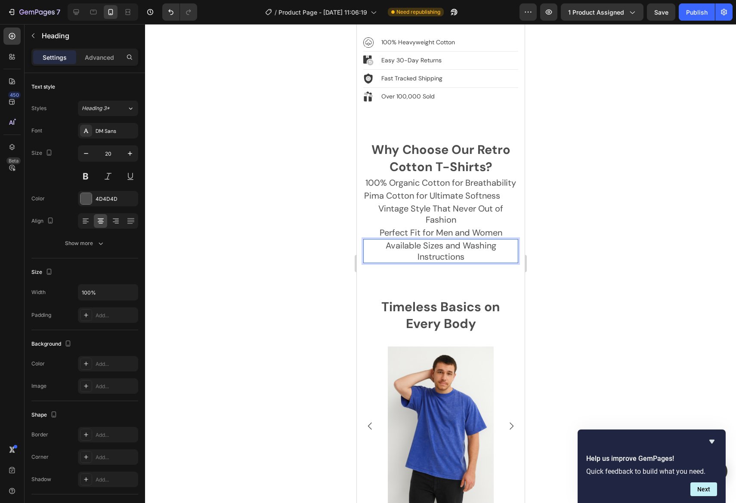
click at [616, 244] on div at bounding box center [440, 263] width 591 height 479
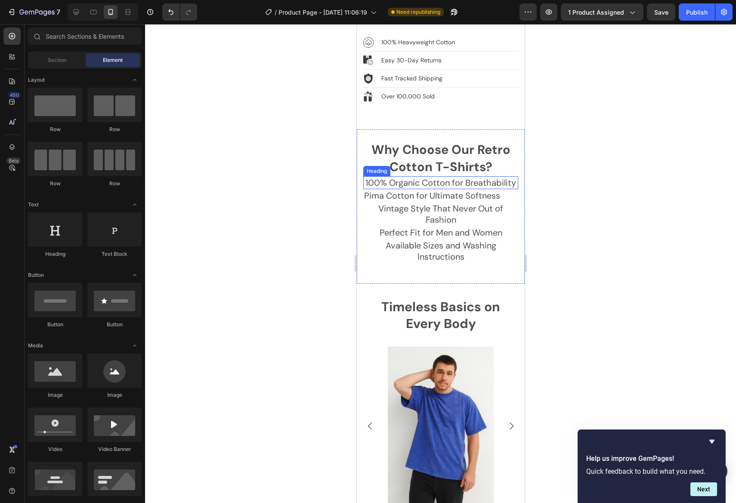
click at [388, 177] on p "100% Organic Cotton for Breathability" at bounding box center [439, 182] width 153 height 11
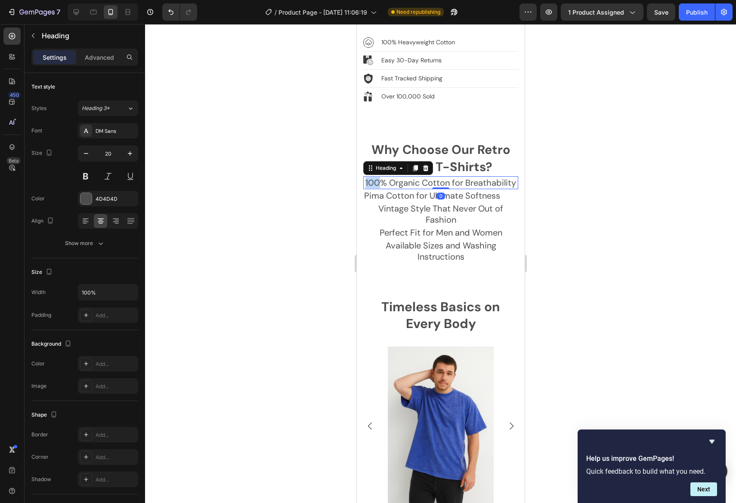
click at [369, 177] on p "100% Organic Cotton for Breathability" at bounding box center [439, 182] width 153 height 11
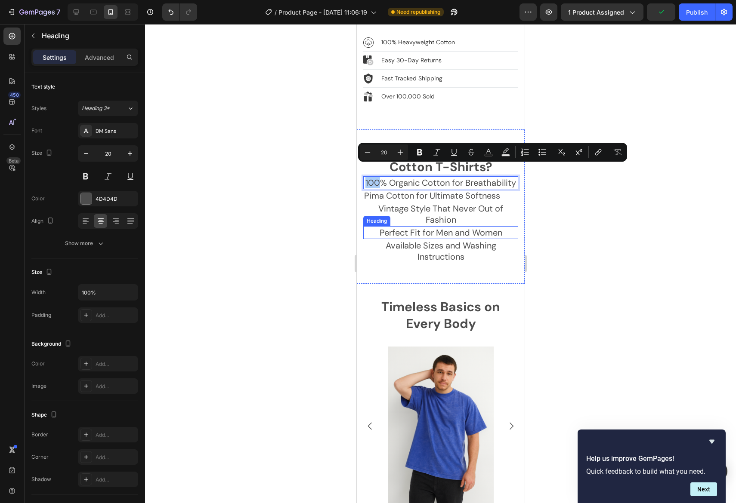
click at [615, 216] on div at bounding box center [440, 263] width 591 height 479
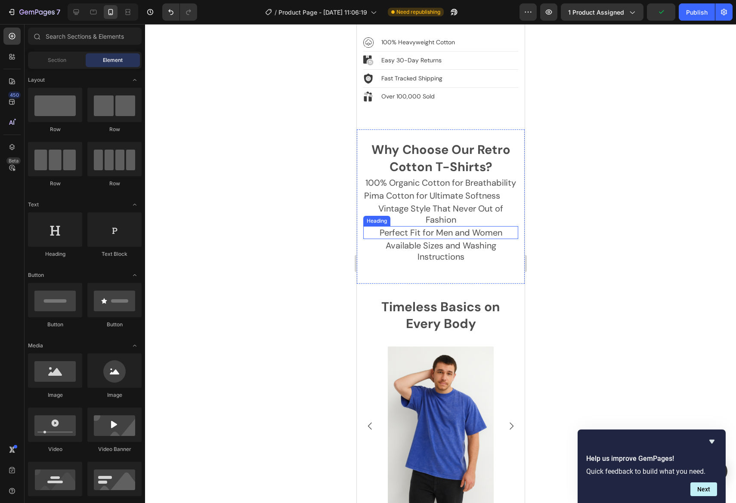
click at [616, 243] on div at bounding box center [440, 263] width 591 height 479
click at [602, 280] on div at bounding box center [440, 263] width 591 height 479
click at [432, 177] on p "100% Organic Cotton for Breathability" at bounding box center [439, 182] width 153 height 11
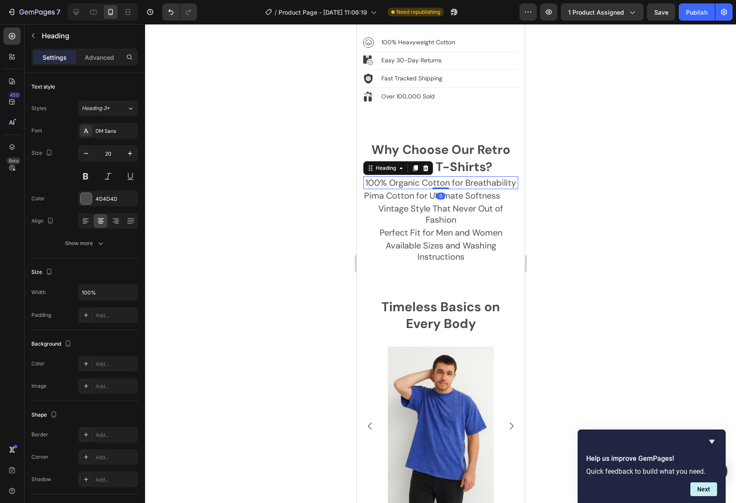
click at [584, 197] on div at bounding box center [440, 263] width 591 height 479
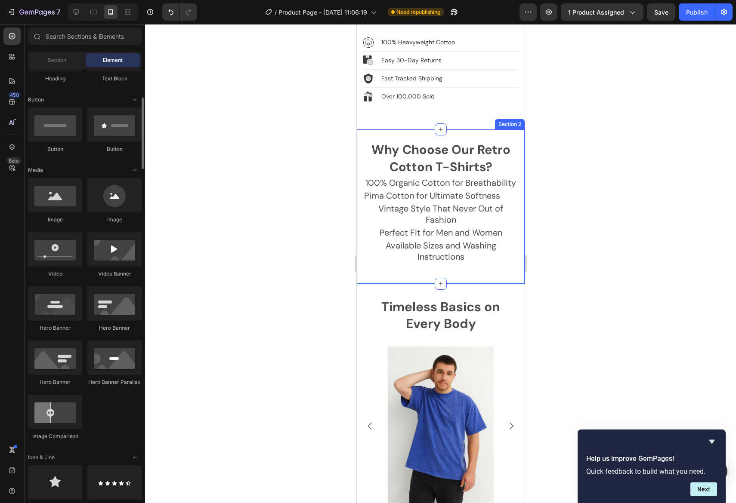
scroll to position [307, 0]
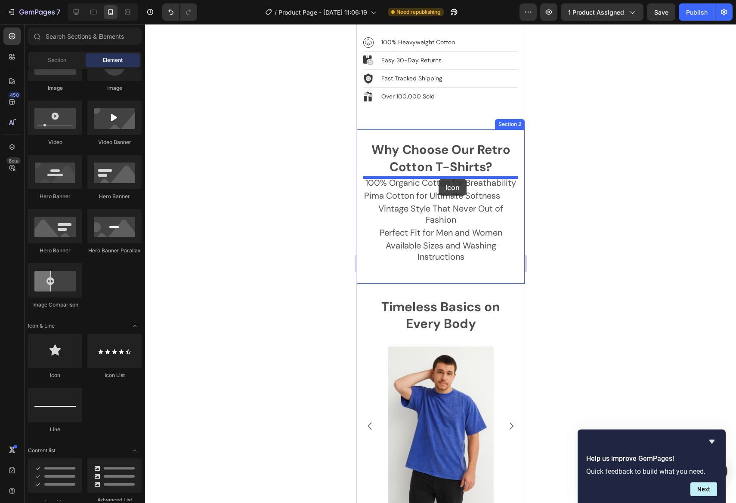
drag, startPoint x: 410, startPoint y: 379, endPoint x: 439, endPoint y: 179, distance: 202.0
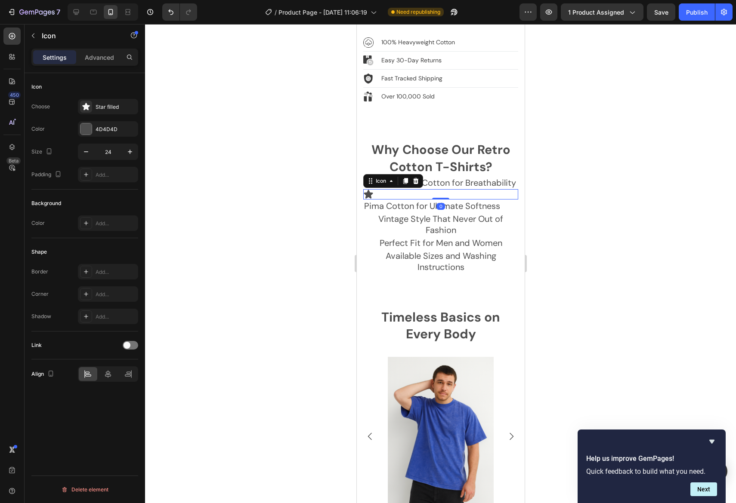
click at [444, 189] on div "Icon 0" at bounding box center [440, 194] width 155 height 10
